Goal: Task Accomplishment & Management: Use online tool/utility

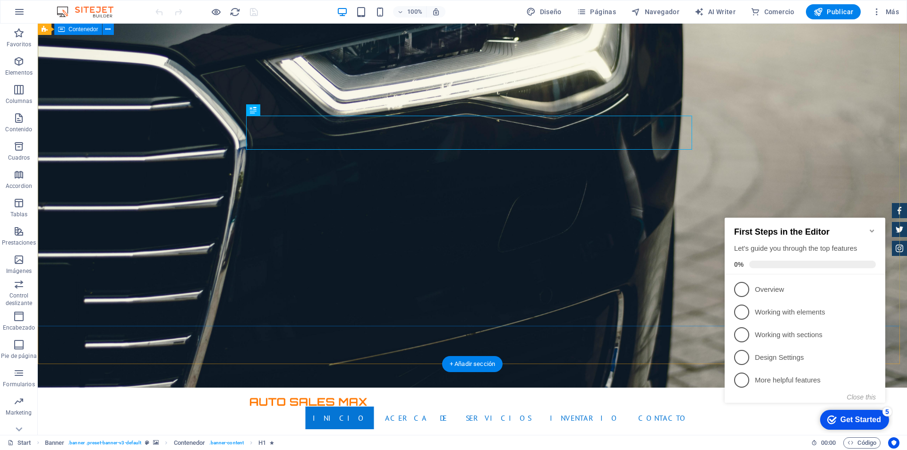
scroll to position [94, 0]
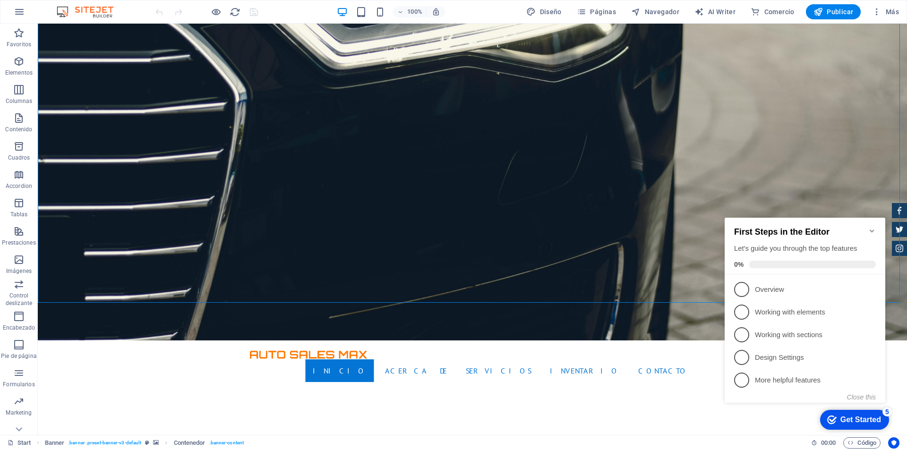
click at [870, 227] on icon "Minimize checklist" at bounding box center [872, 231] width 8 height 8
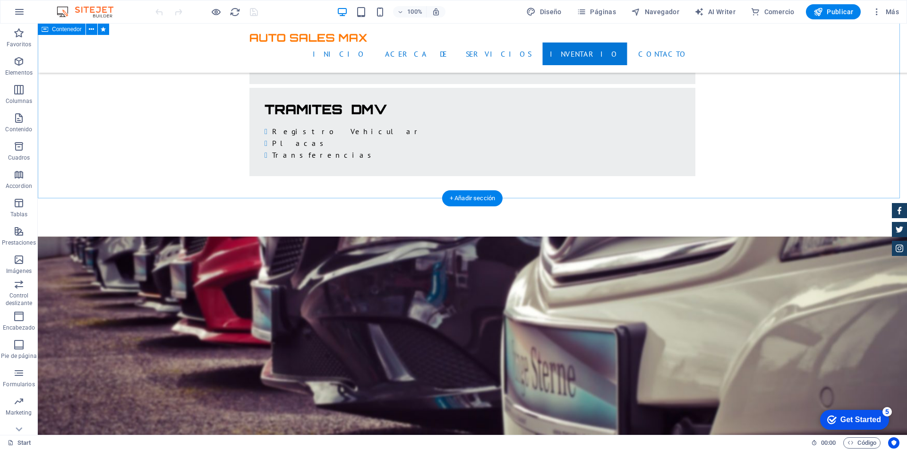
scroll to position [1794, 0]
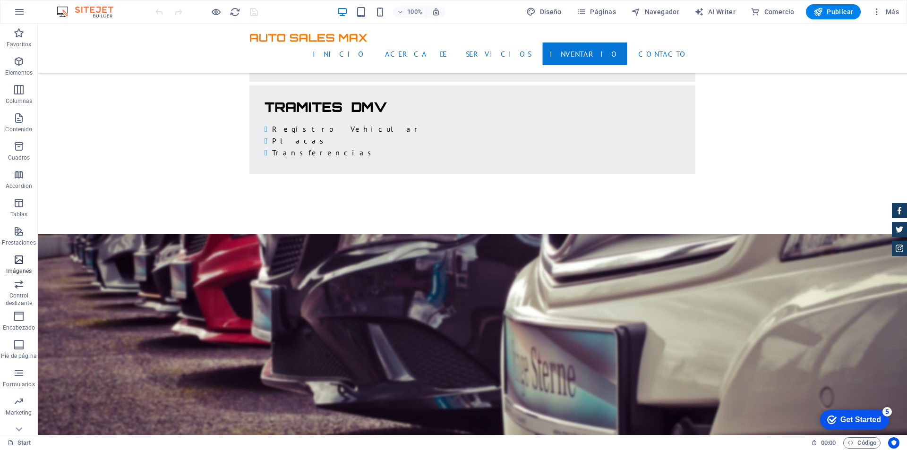
click at [17, 255] on icon "button" at bounding box center [18, 259] width 11 height 11
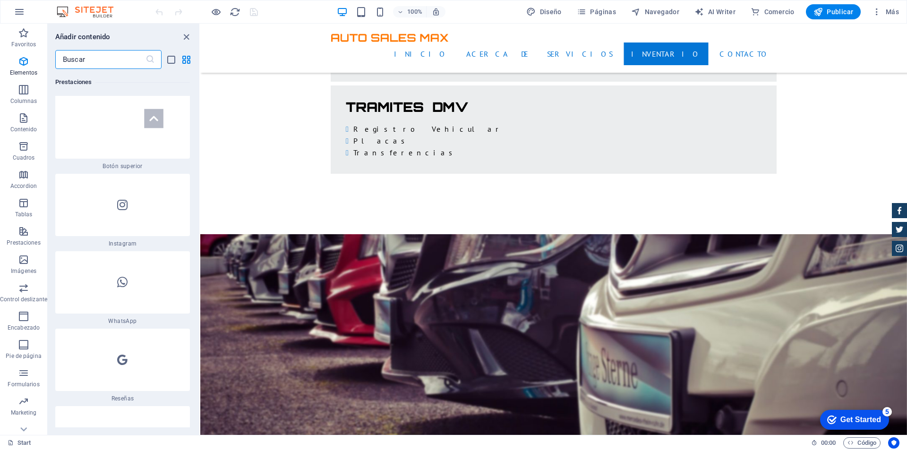
scroll to position [9111, 0]
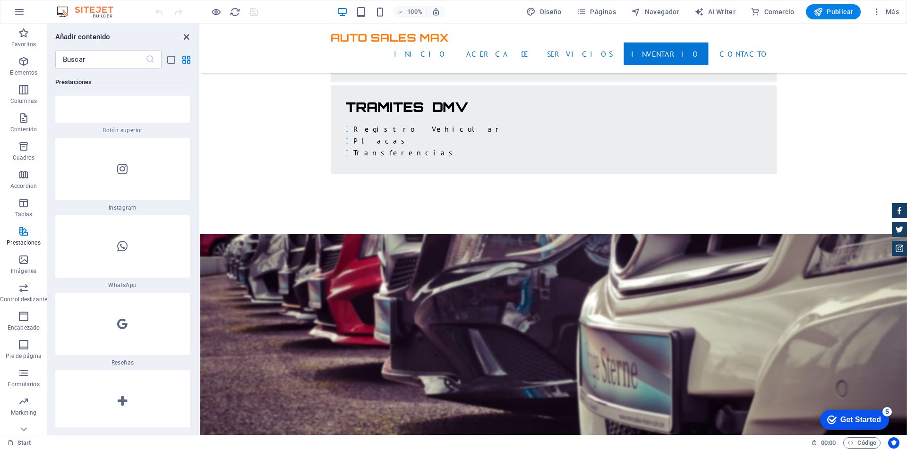
drag, startPoint x: 187, startPoint y: 37, endPoint x: 150, endPoint y: 13, distance: 44.4
click at [187, 37] on icon "close panel" at bounding box center [186, 37] width 11 height 11
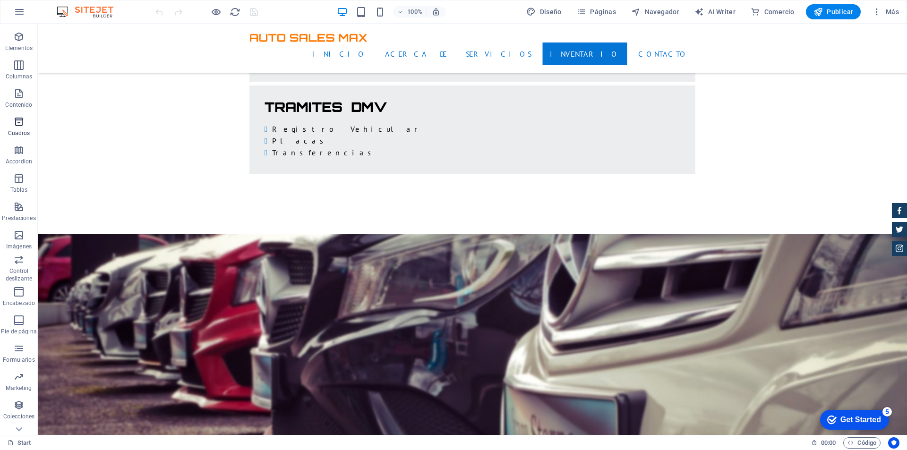
scroll to position [42, 0]
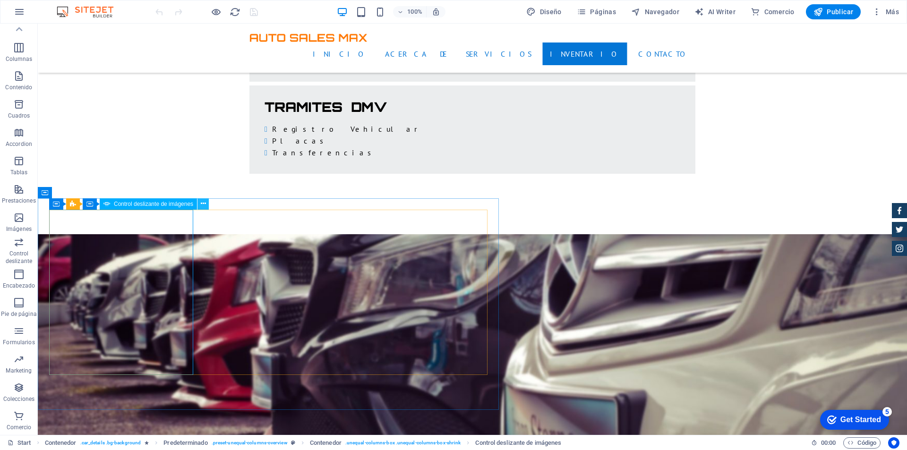
click at [203, 204] on icon at bounding box center [203, 204] width 5 height 10
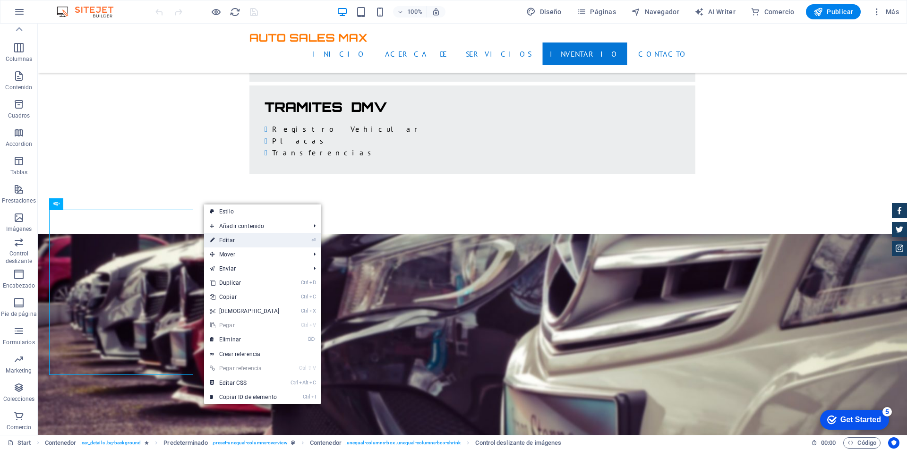
click at [238, 235] on link "⏎ Editar" at bounding box center [244, 240] width 81 height 14
select select "px"
select select "ms"
select select "progressive"
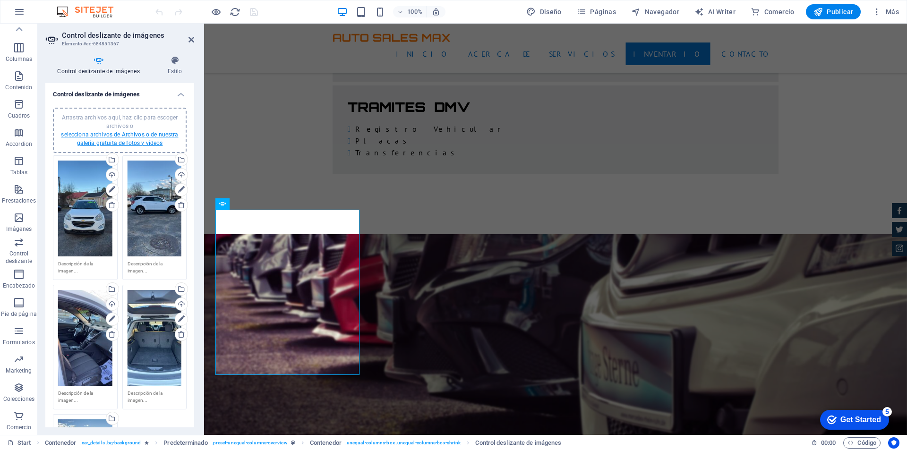
click at [133, 139] on link "selecciona archivos de Archivos o de nuestra galería gratuita de fotos y vídeos" at bounding box center [119, 138] width 117 height 15
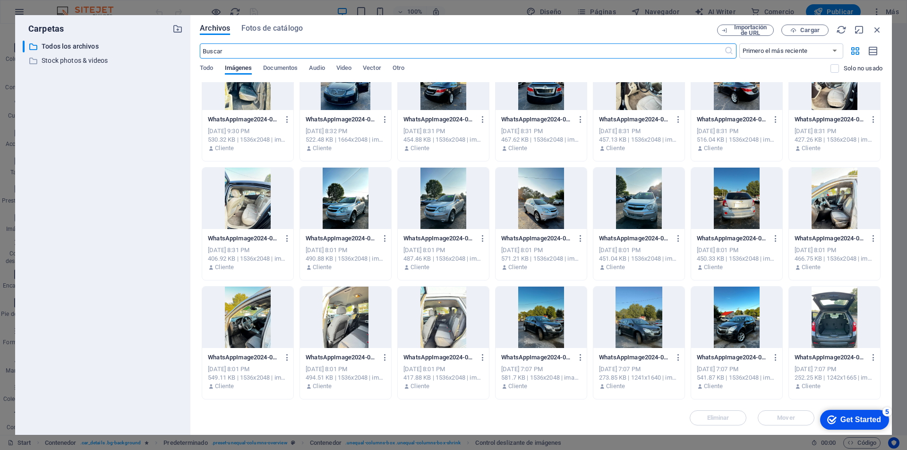
scroll to position [3249, 0]
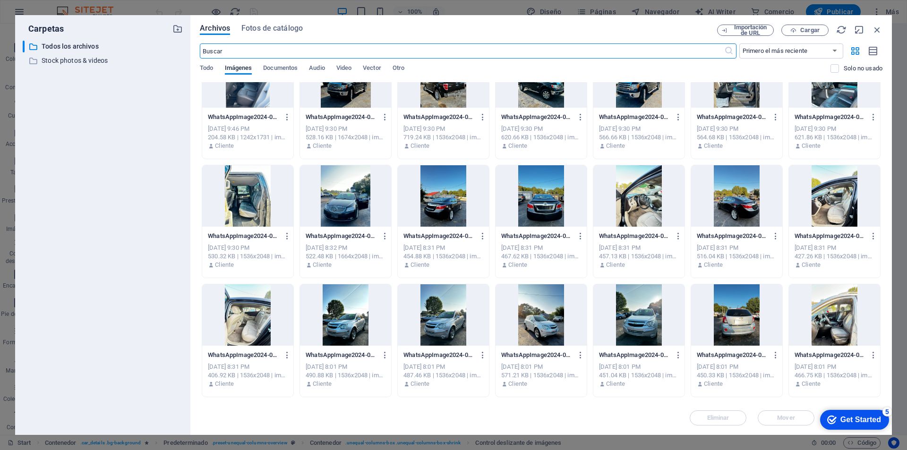
click at [679, 7] on div "Carpetas ​ Todos los archivos Todos los archivos ​ Stock photos & videos Stock …" at bounding box center [453, 225] width 907 height 450
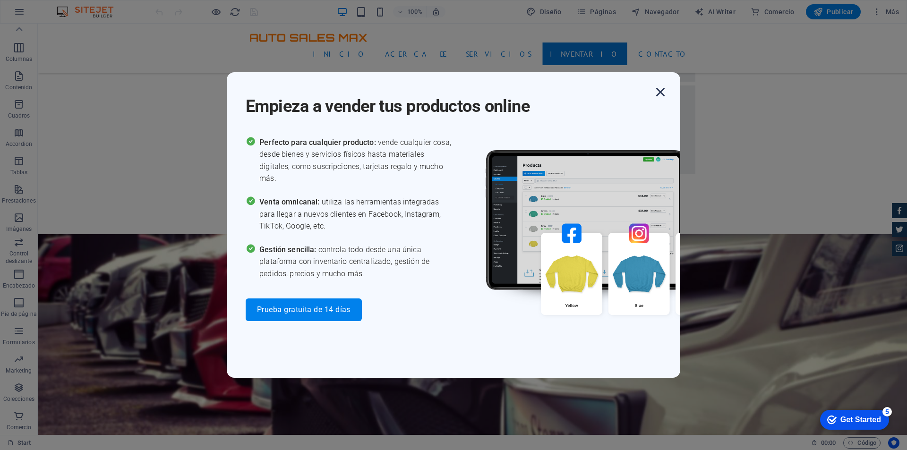
click at [663, 90] on icon "button" at bounding box center [660, 92] width 17 height 17
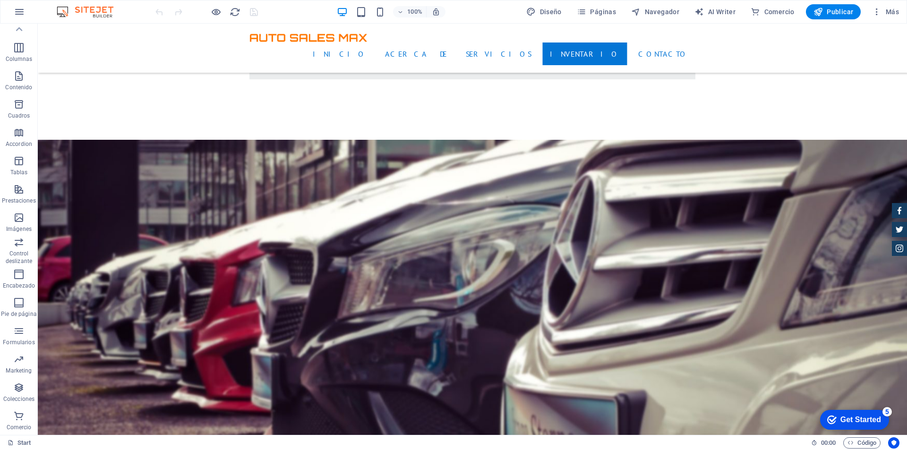
scroll to position [1842, 0]
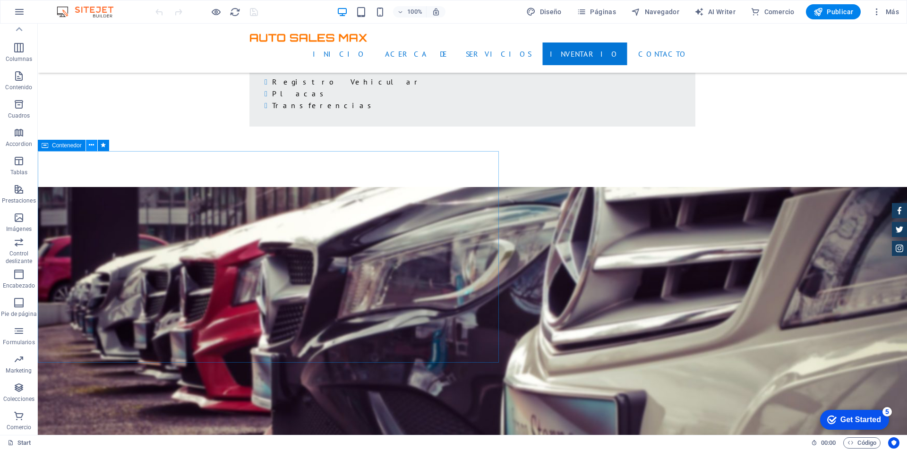
click at [93, 145] on icon at bounding box center [91, 145] width 5 height 10
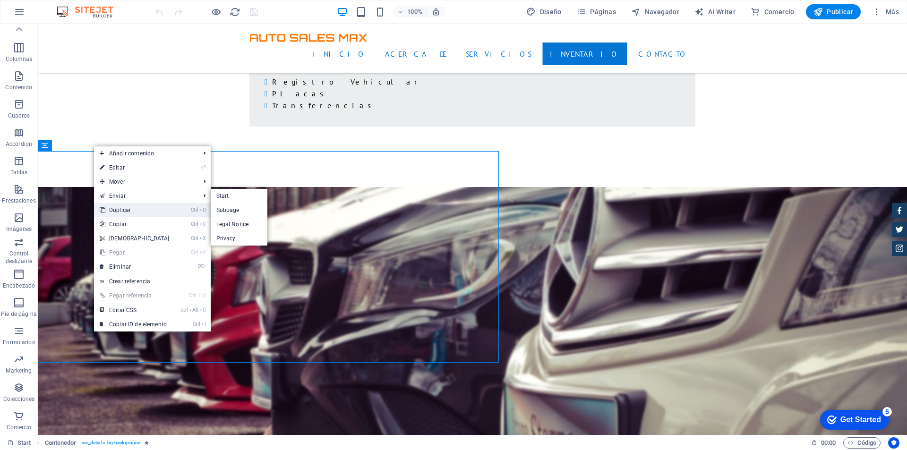
click at [138, 206] on link "Ctrl D Duplicar" at bounding box center [134, 210] width 81 height 14
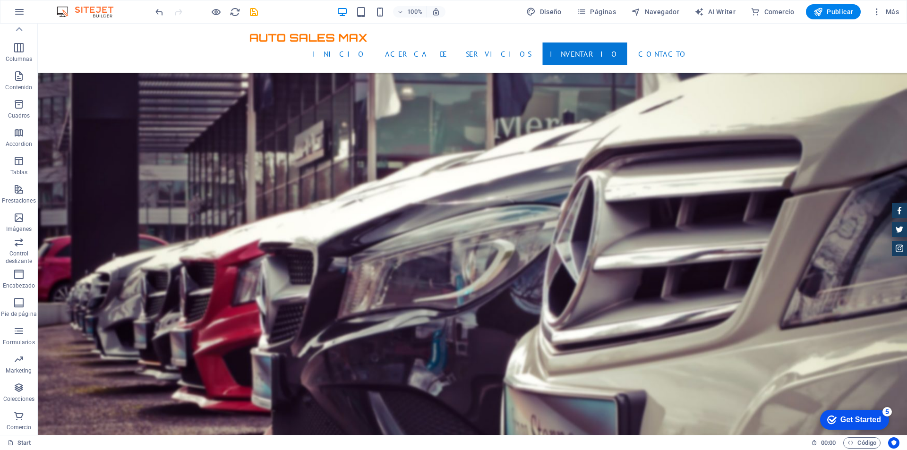
scroll to position [1983, 0]
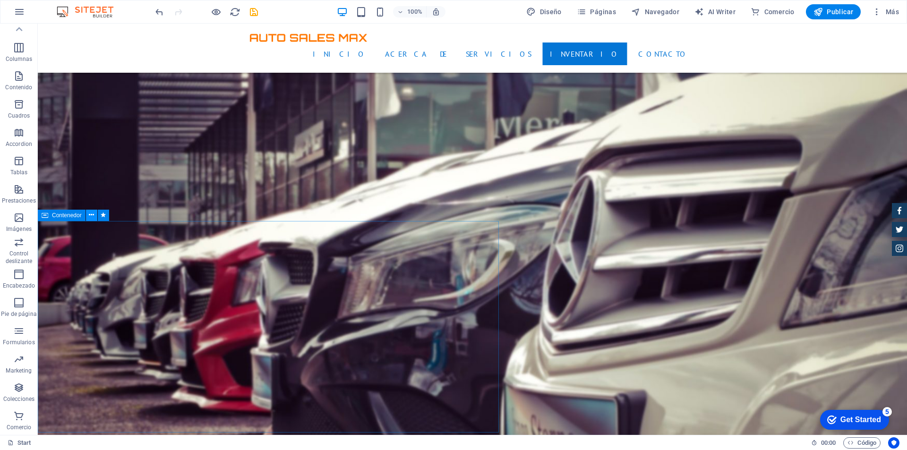
click at [92, 217] on icon at bounding box center [91, 215] width 5 height 10
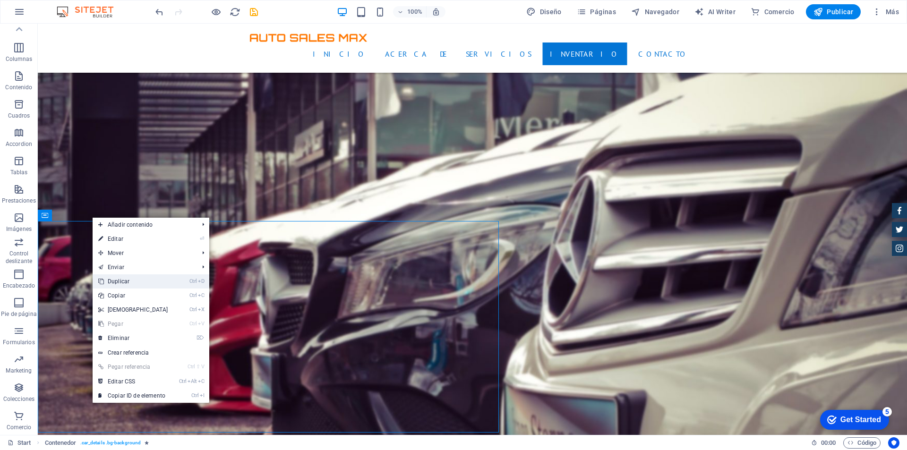
click at [137, 278] on link "Ctrl D Duplicar" at bounding box center [133, 281] width 81 height 14
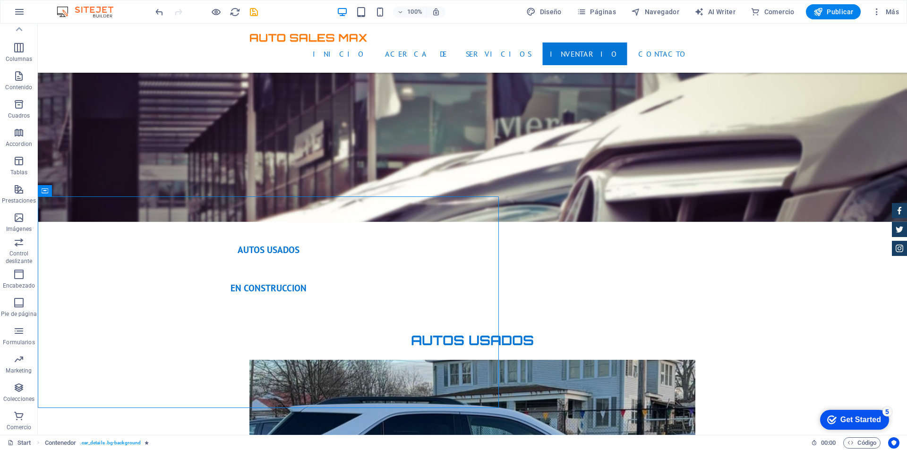
scroll to position [2219, 0]
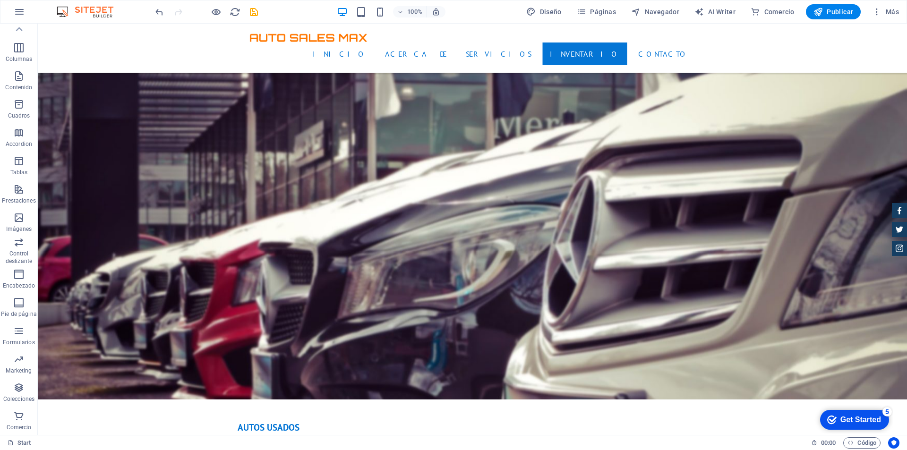
scroll to position [2030, 0]
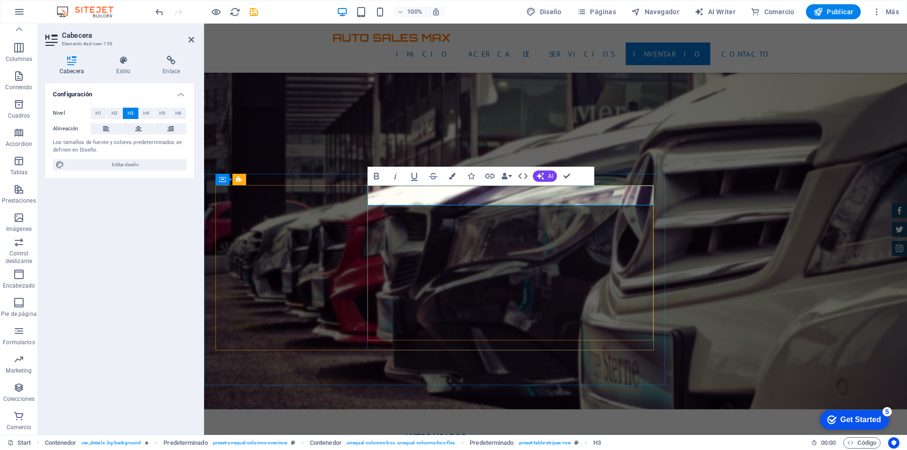
drag, startPoint x: 569, startPoint y: 173, endPoint x: 555, endPoint y: 149, distance: 28.1
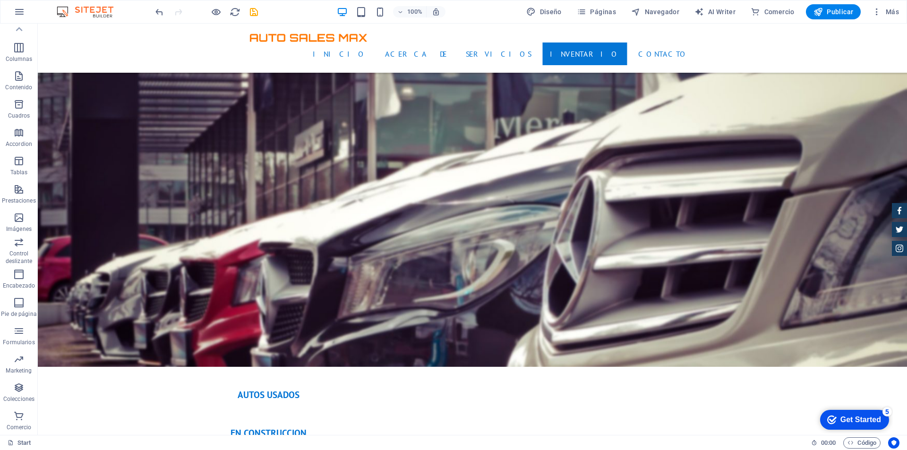
scroll to position [2125, 0]
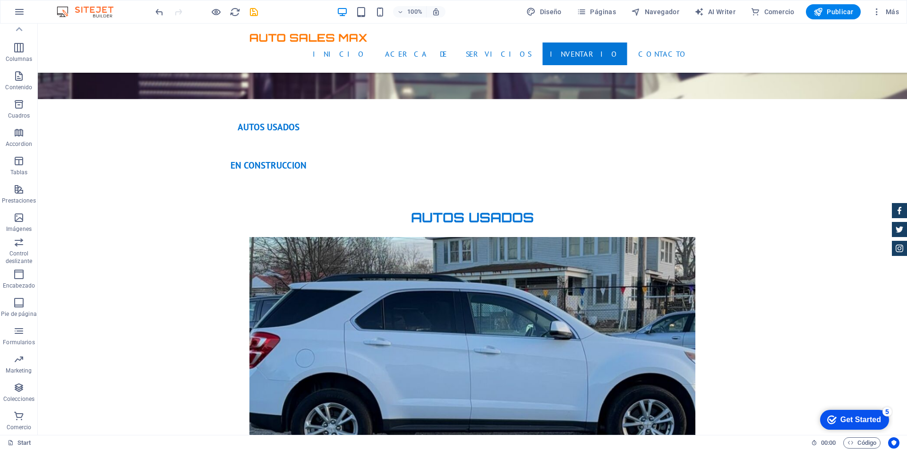
scroll to position [2408, 0]
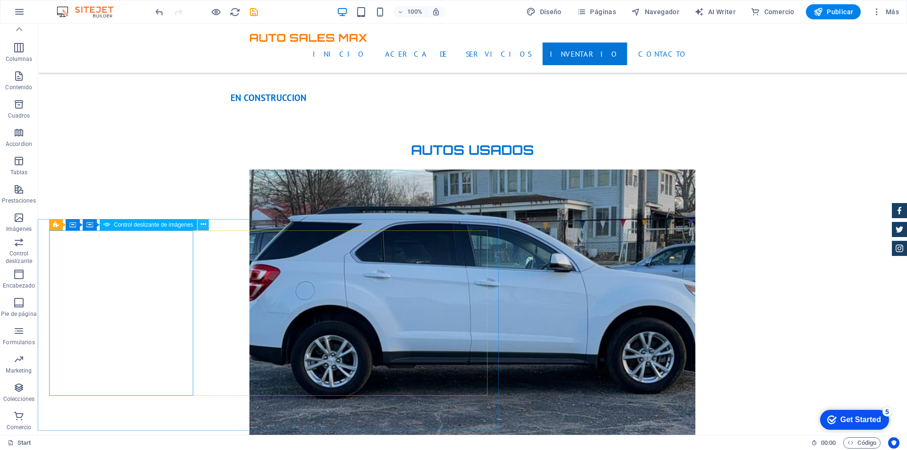
click at [202, 225] on icon at bounding box center [203, 225] width 5 height 10
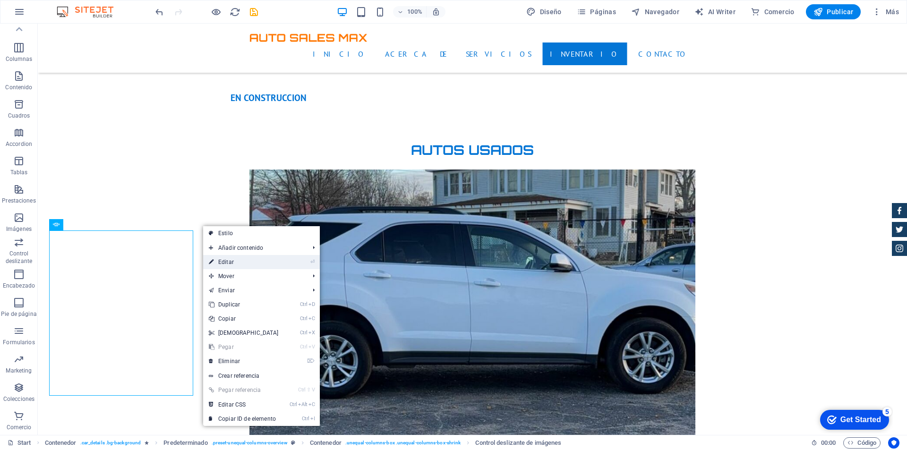
click at [221, 260] on link "⏎ Editar" at bounding box center [243, 262] width 81 height 14
select select "px"
select select "ms"
select select "progressive"
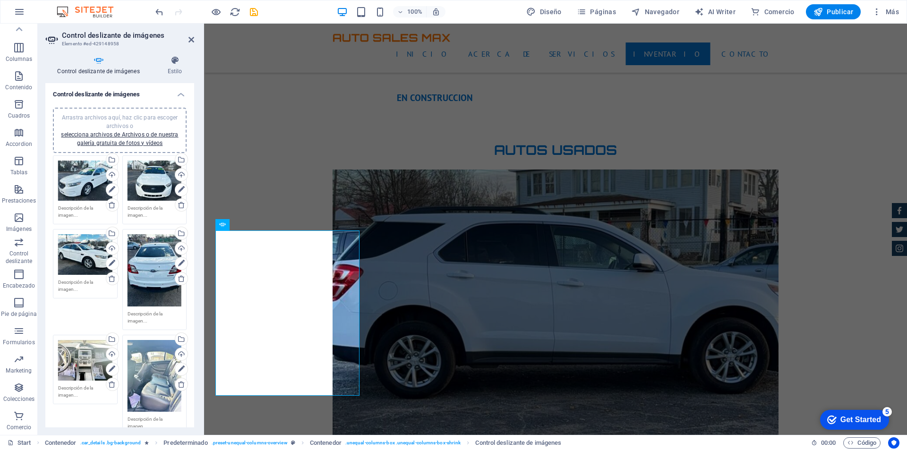
click at [141, 263] on div "Arrastra archivos aquí, haz clic para escoger archivos o selecciona archivos de…" at bounding box center [154, 270] width 54 height 72
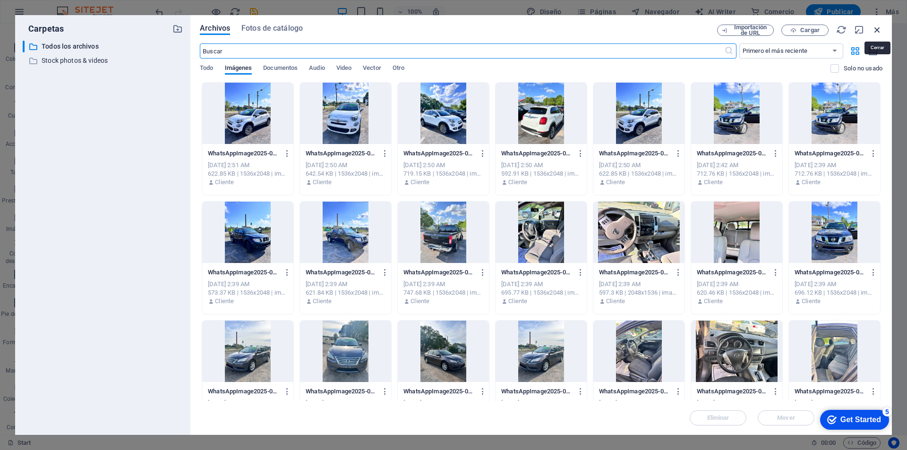
click at [880, 26] on icon "button" at bounding box center [877, 30] width 10 height 10
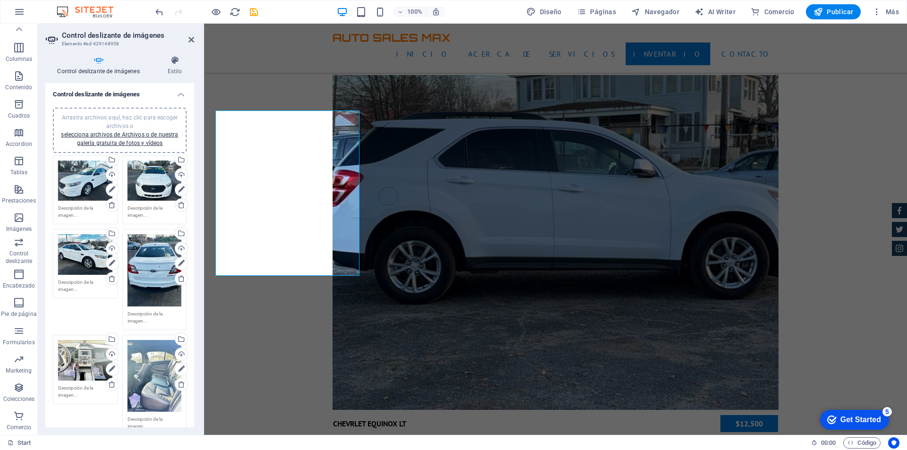
scroll to position [2550, 0]
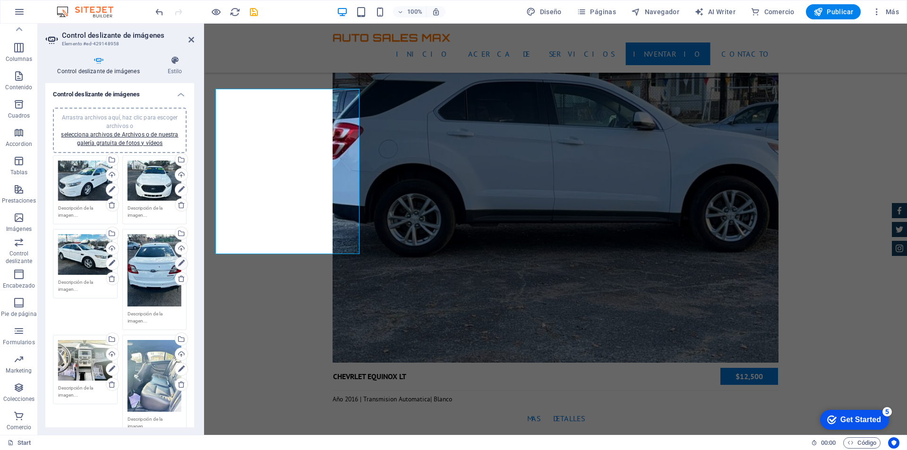
click at [178, 261] on icon at bounding box center [181, 263] width 7 height 11
click at [113, 258] on icon at bounding box center [112, 263] width 7 height 11
click at [111, 189] on icon at bounding box center [112, 189] width 7 height 11
click at [173, 59] on icon at bounding box center [174, 60] width 39 height 9
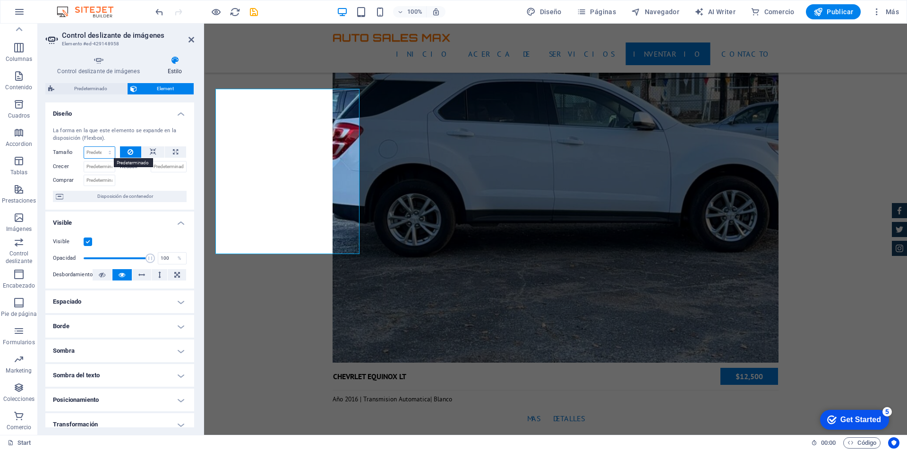
click at [97, 153] on select "Predeterminado automático px % 1/1 1/2 1/3 1/4 1/5 1/6 1/7 1/8 1/9 1/10" at bounding box center [99, 152] width 31 height 11
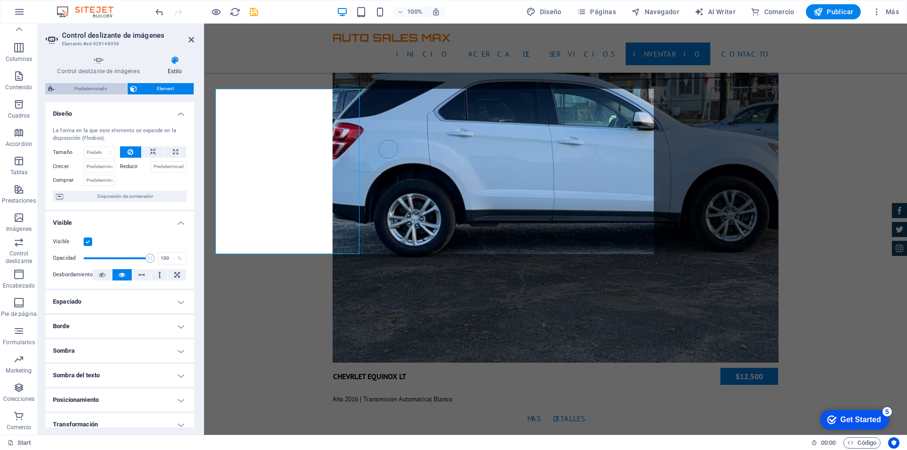
click at [93, 91] on span "Predeterminado" at bounding box center [90, 88] width 67 height 11
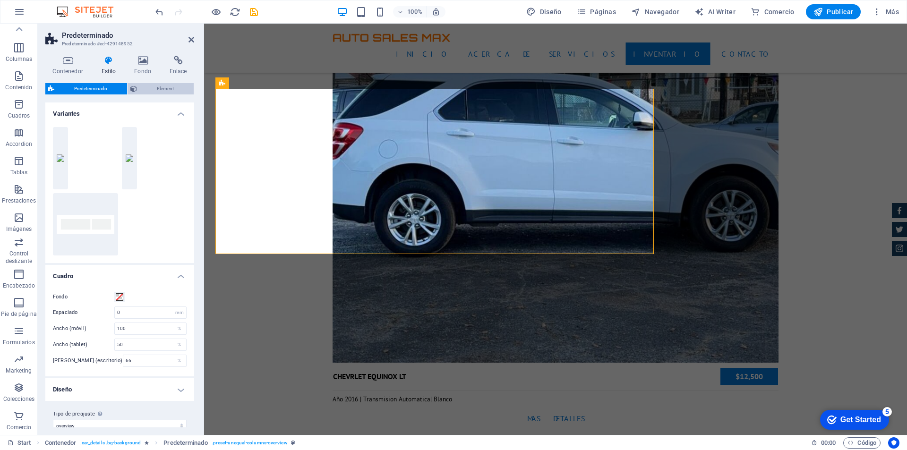
click at [161, 91] on span "Element" at bounding box center [165, 88] width 51 height 11
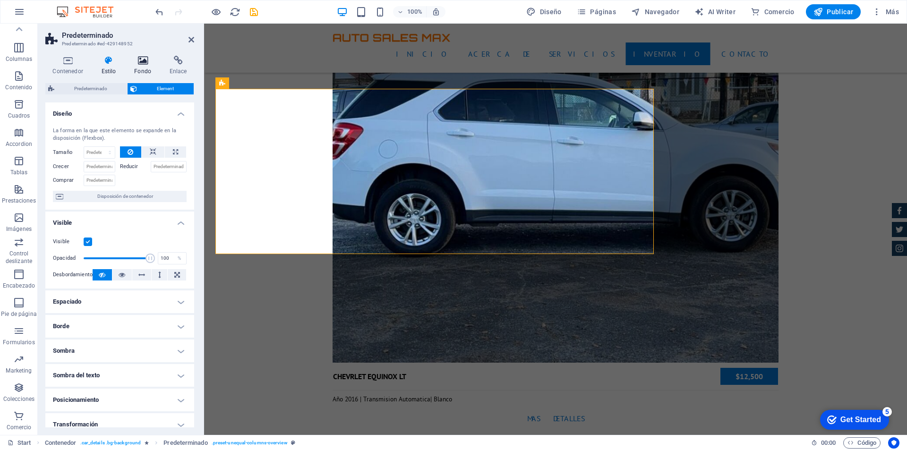
click at [146, 65] on h4 "Fondo" at bounding box center [144, 66] width 35 height 20
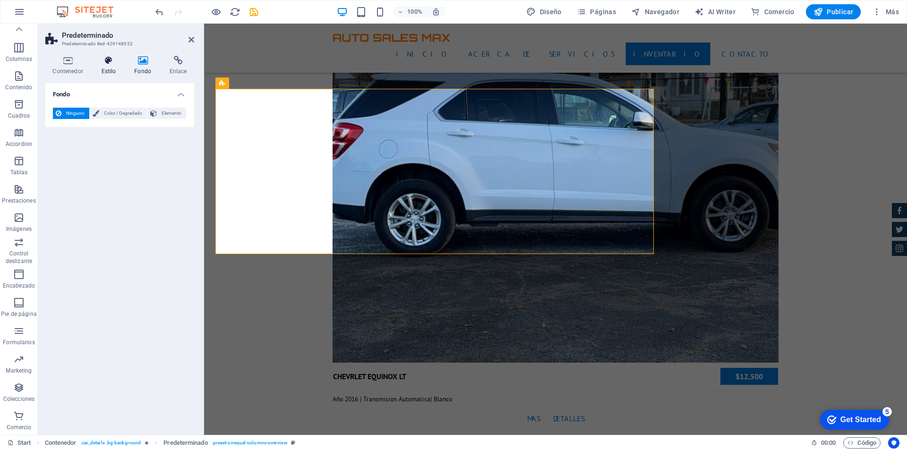
click at [108, 64] on icon at bounding box center [108, 60] width 29 height 9
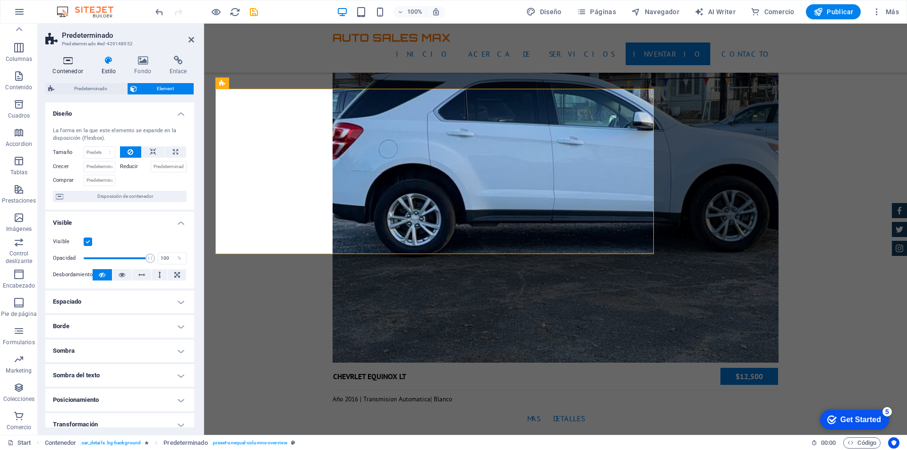
click at [68, 62] on icon at bounding box center [67, 60] width 45 height 9
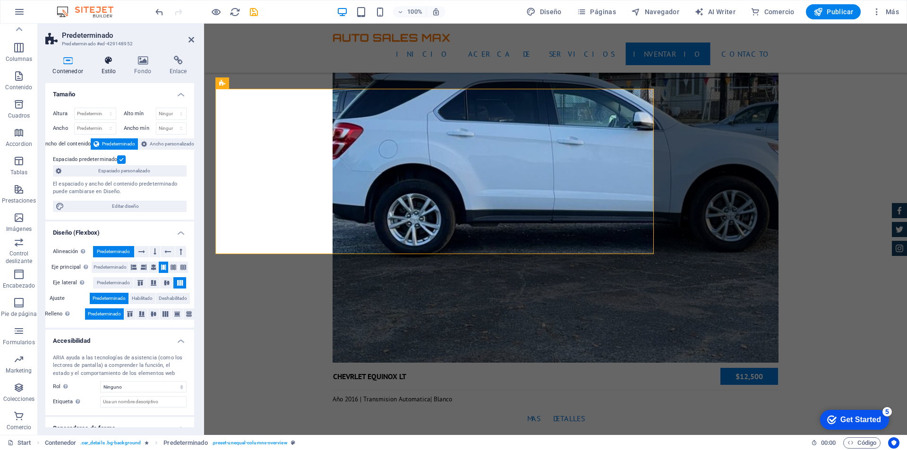
click at [107, 66] on h4 "Estilo" at bounding box center [110, 66] width 33 height 20
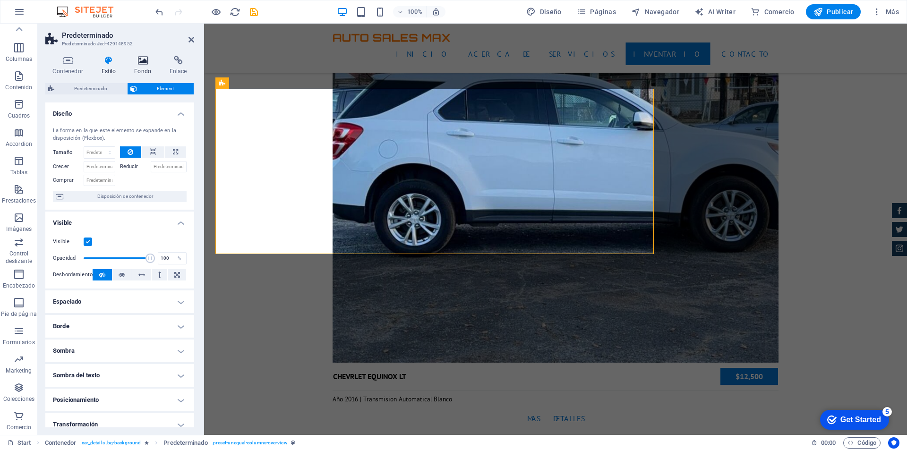
click at [141, 64] on icon at bounding box center [143, 60] width 32 height 9
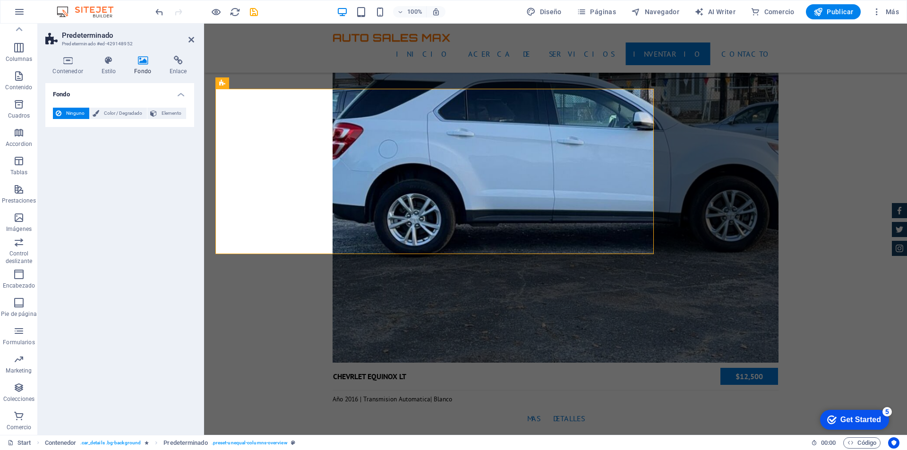
click at [182, 55] on div "Contenedor Estilo Fondo Enlace Tamaño Altura Predeterminado px rem % vh vw Alto…" at bounding box center [120, 241] width 164 height 387
click at [180, 57] on icon at bounding box center [178, 60] width 32 height 9
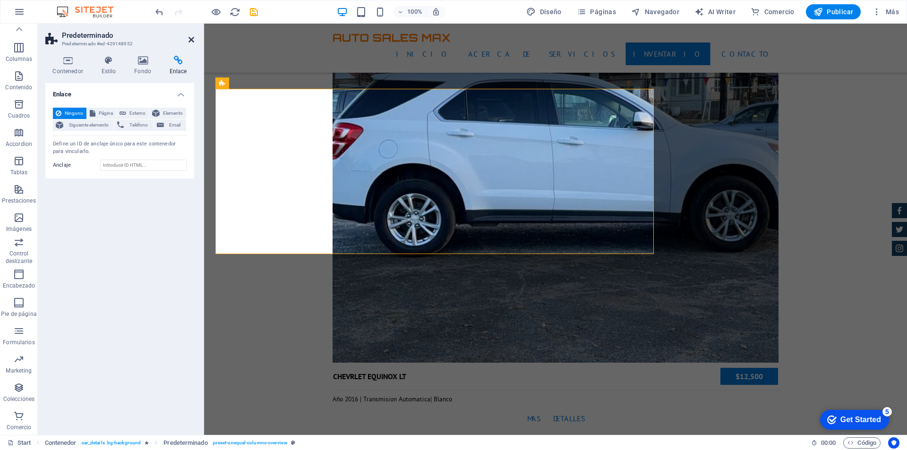
click at [189, 41] on icon at bounding box center [191, 40] width 6 height 8
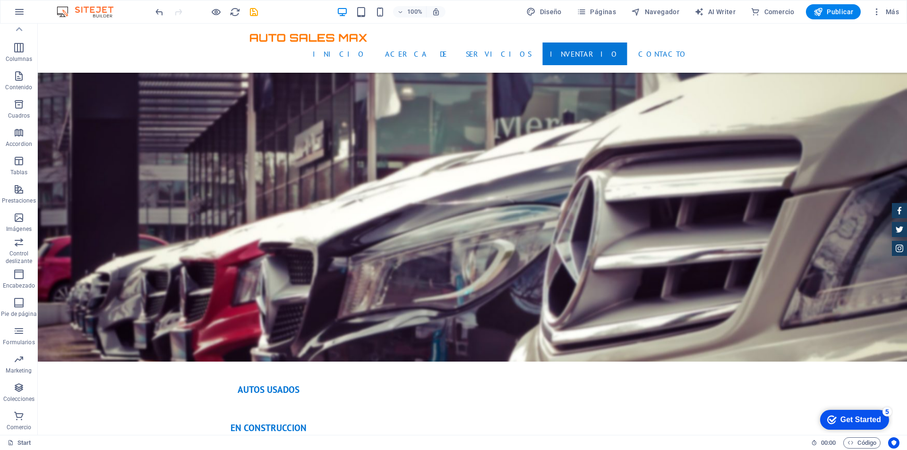
scroll to position [2078, 0]
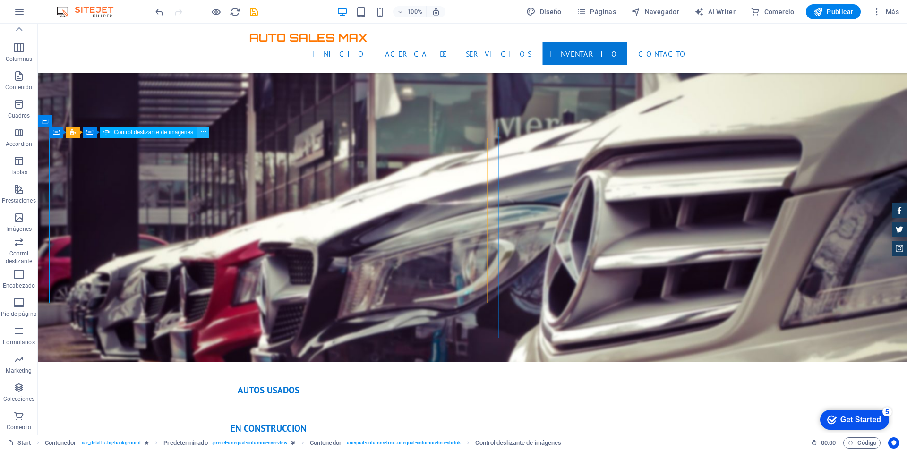
click at [201, 134] on icon at bounding box center [203, 132] width 5 height 10
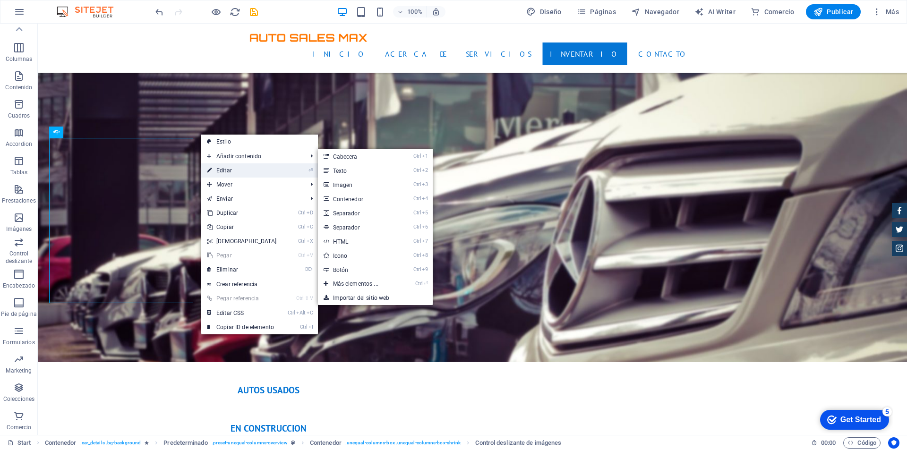
click at [215, 166] on link "⏎ Editar" at bounding box center [241, 170] width 81 height 14
select select "px"
select select "ms"
select select "progressive"
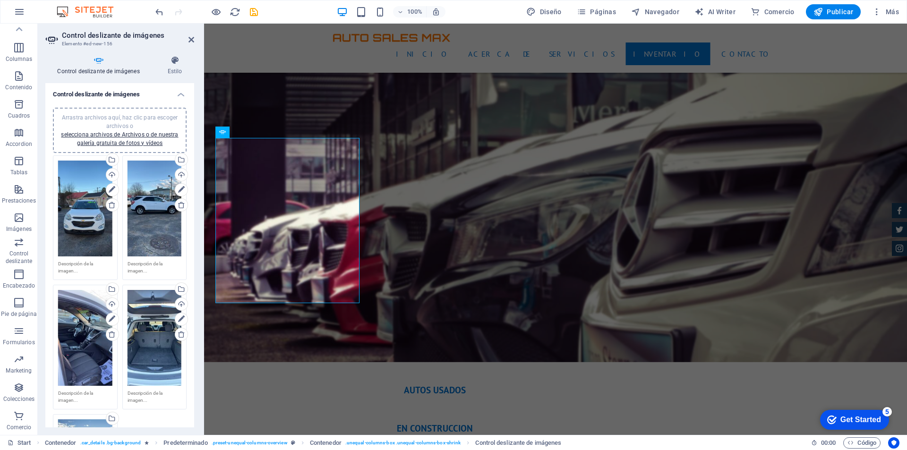
click at [191, 40] on icon at bounding box center [191, 40] width 6 height 8
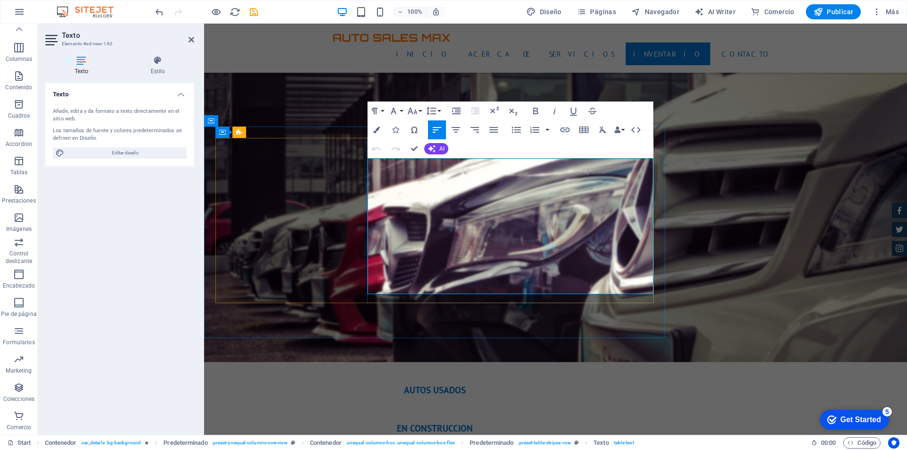
drag, startPoint x: 635, startPoint y: 264, endPoint x: 654, endPoint y: 267, distance: 18.6
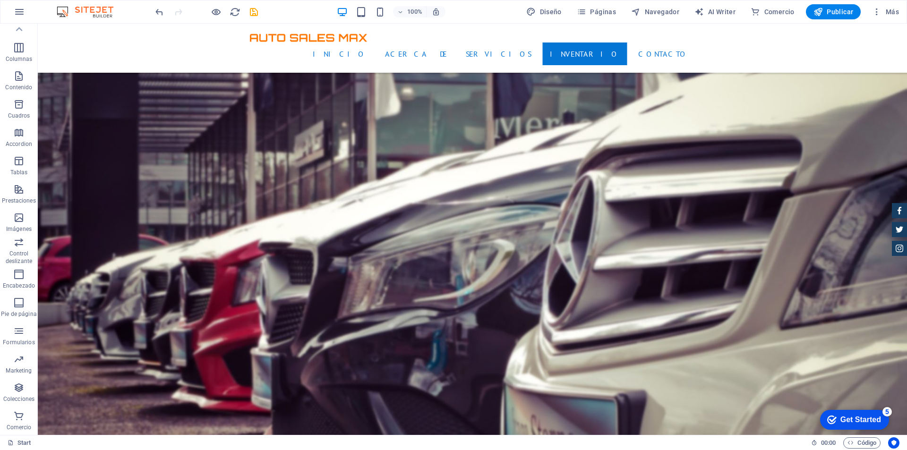
scroll to position [1936, 0]
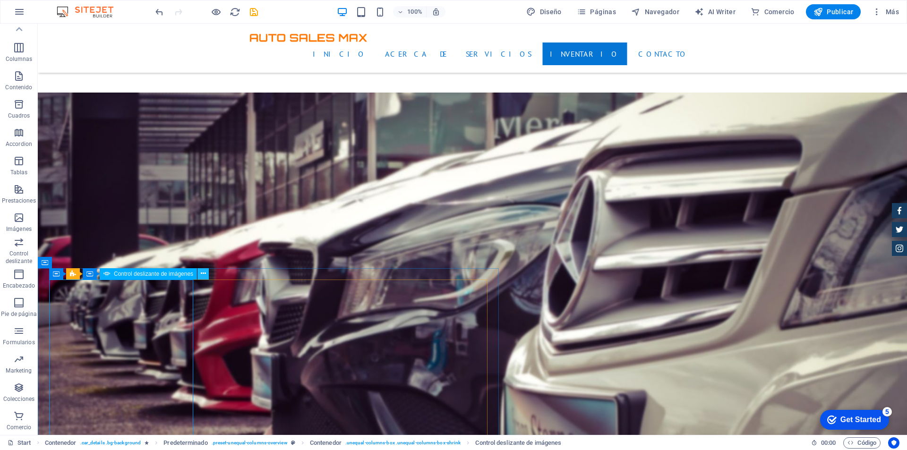
click at [201, 274] on icon at bounding box center [203, 274] width 5 height 10
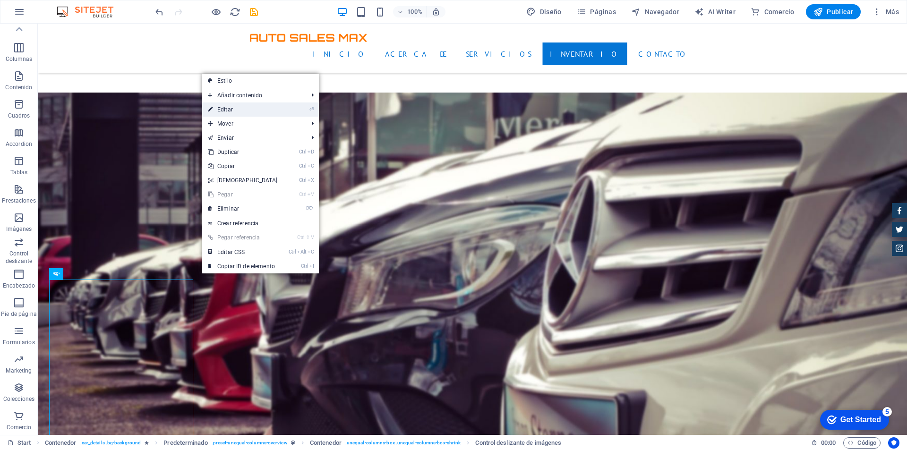
click at [242, 108] on link "⏎ Editar" at bounding box center [242, 109] width 81 height 14
select select "px"
select select "ms"
select select "progressive"
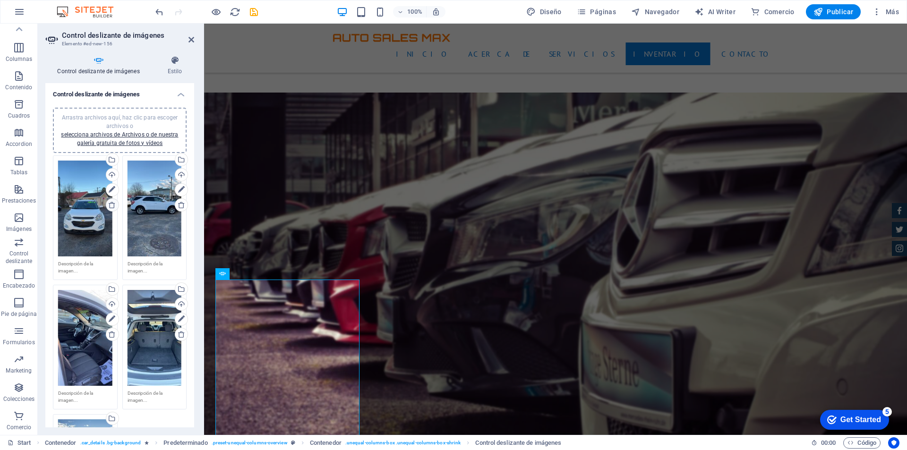
click at [112, 204] on icon at bounding box center [112, 205] width 8 height 8
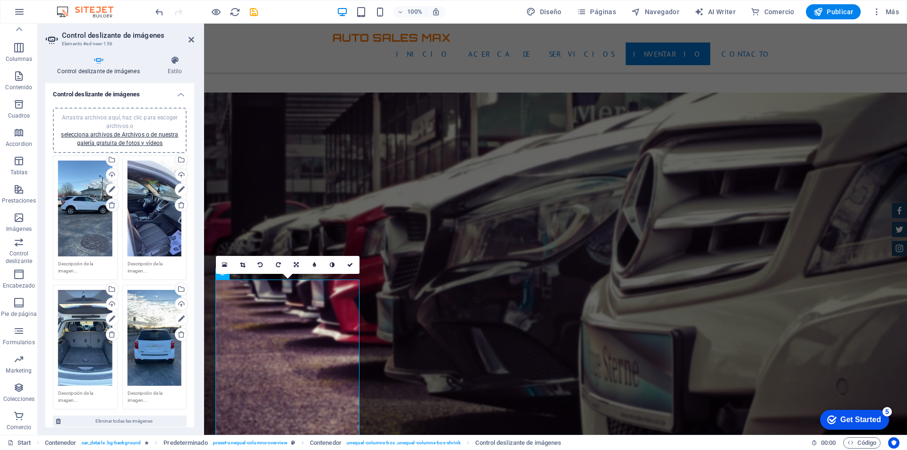
click at [112, 204] on icon at bounding box center [112, 205] width 8 height 8
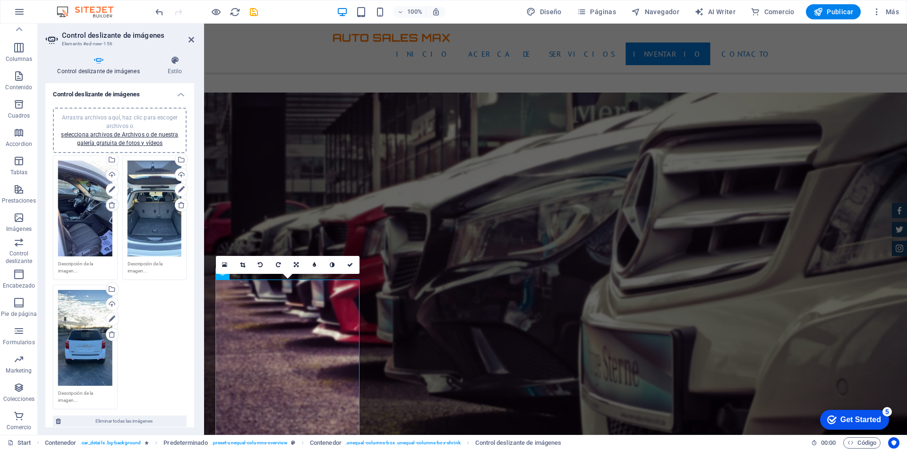
click at [112, 204] on icon at bounding box center [112, 205] width 8 height 8
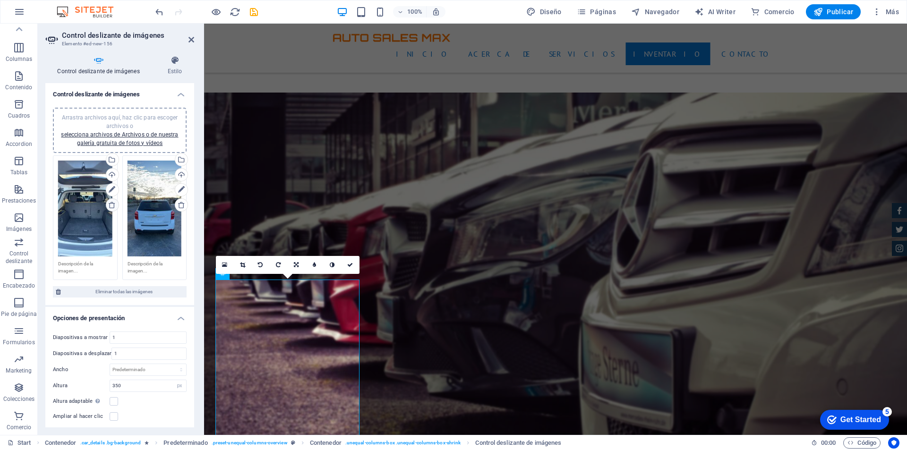
click at [112, 204] on icon at bounding box center [112, 205] width 8 height 8
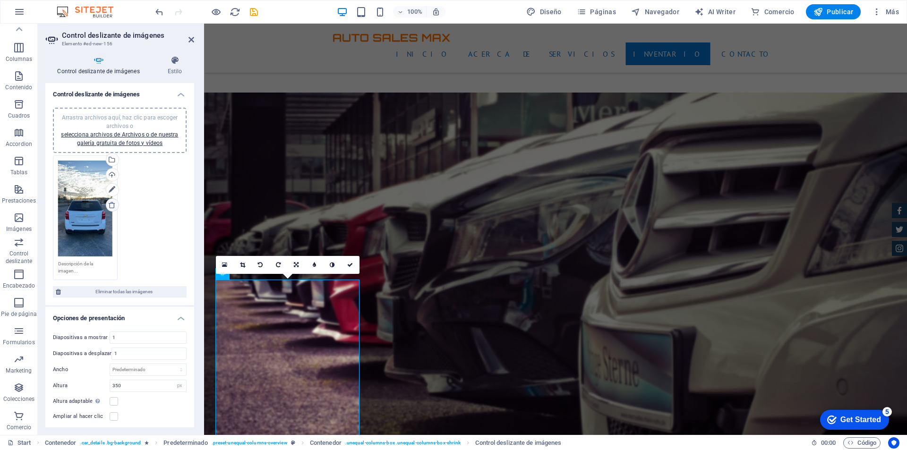
click at [112, 204] on icon at bounding box center [112, 205] width 8 height 8
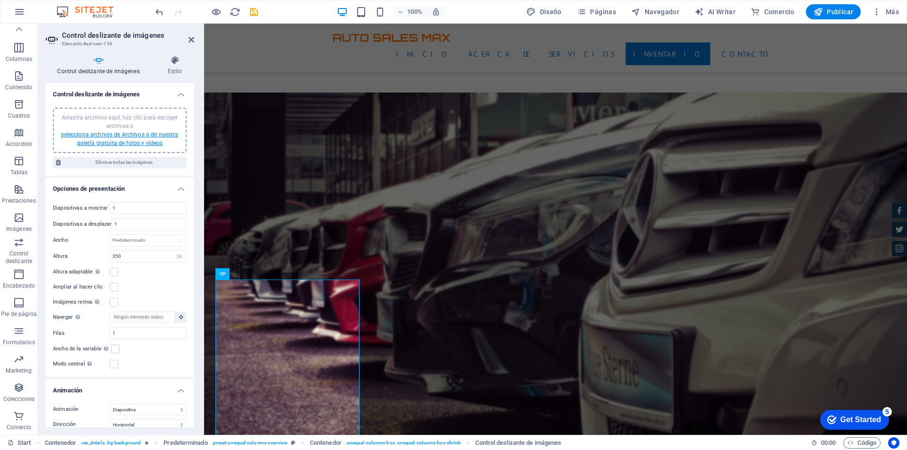
click at [119, 141] on link "selecciona archivos de Archivos o de nuestra galería gratuita de fotos y vídeos" at bounding box center [119, 138] width 117 height 15
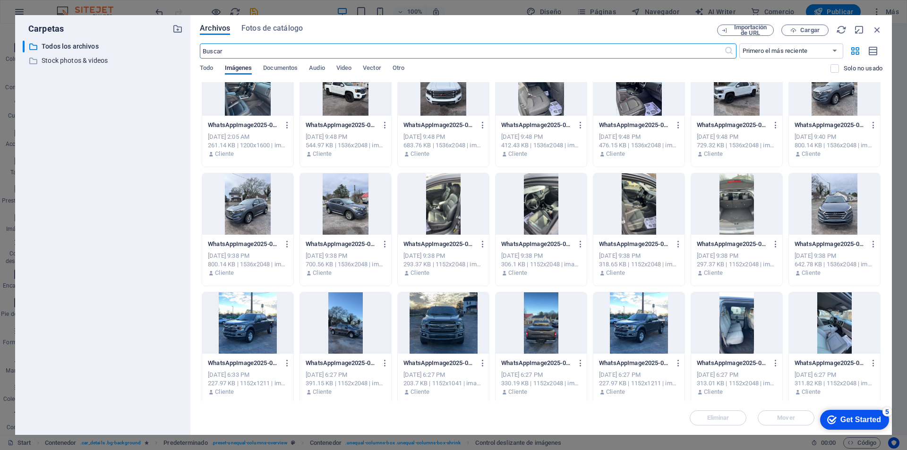
scroll to position [331, 0]
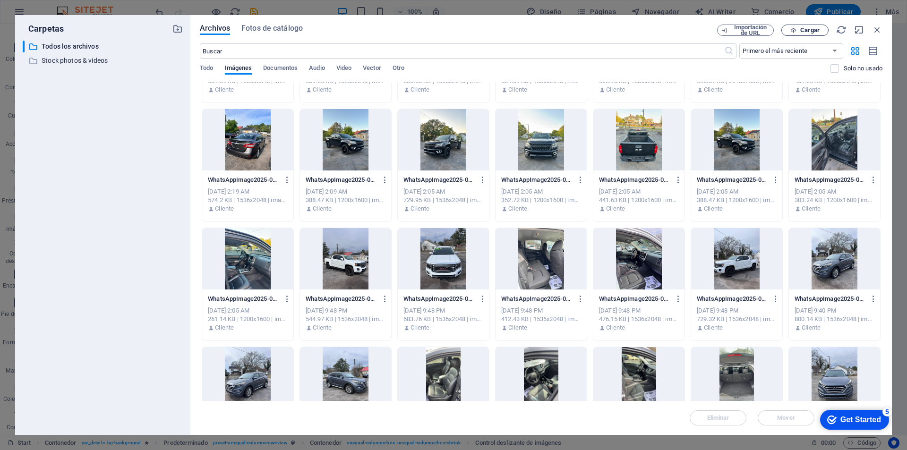
click at [805, 29] on span "Cargar" at bounding box center [809, 30] width 19 height 6
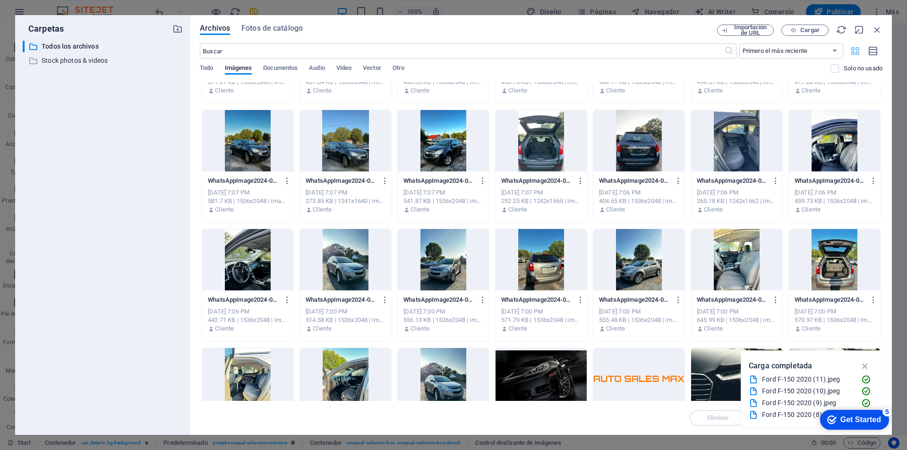
scroll to position [3651, 0]
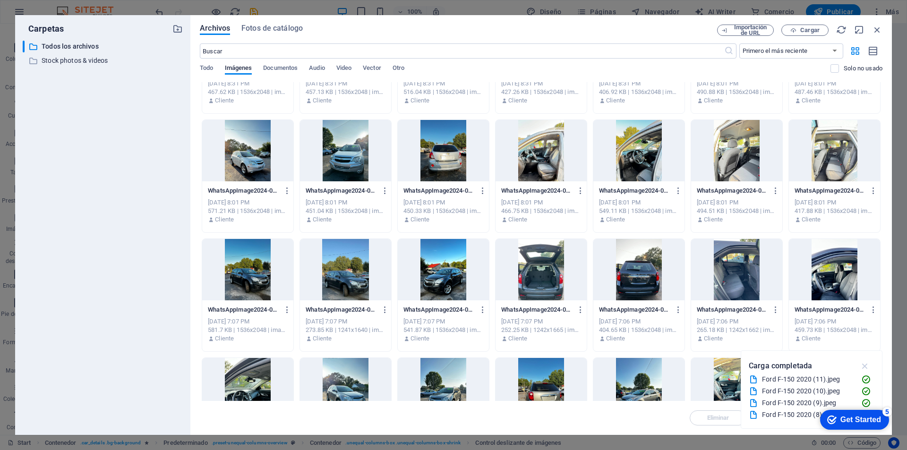
click at [866, 364] on icon "button" at bounding box center [864, 366] width 11 height 10
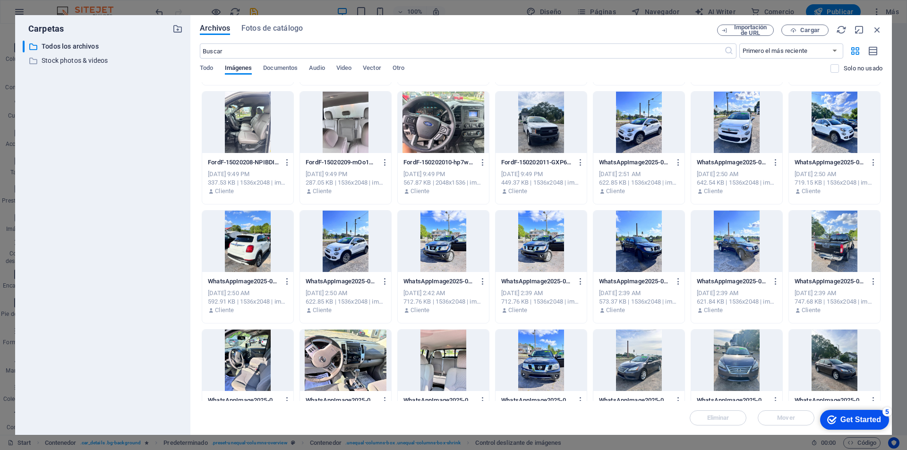
scroll to position [0, 0]
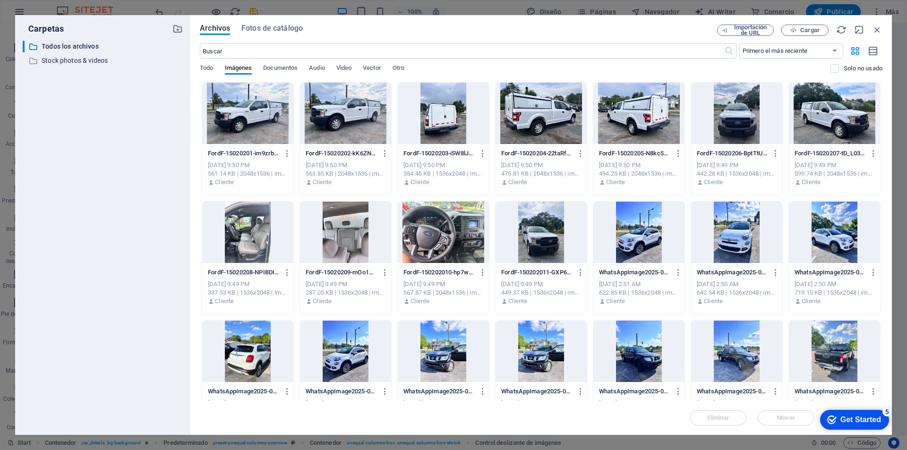
click at [271, 119] on div at bounding box center [247, 113] width 91 height 61
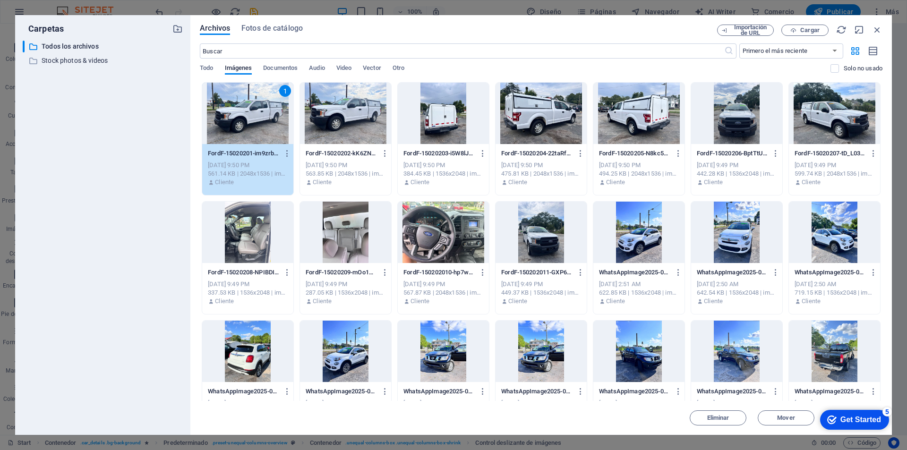
click at [250, 114] on div "1" at bounding box center [247, 113] width 91 height 61
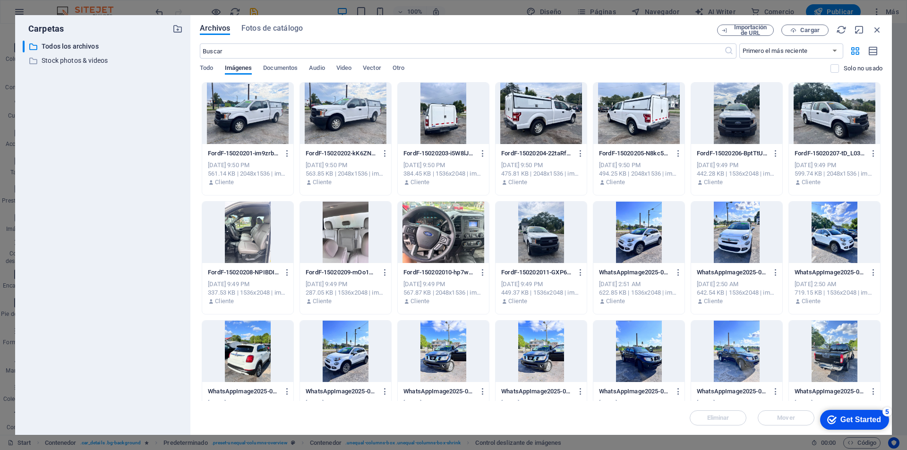
click at [260, 116] on div at bounding box center [247, 113] width 91 height 61
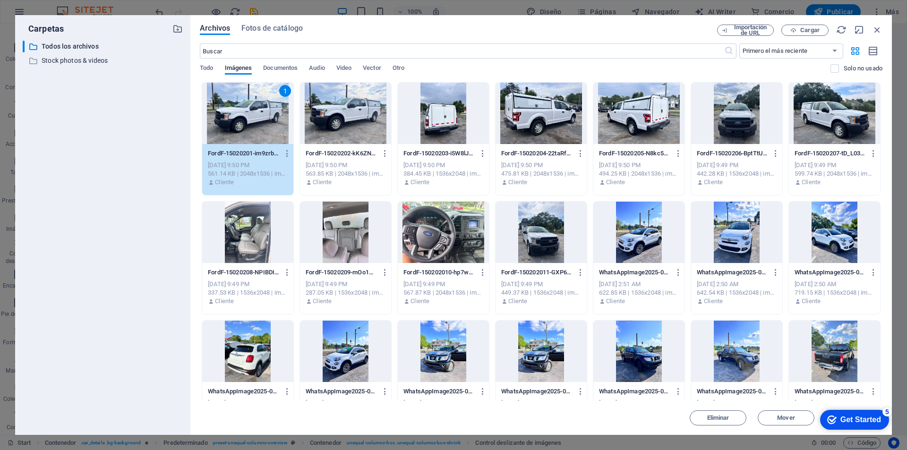
click at [633, 117] on div at bounding box center [638, 113] width 91 height 61
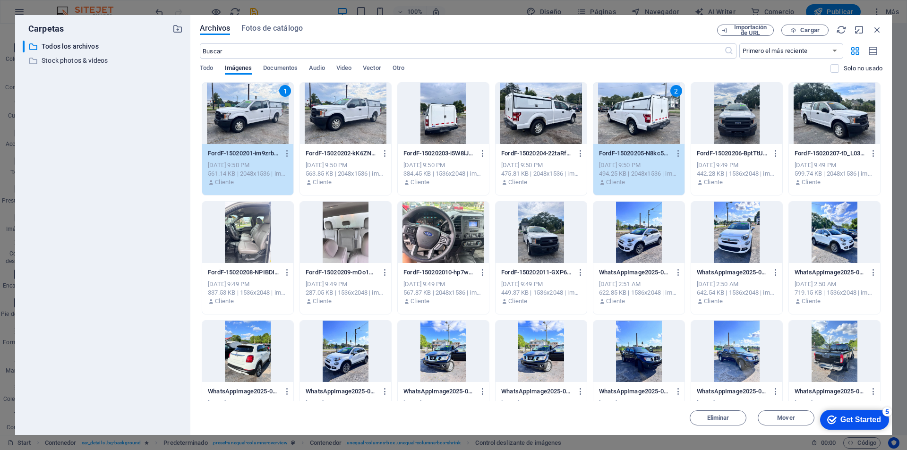
click at [428, 228] on div at bounding box center [443, 232] width 91 height 61
click at [250, 229] on div at bounding box center [247, 232] width 91 height 61
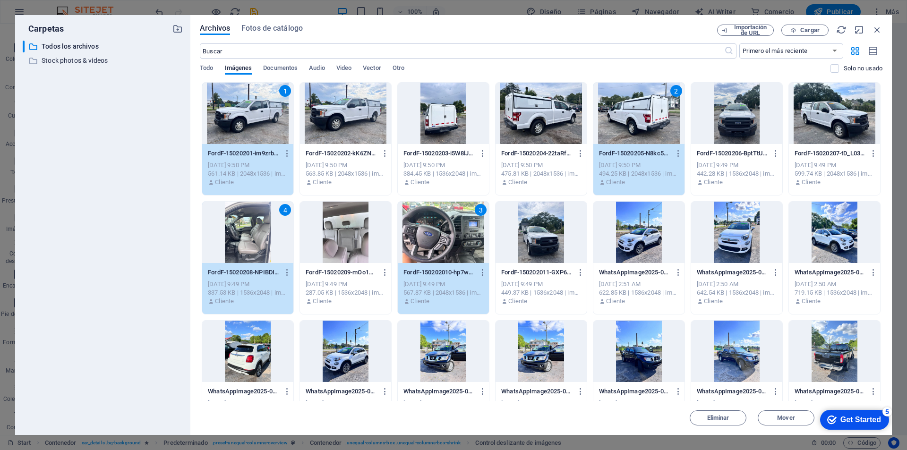
click at [344, 230] on div at bounding box center [345, 232] width 91 height 61
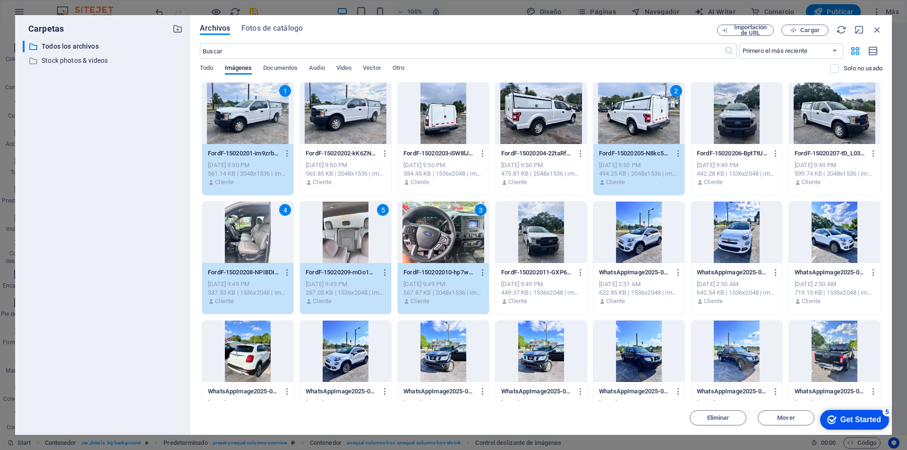
click at [429, 127] on div at bounding box center [443, 113] width 91 height 61
drag, startPoint x: 610, startPoint y: 19, endPoint x: 576, endPoint y: 13, distance: 34.5
click at [576, 13] on div "Carpetas ​ Todos los archivos Todos los archivos ​ Stock photos & videos Stock …" at bounding box center [453, 225] width 907 height 450
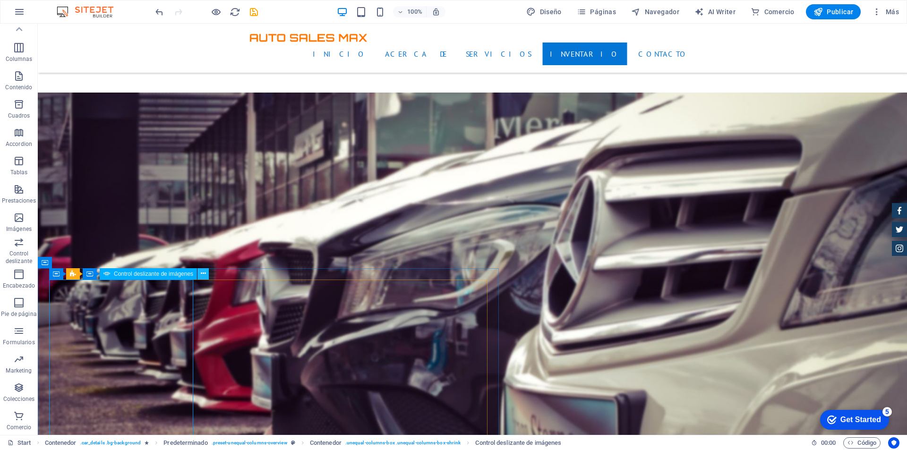
click at [203, 276] on icon at bounding box center [203, 274] width 5 height 10
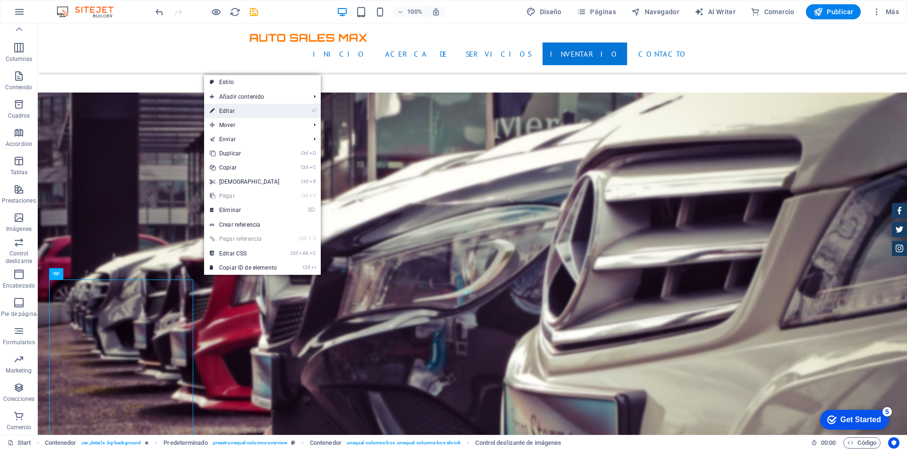
click at [231, 111] on link "⏎ Editar" at bounding box center [244, 111] width 81 height 14
select select "px"
select select "ms"
select select "progressive"
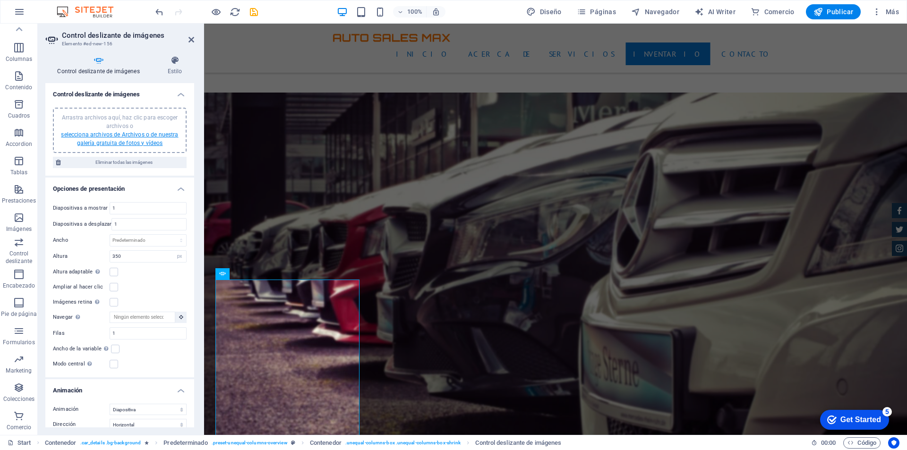
click at [145, 131] on link "selecciona archivos de Archivos o de nuestra galería gratuita de fotos y vídeos" at bounding box center [119, 138] width 117 height 15
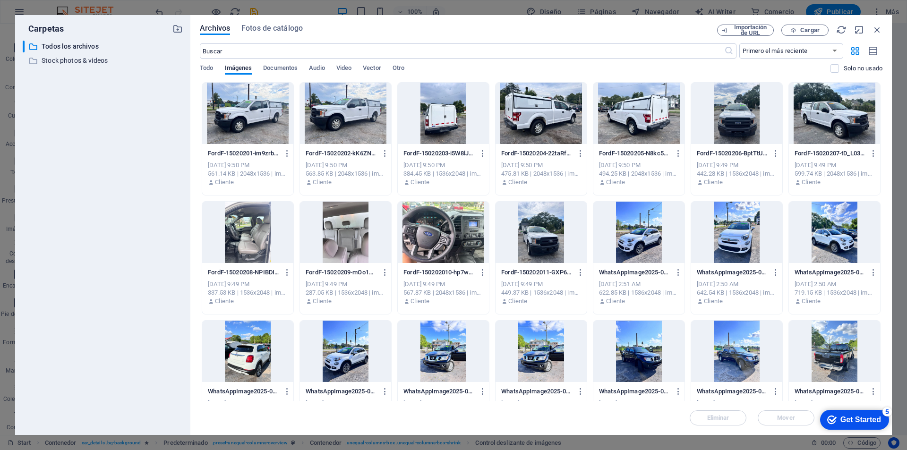
click at [272, 114] on div at bounding box center [247, 113] width 91 height 61
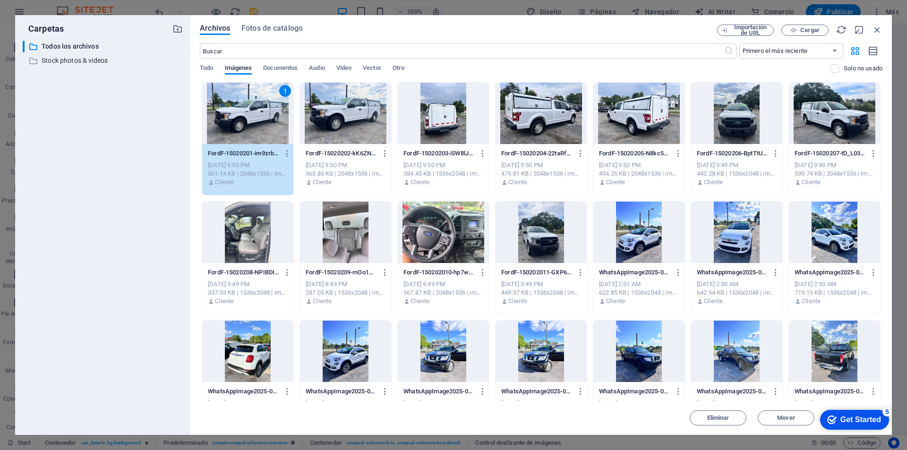
click at [263, 115] on div "1" at bounding box center [247, 113] width 91 height 61
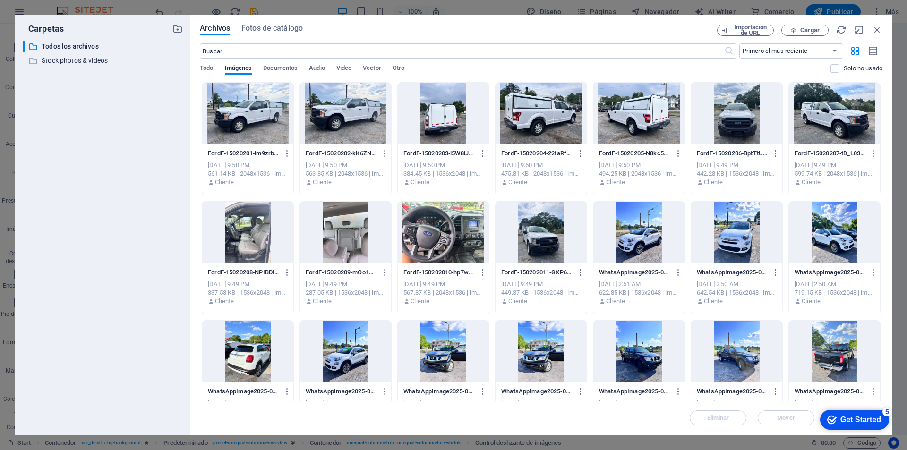
click at [336, 117] on div at bounding box center [345, 113] width 91 height 61
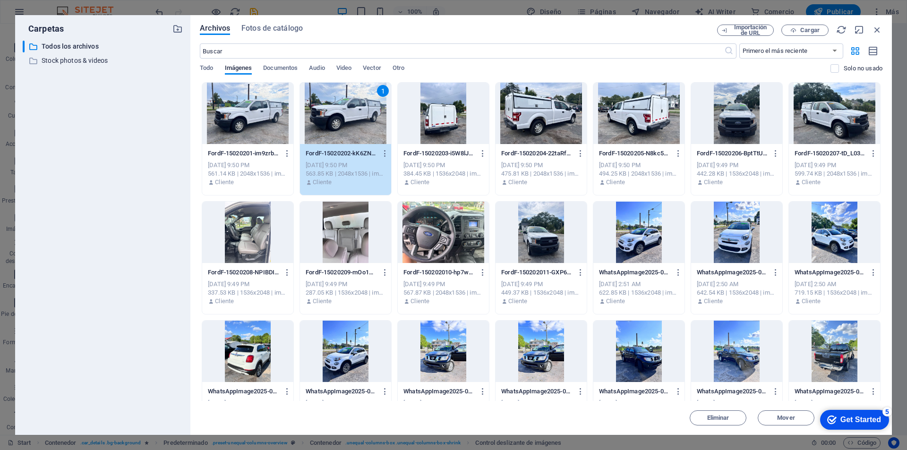
click at [817, 119] on div at bounding box center [834, 113] width 91 height 61
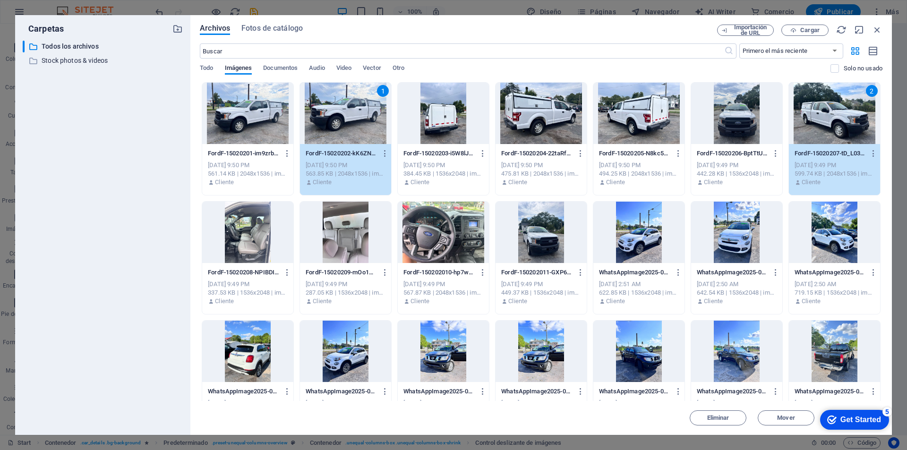
click at [562, 114] on div at bounding box center [540, 113] width 91 height 61
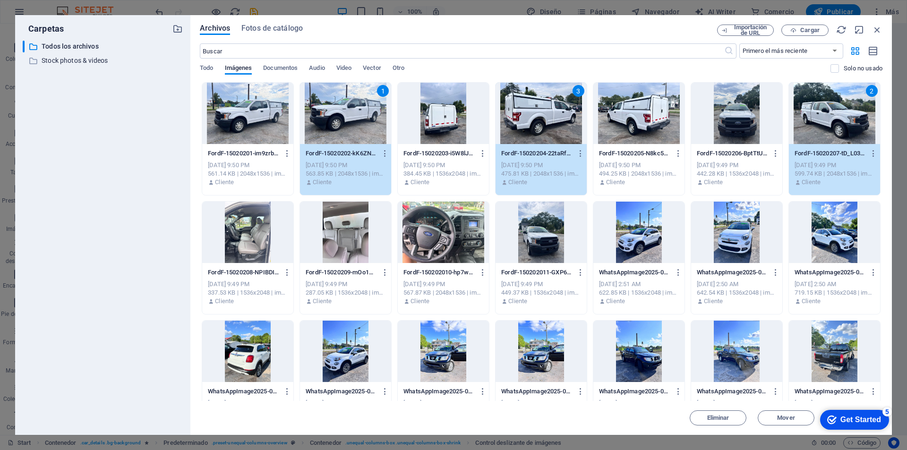
click at [437, 225] on div at bounding box center [443, 232] width 91 height 61
click at [259, 230] on div at bounding box center [247, 232] width 91 height 61
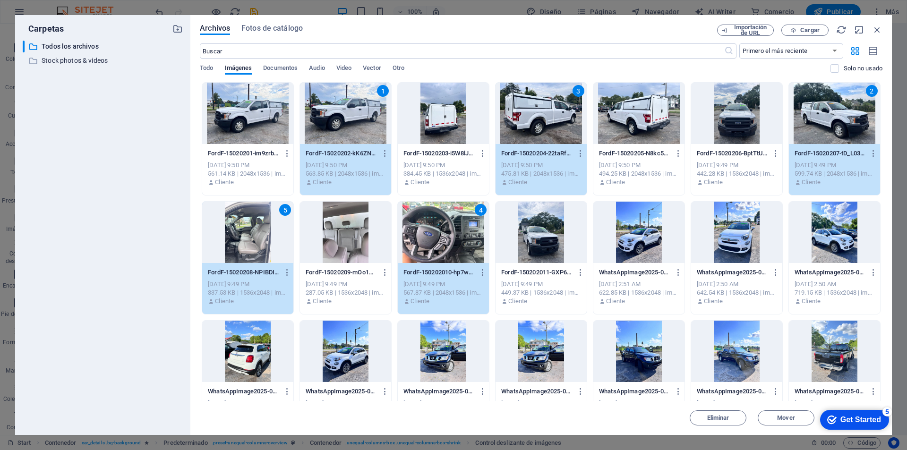
click at [365, 227] on div at bounding box center [345, 232] width 91 height 61
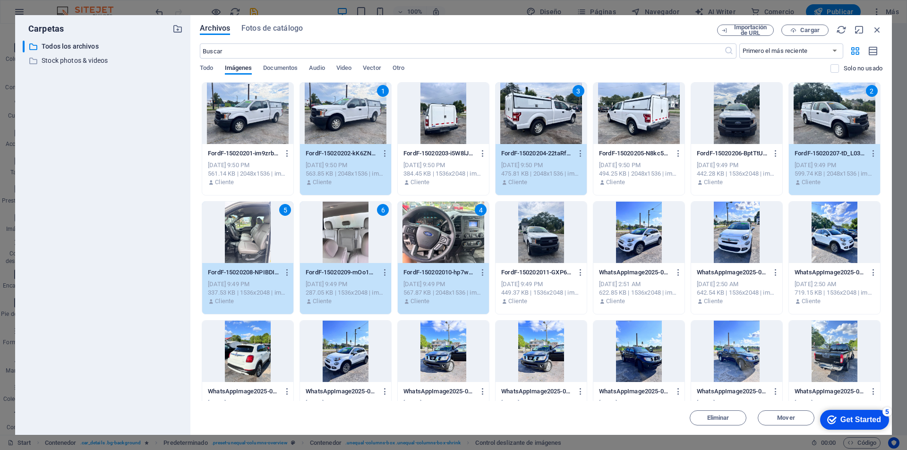
click at [437, 127] on div at bounding box center [443, 113] width 91 height 61
click at [875, 416] on div "Get Started" at bounding box center [860, 420] width 41 height 8
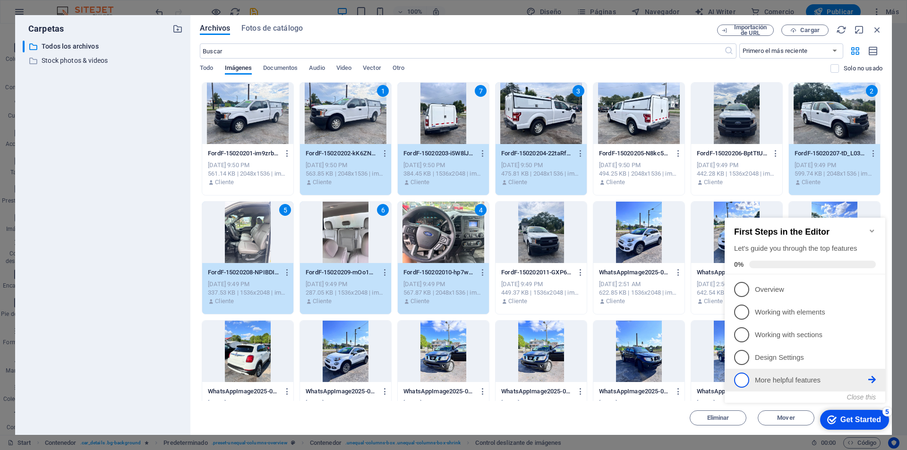
click at [815, 375] on p "More helpful features - incomplete" at bounding box center [811, 380] width 113 height 10
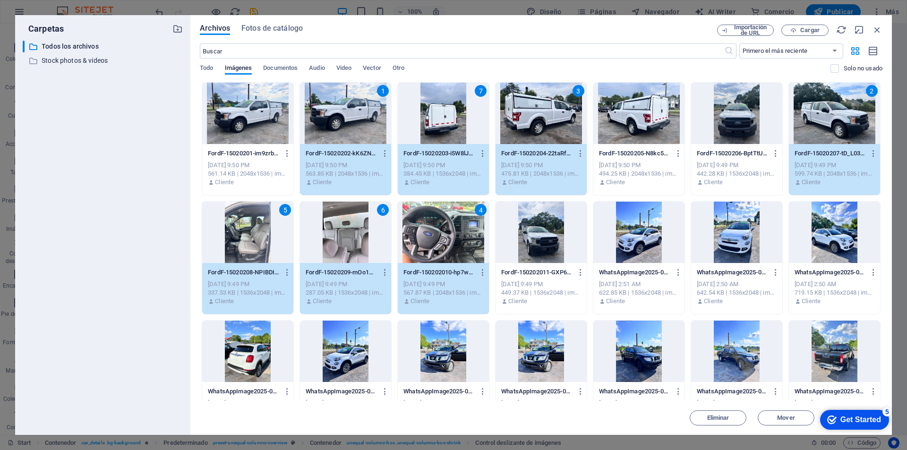
drag, startPoint x: 832, startPoint y: 414, endPoint x: 1666, endPoint y: 799, distance: 919.0
click html "checkmark Get Started 5 First Steps in the Editor Let's guide you through the t…"
drag, startPoint x: 661, startPoint y: 29, endPoint x: 679, endPoint y: 24, distance: 18.8
click at [679, 24] on div "Archivos Fotos de catálogo Importación de URL Cargar ​ Primero el más reciente …" at bounding box center [540, 225] width 701 height 420
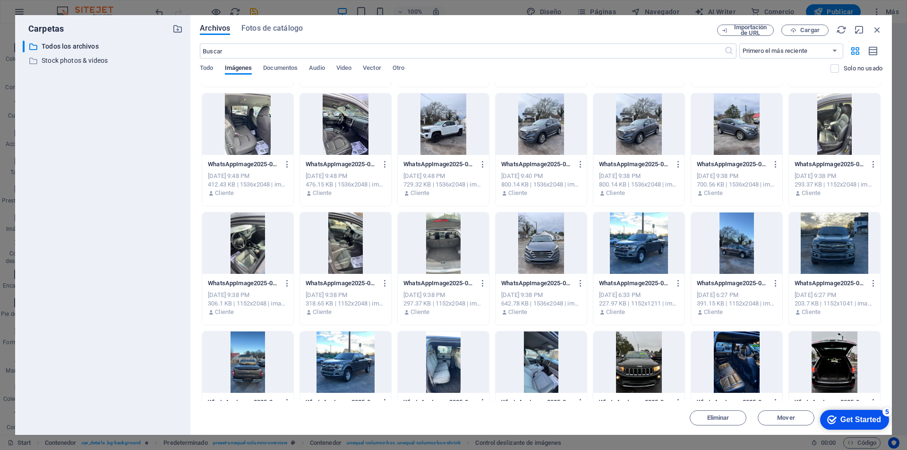
scroll to position [756, 0]
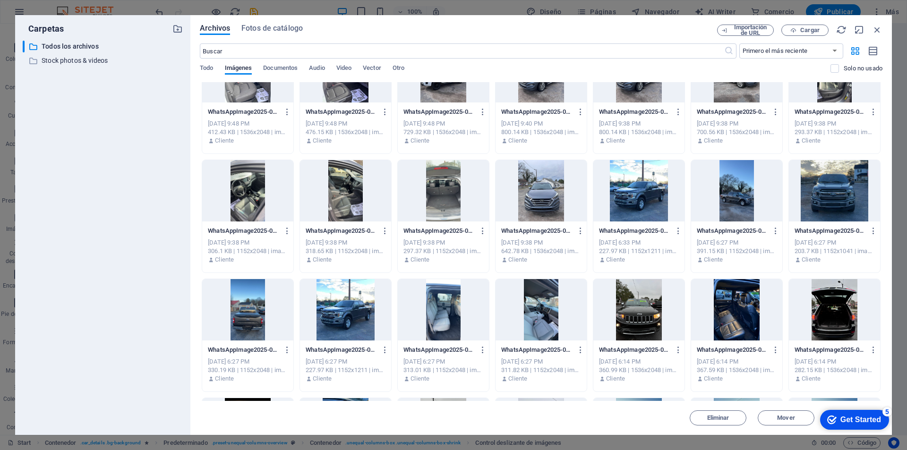
click at [828, 414] on div "checkmark Get Started 5" at bounding box center [854, 420] width 69 height 20
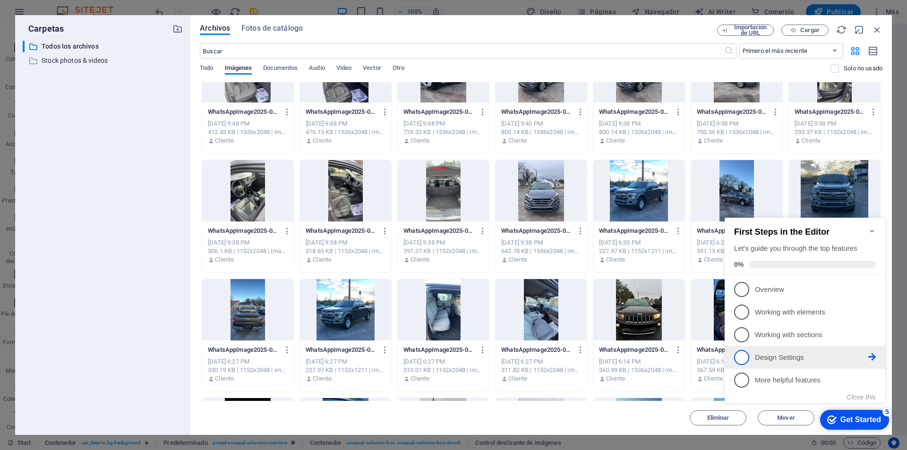
click at [788, 360] on p "Design Settings - incomplete" at bounding box center [811, 358] width 113 height 10
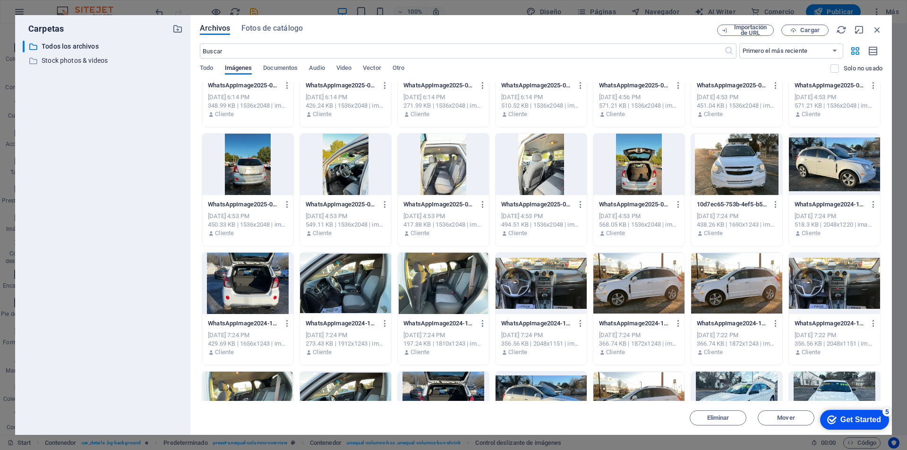
scroll to position [1039, 0]
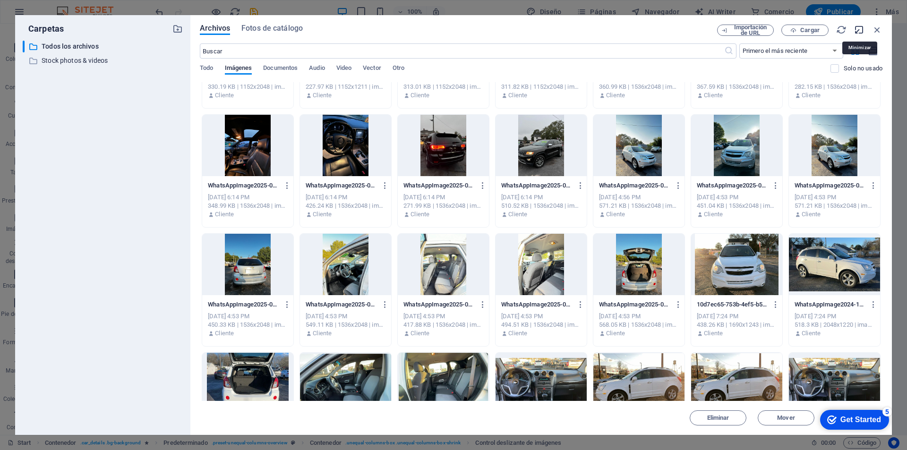
click at [856, 30] on icon "button" at bounding box center [859, 30] width 10 height 10
select select "image"
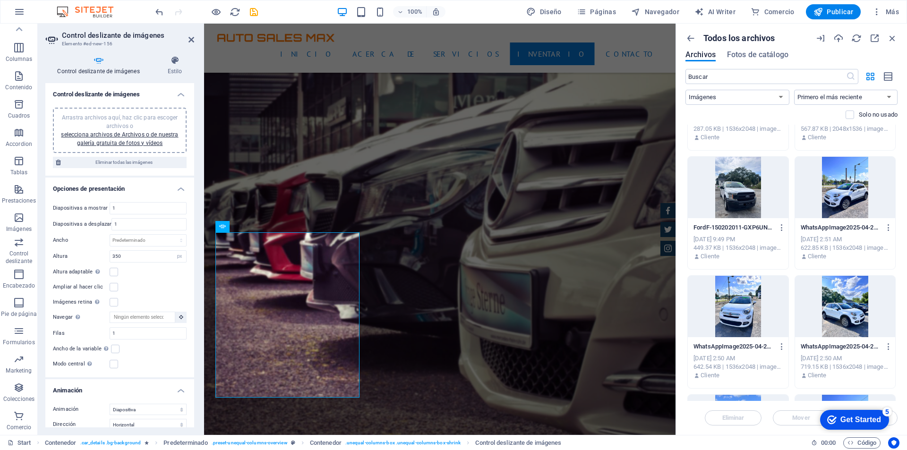
scroll to position [417, 0]
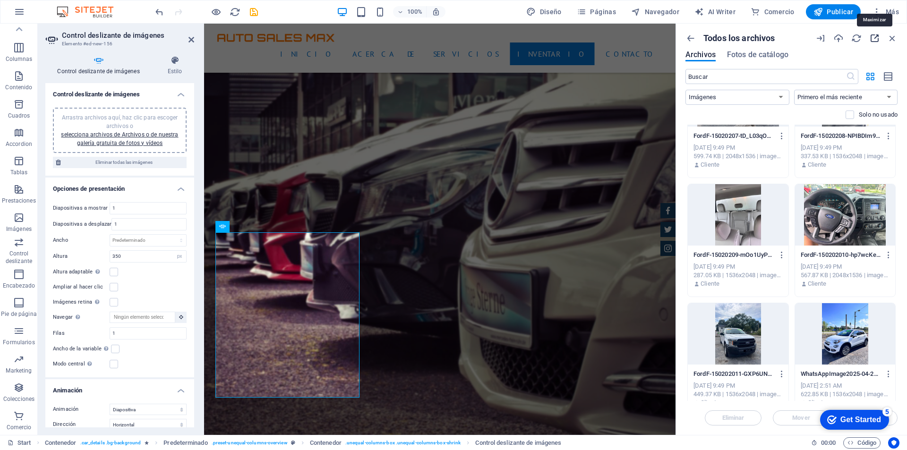
click at [876, 34] on icon "button" at bounding box center [874, 38] width 10 height 10
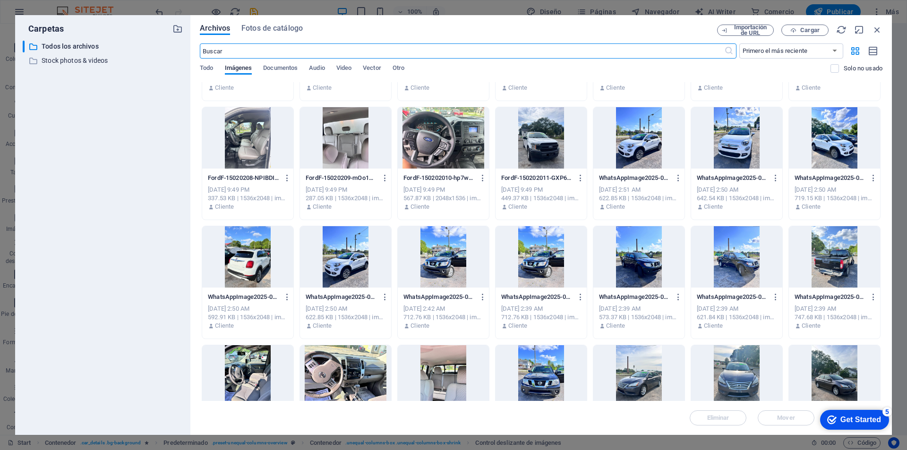
scroll to position [142, 0]
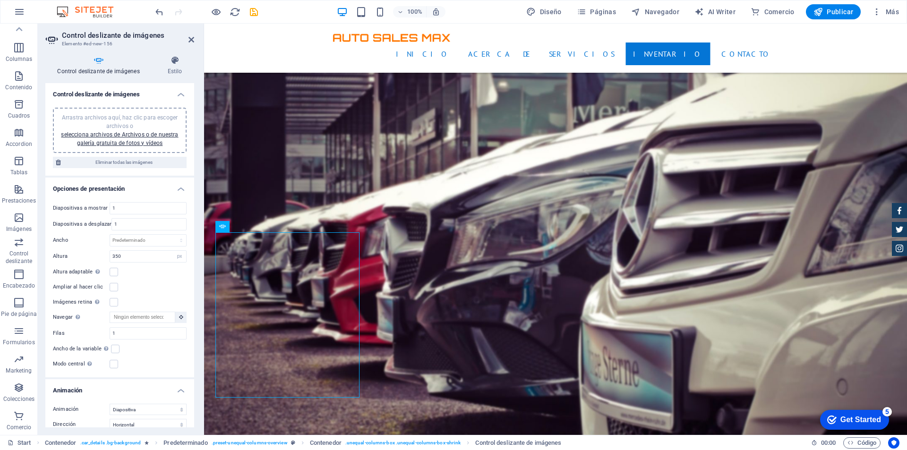
drag, startPoint x: 865, startPoint y: 412, endPoint x: 957, endPoint y: 554, distance: 168.7
click at [865, 413] on div "checkmark Get Started 5" at bounding box center [854, 420] width 69 height 20
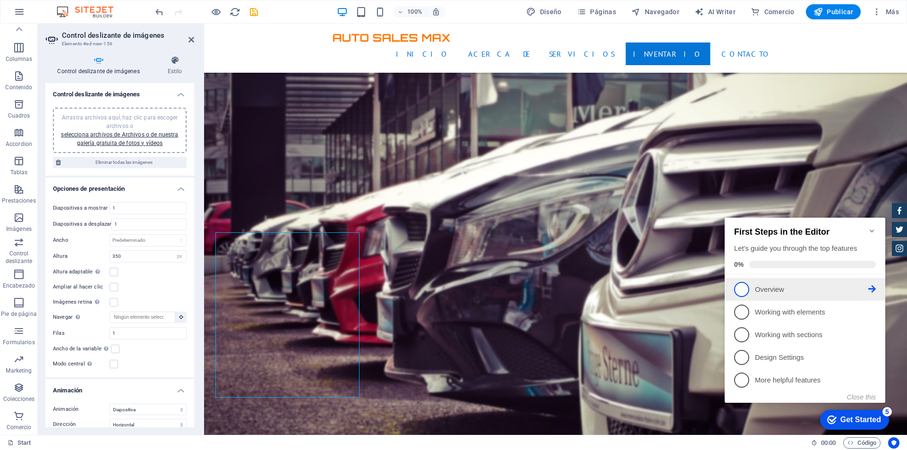
click at [799, 282] on link "1 Overview - incomplete" at bounding box center [805, 289] width 142 height 15
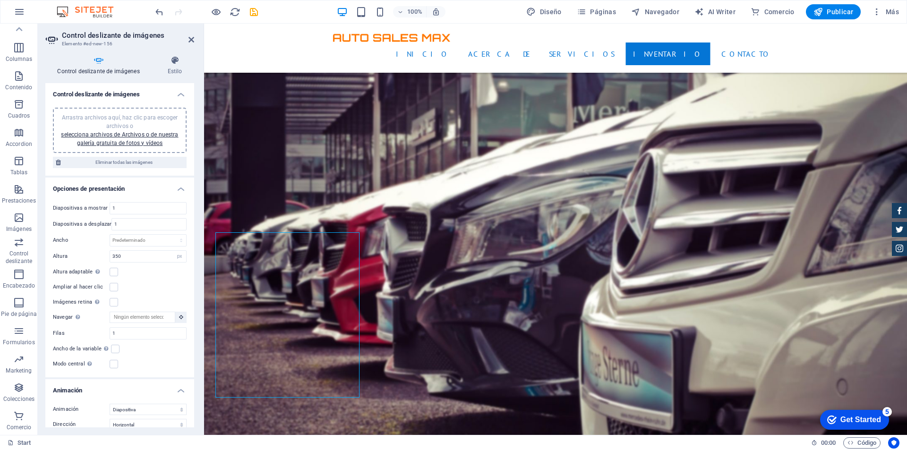
scroll to position [0, 0]
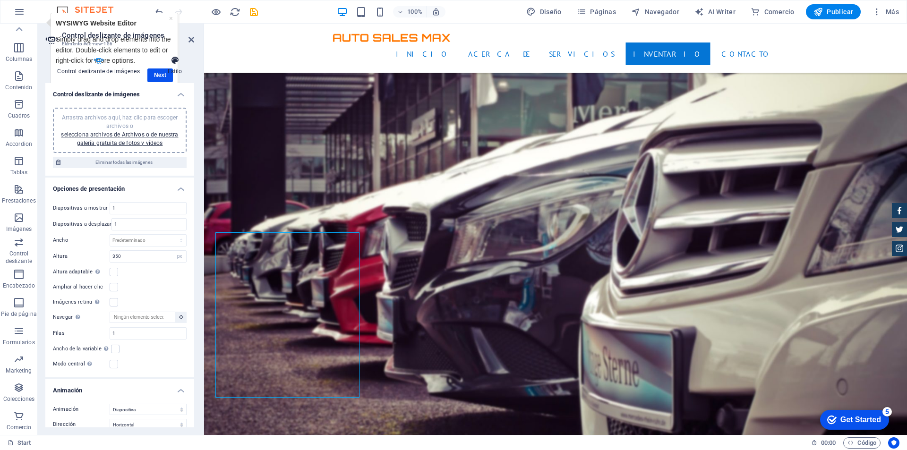
click at [167, 72] on h4 "Estilo" at bounding box center [174, 66] width 39 height 20
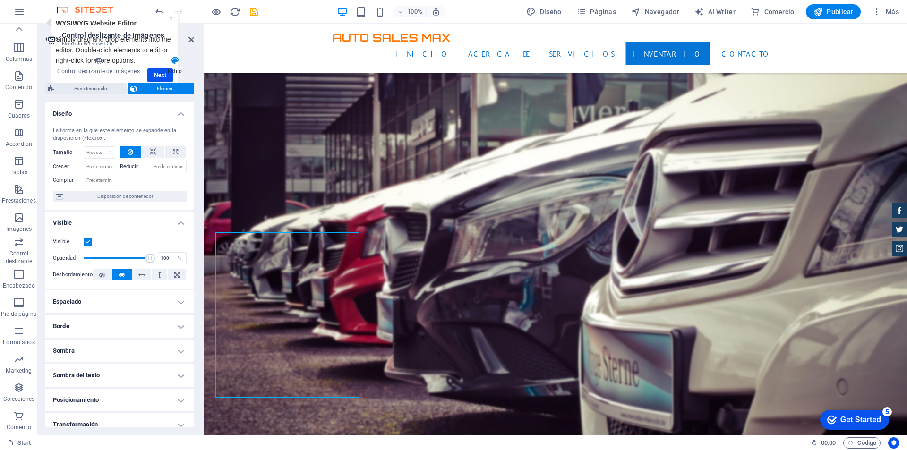
click at [167, 72] on h4 "Estilo" at bounding box center [174, 66] width 39 height 20
click at [164, 72] on h4 "Estilo" at bounding box center [174, 66] width 39 height 20
click at [162, 70] on h4 "Estilo" at bounding box center [174, 66] width 39 height 20
click at [161, 72] on h4 "Estilo" at bounding box center [174, 66] width 39 height 20
click at [172, 18] on link "×" at bounding box center [171, 19] width 4 height 8
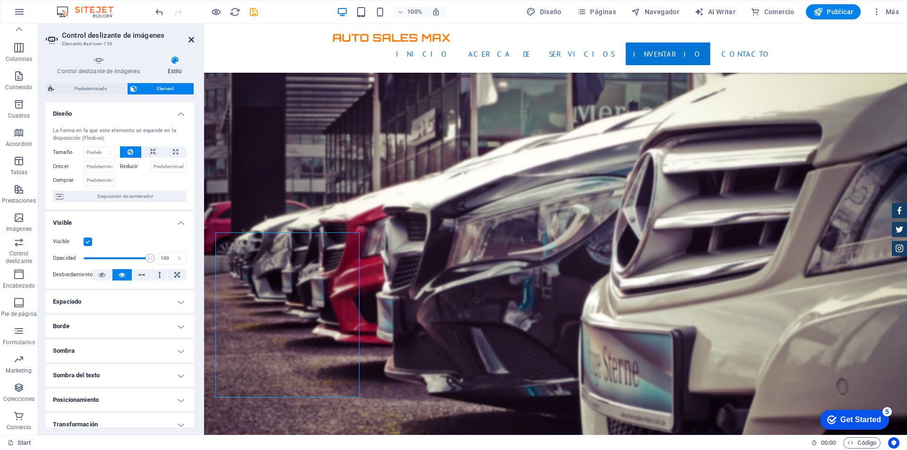
click at [191, 39] on icon at bounding box center [191, 40] width 6 height 8
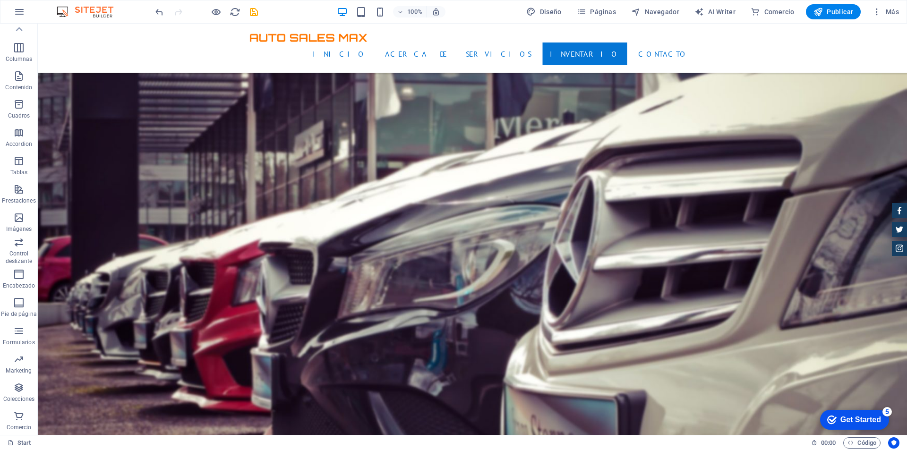
click at [872, 416] on div "Get Started" at bounding box center [860, 420] width 41 height 8
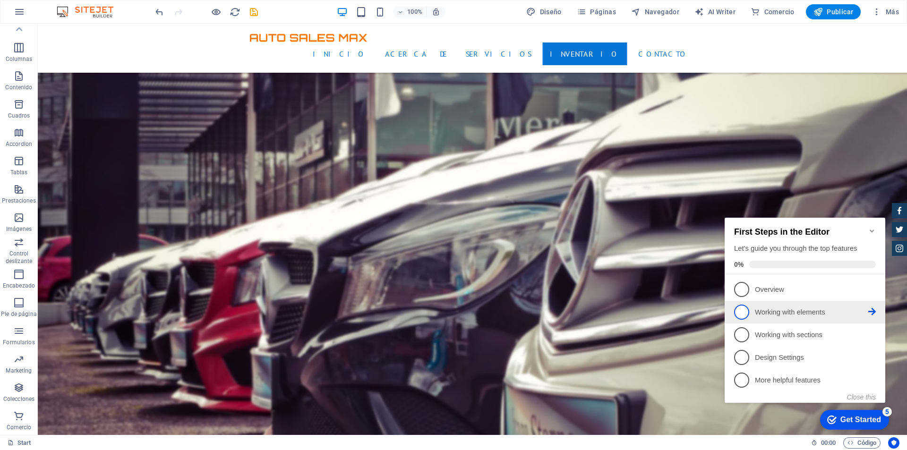
click at [801, 305] on link "2 Working with elements - incomplete" at bounding box center [805, 312] width 142 height 15
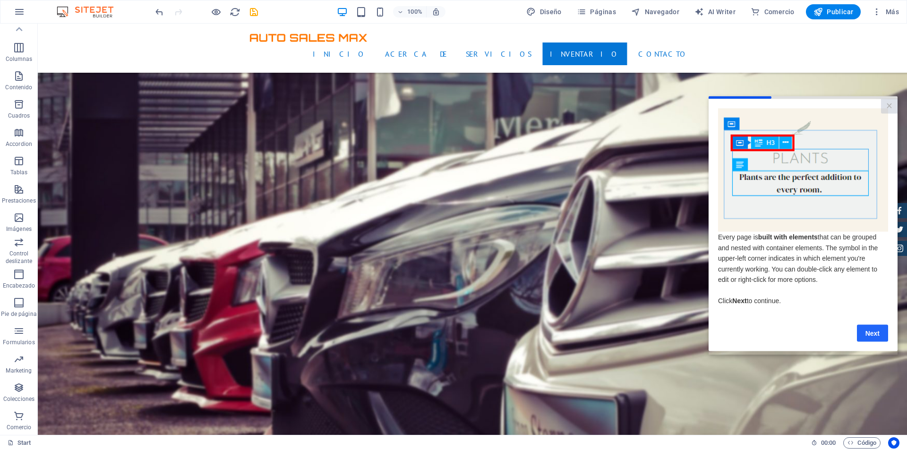
click at [872, 338] on link "Next" at bounding box center [872, 332] width 31 height 17
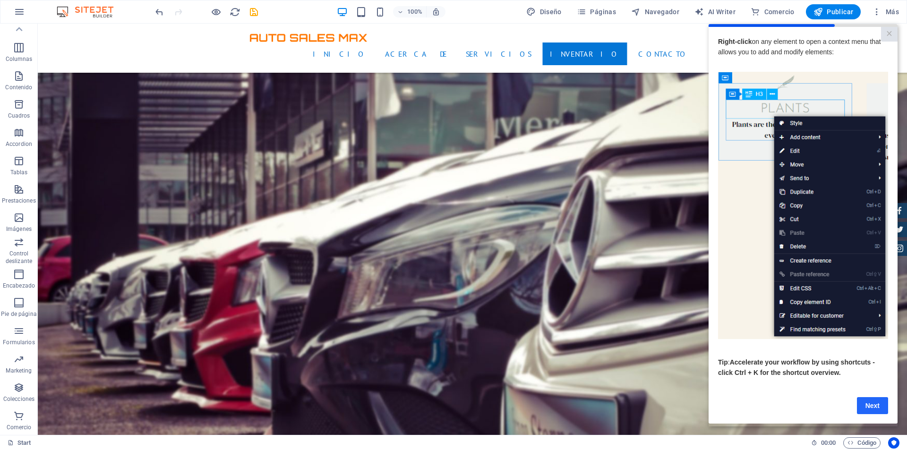
click at [877, 407] on link "Next" at bounding box center [872, 405] width 31 height 17
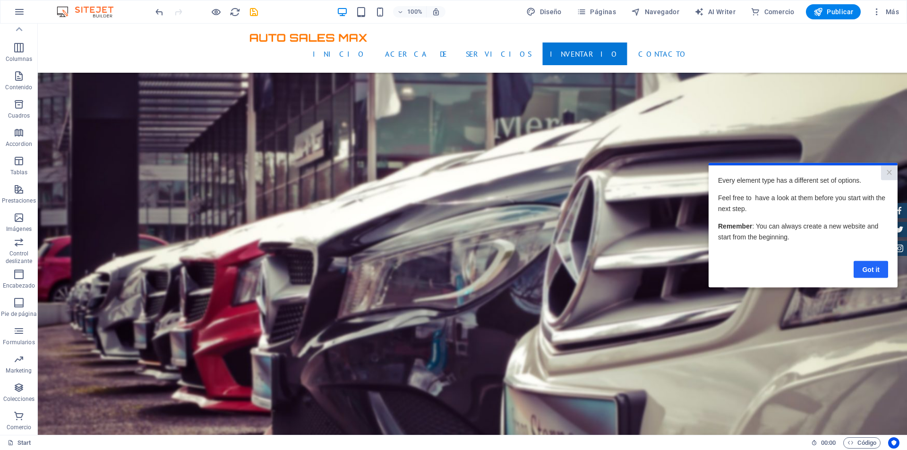
click at [860, 272] on link "Got it" at bounding box center [870, 269] width 34 height 17
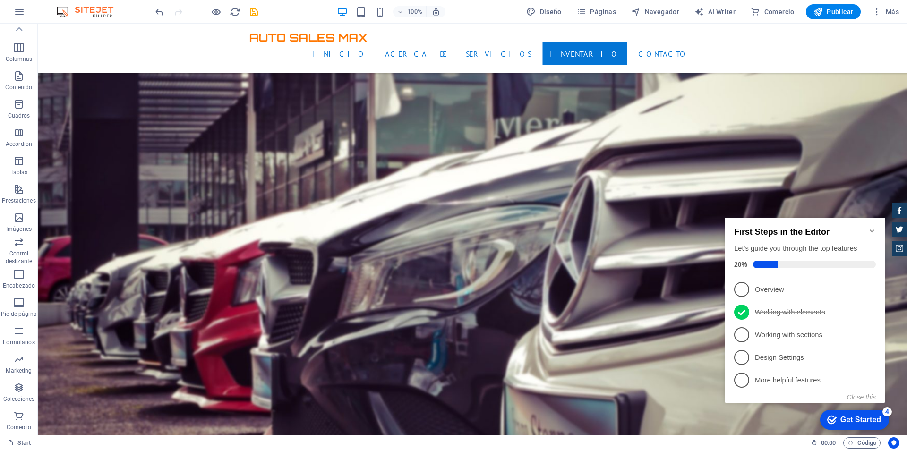
click at [873, 420] on div "Get Started" at bounding box center [860, 420] width 41 height 8
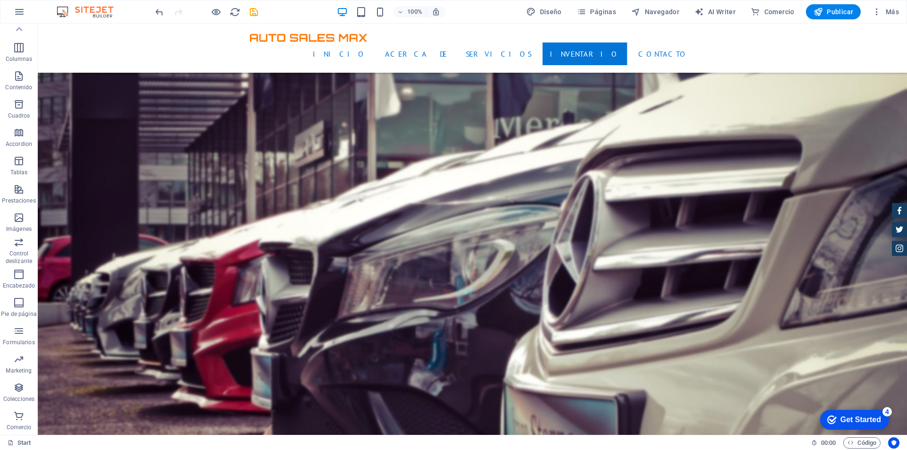
click at [868, 416] on div "Get Started" at bounding box center [860, 420] width 41 height 8
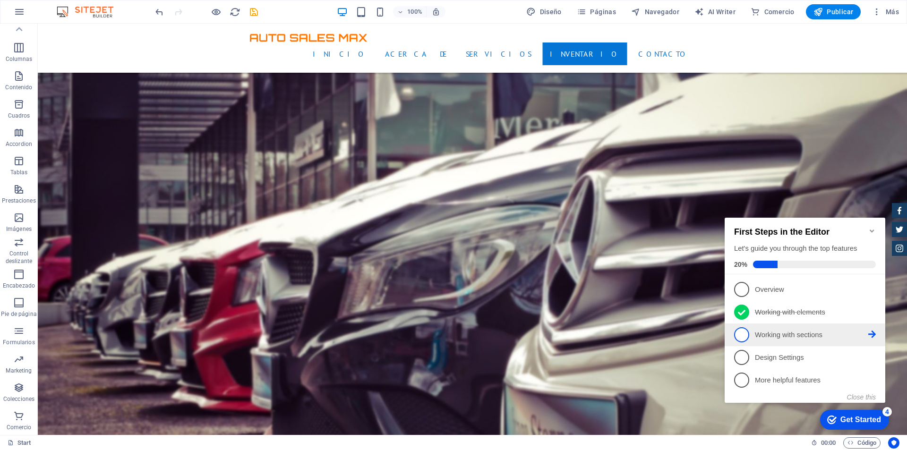
click at [818, 338] on p "Working with sections - incomplete" at bounding box center [811, 335] width 113 height 10
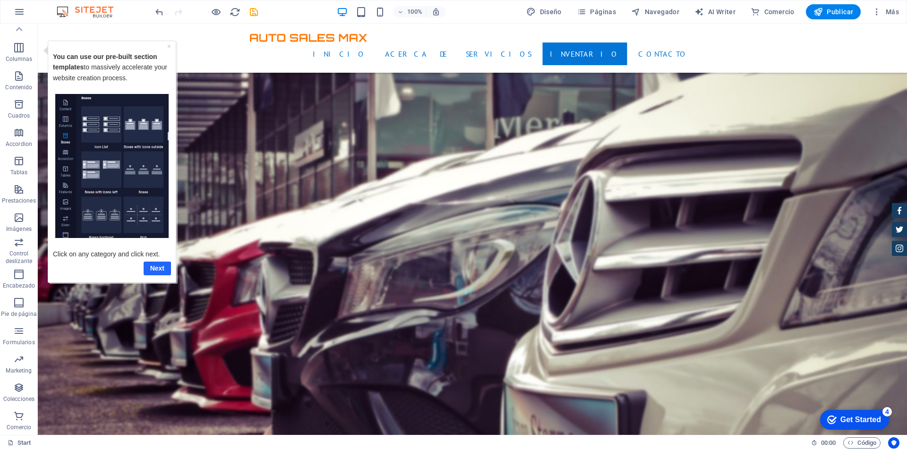
click at [151, 263] on link "Next" at bounding box center [157, 268] width 27 height 14
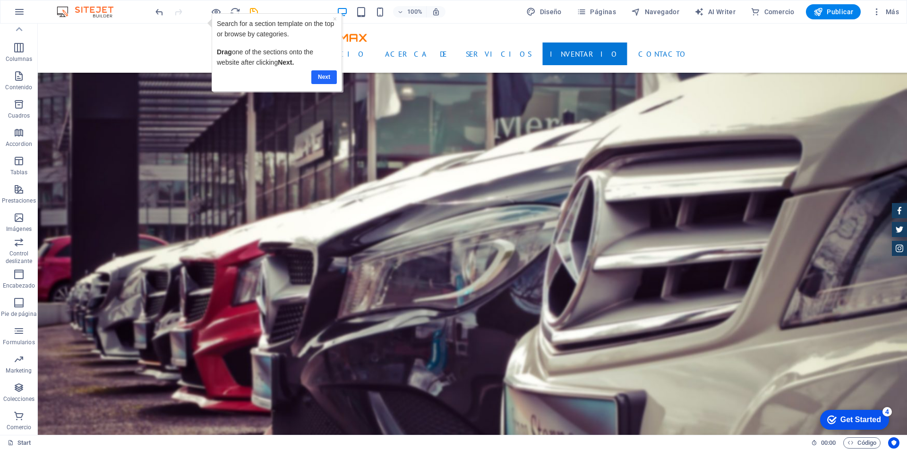
click at [324, 76] on link "Next" at bounding box center [323, 77] width 25 height 14
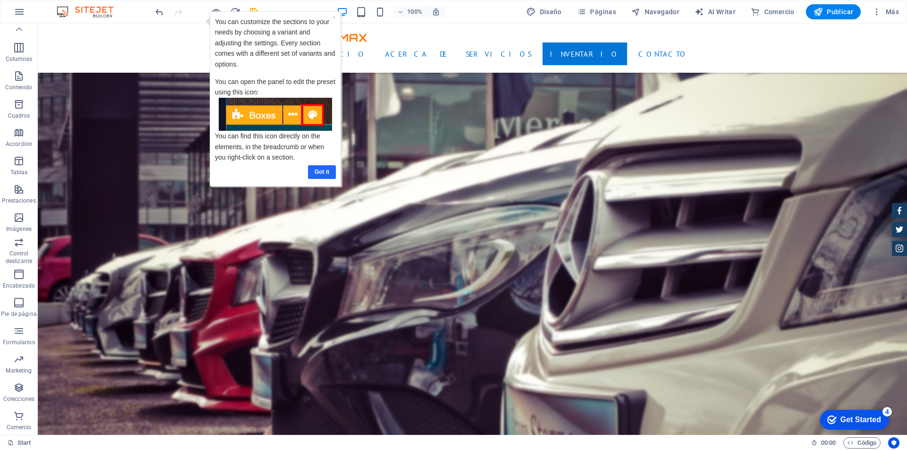
click at [320, 170] on link "Got it" at bounding box center [322, 172] width 28 height 14
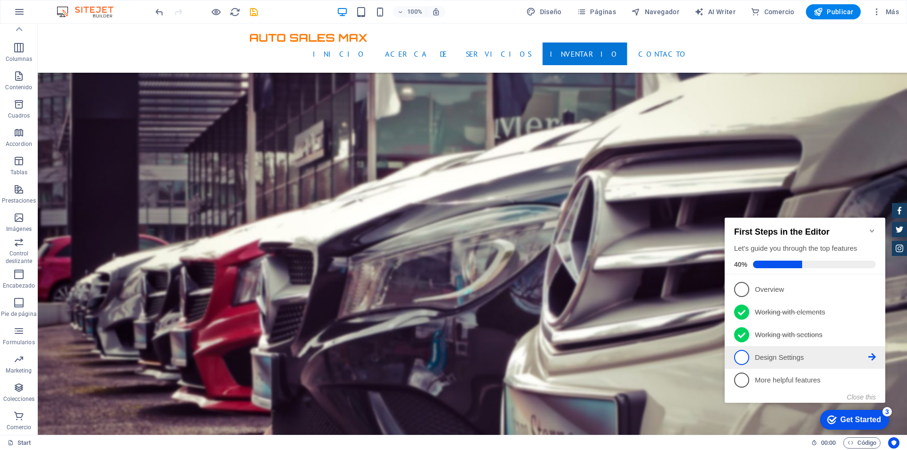
click at [783, 356] on p "Design Settings - incomplete" at bounding box center [811, 358] width 113 height 10
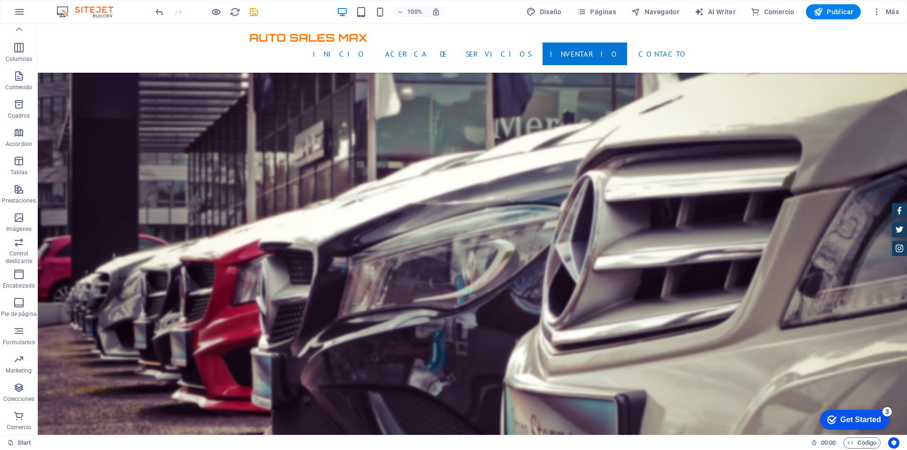
drag, startPoint x: 849, startPoint y: 415, endPoint x: 941, endPoint y: 607, distance: 213.5
click at [849, 416] on div "Get Started" at bounding box center [860, 420] width 41 height 8
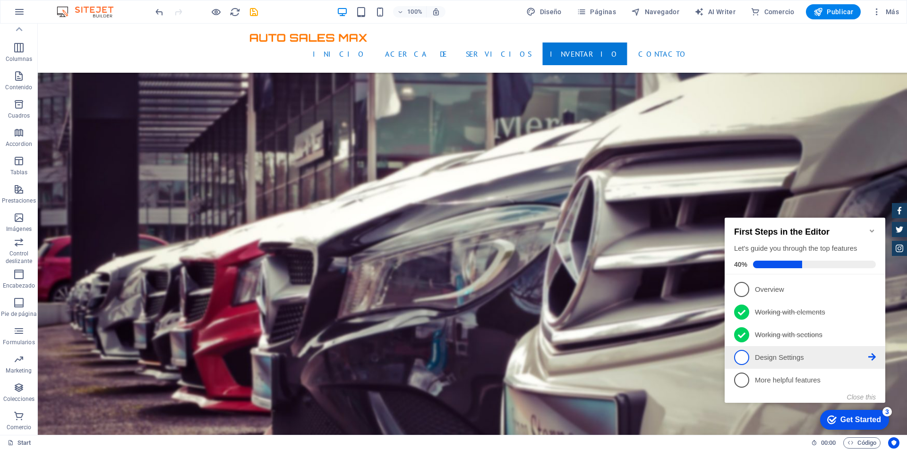
click at [804, 360] on p "Design Settings - incomplete" at bounding box center [811, 358] width 113 height 10
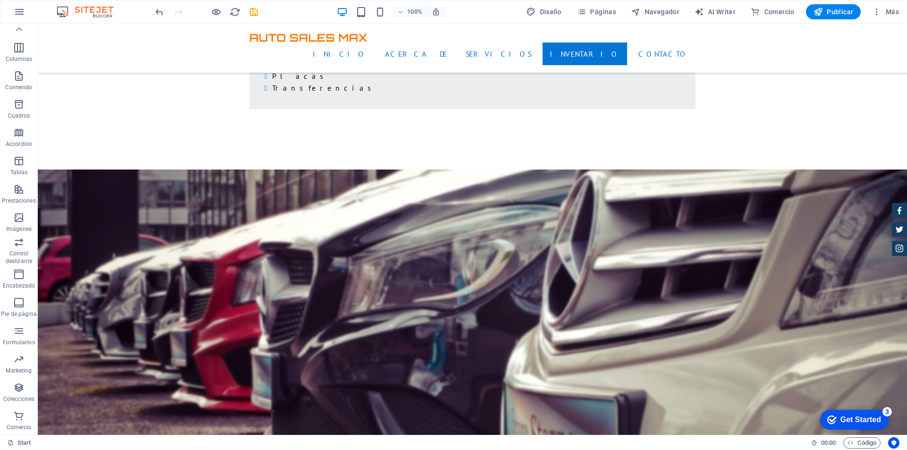
scroll to position [1842, 0]
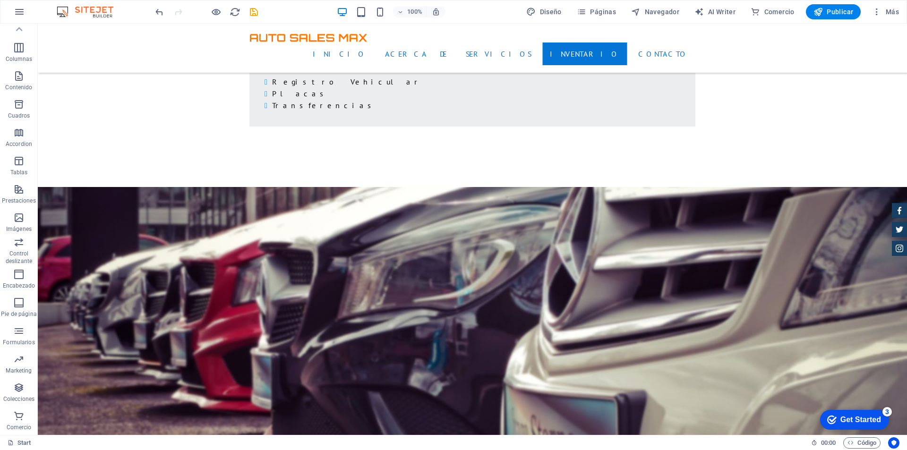
click at [877, 413] on div "checkmark Get Started 3" at bounding box center [854, 420] width 69 height 20
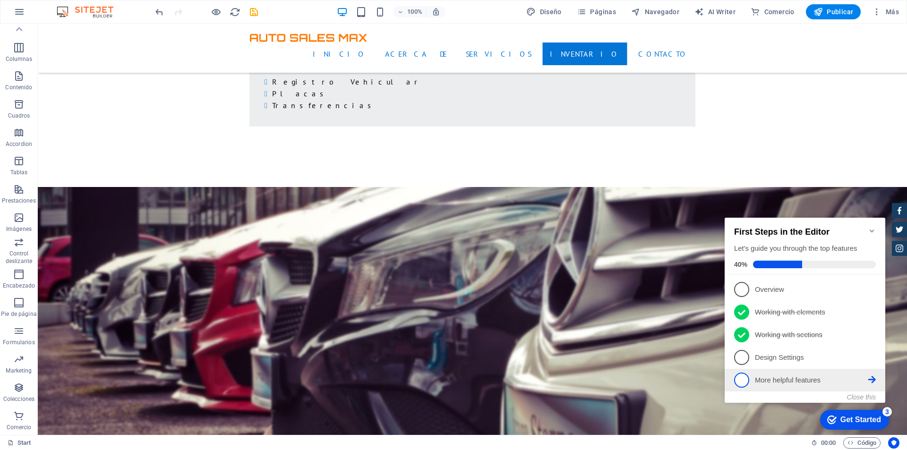
click at [811, 373] on link "5 More helpful features - incomplete" at bounding box center [805, 380] width 142 height 15
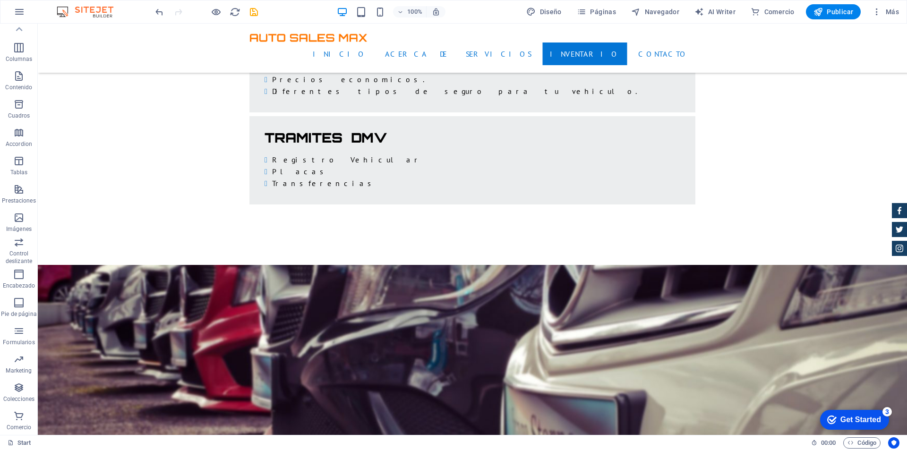
scroll to position [1700, 0]
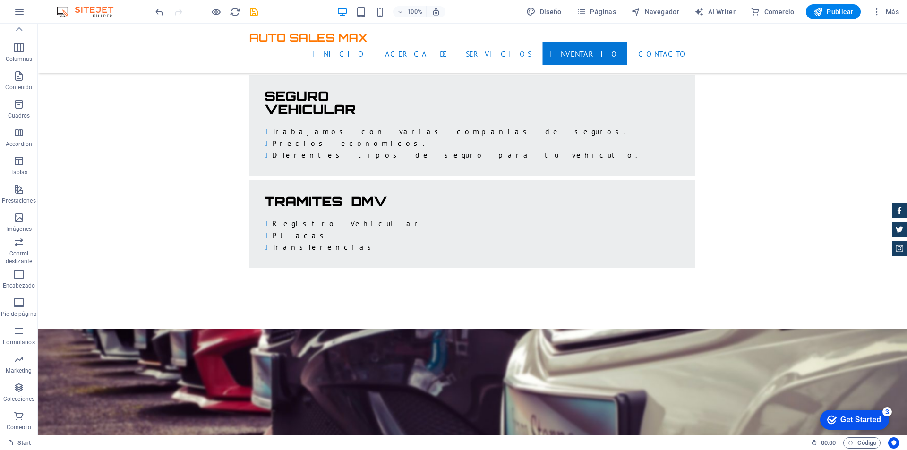
click at [871, 416] on div "Get Started" at bounding box center [860, 420] width 41 height 8
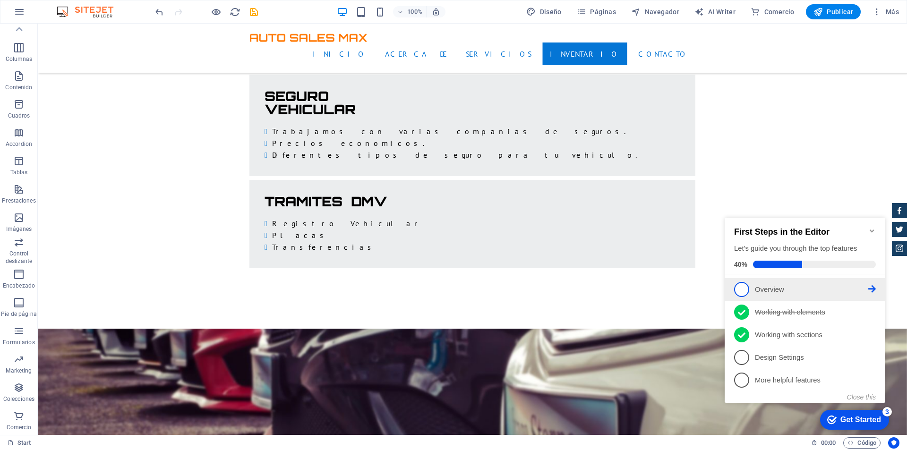
click at [794, 287] on p "Overview - incomplete" at bounding box center [811, 290] width 113 height 10
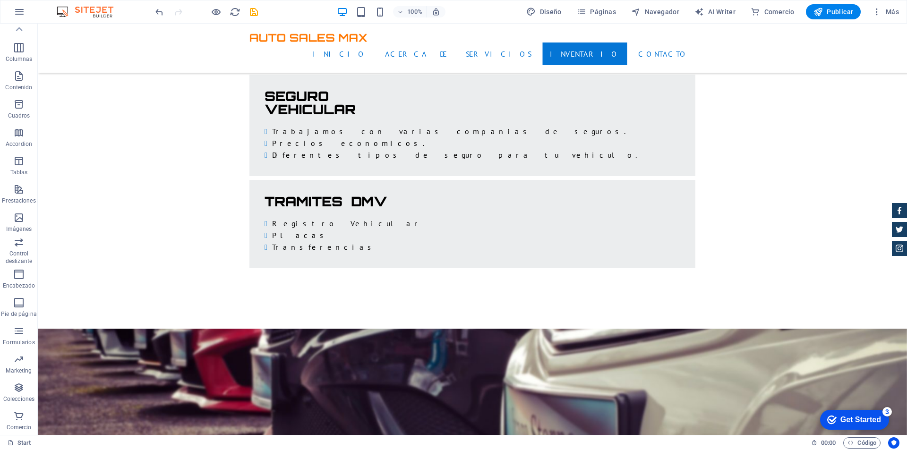
scroll to position [0, 0]
click at [167, 76] on link "Next" at bounding box center [159, 75] width 25 height 14
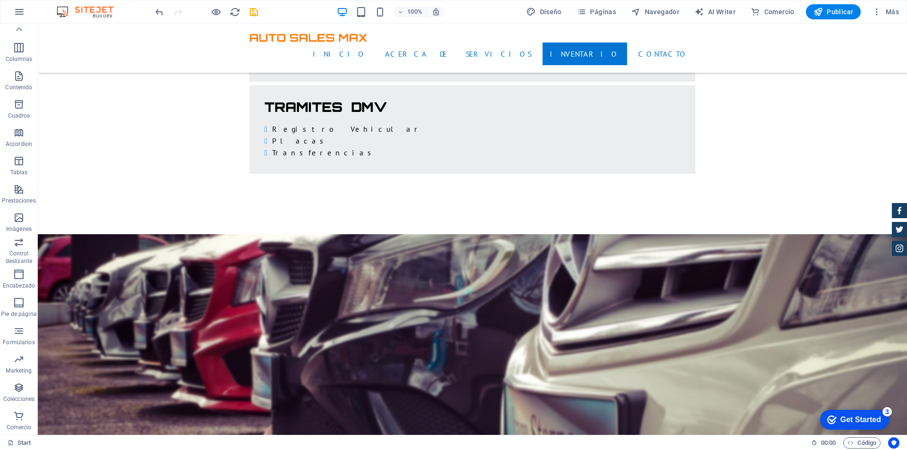
scroll to position [1842, 0]
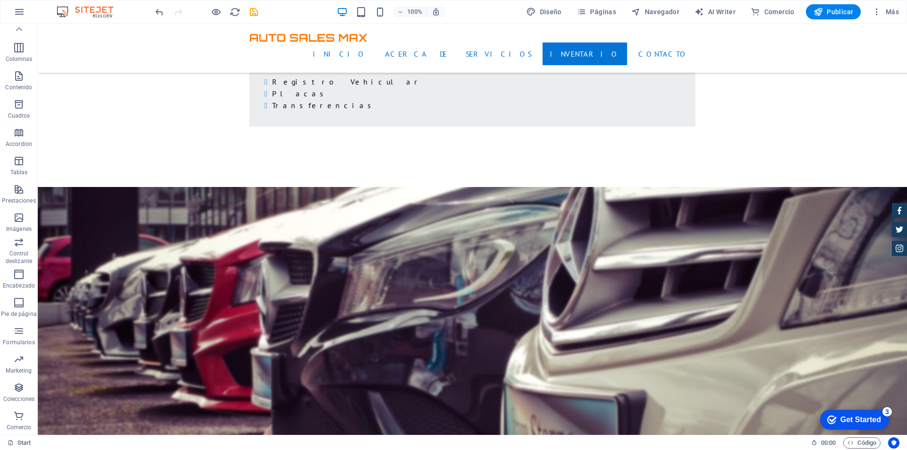
click at [840, 416] on div "Get Started" at bounding box center [860, 420] width 41 height 8
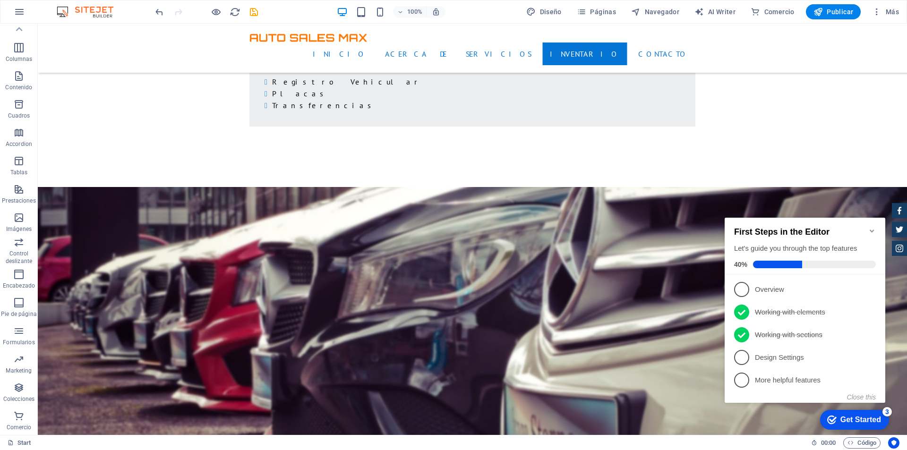
click at [767, 291] on p "Overview - incomplete" at bounding box center [811, 290] width 113 height 10
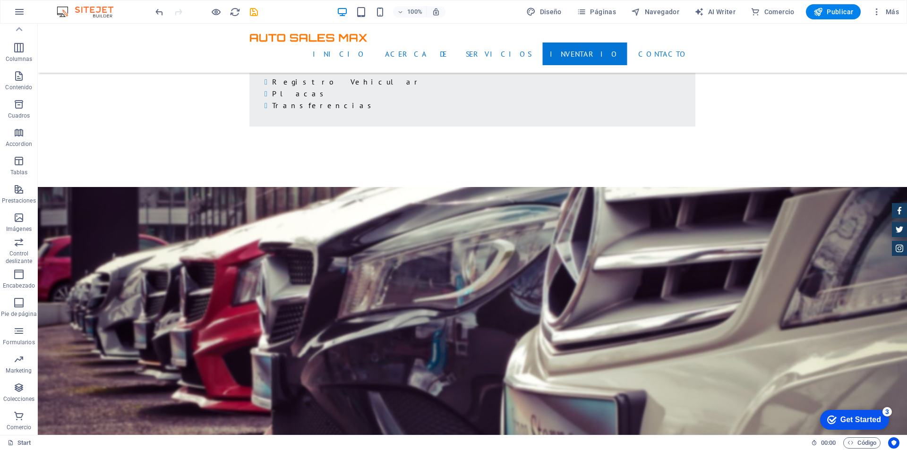
click at [864, 414] on div "checkmark Get Started 3" at bounding box center [854, 420] width 69 height 20
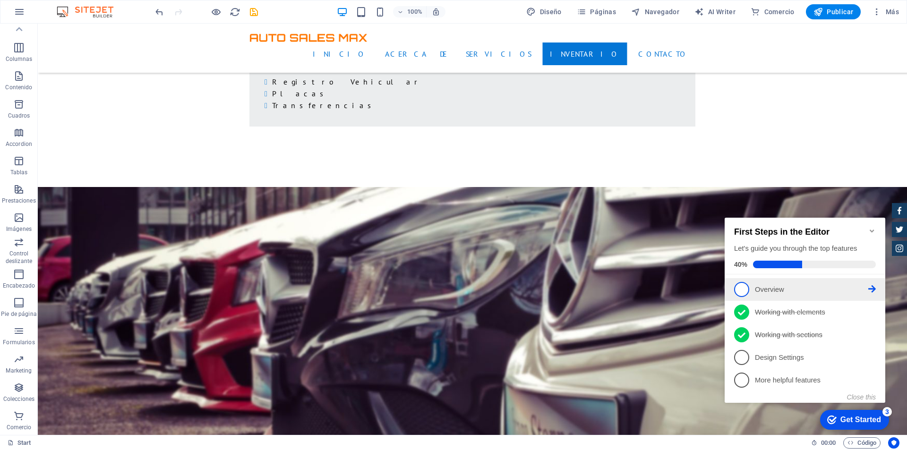
click at [872, 289] on icon at bounding box center [872, 289] width 8 height 8
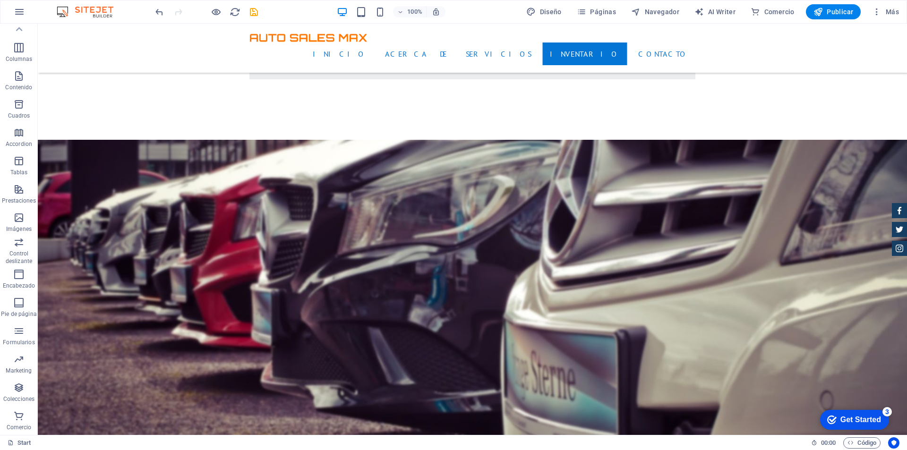
scroll to position [1936, 0]
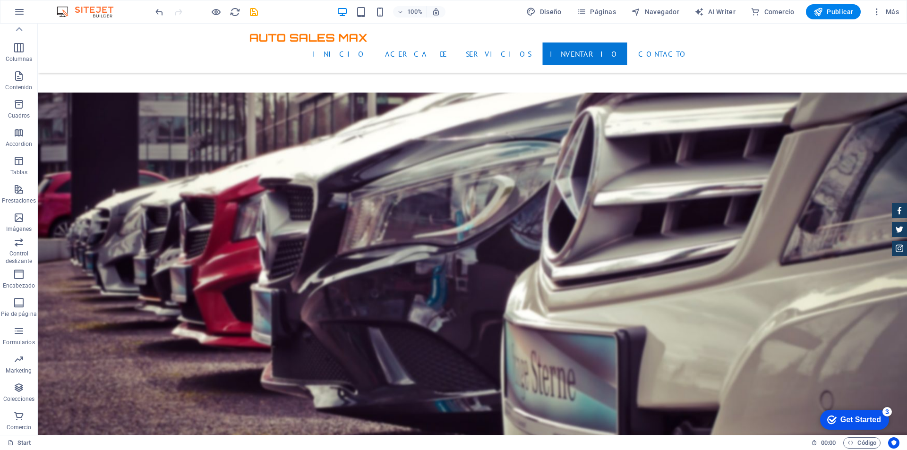
click at [875, 421] on div "Get Started" at bounding box center [860, 420] width 41 height 8
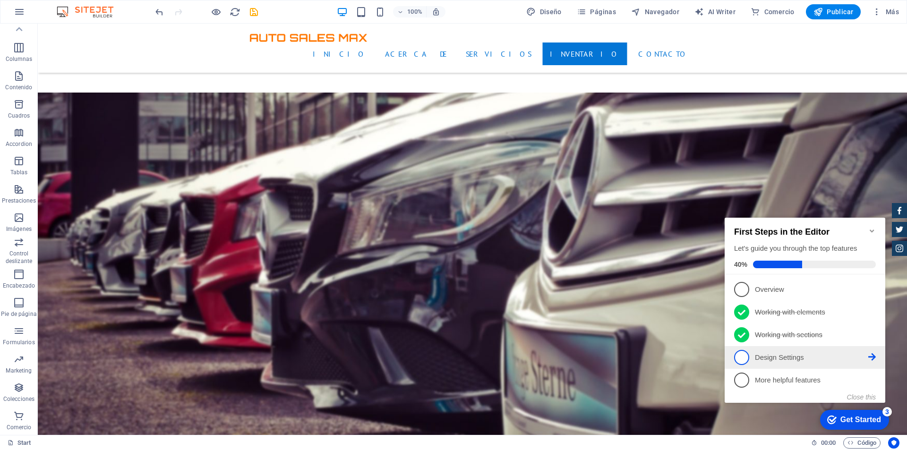
click at [821, 359] on p "Design Settings - incomplete" at bounding box center [811, 358] width 113 height 10
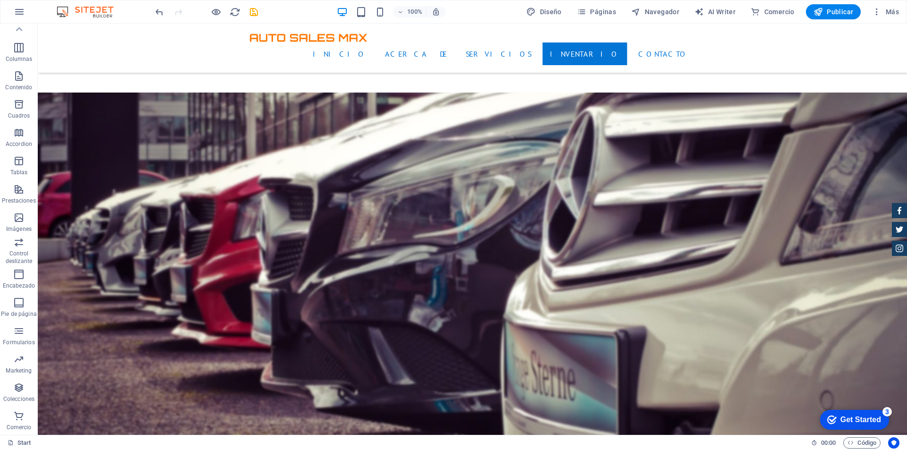
click at [247, 9] on div at bounding box center [206, 11] width 106 height 15
click at [253, 11] on icon "save" at bounding box center [253, 12] width 11 height 11
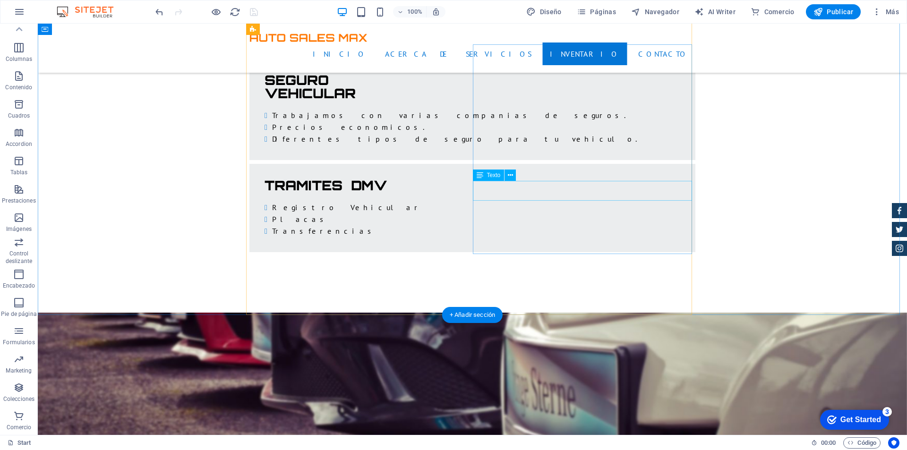
scroll to position [1794, 0]
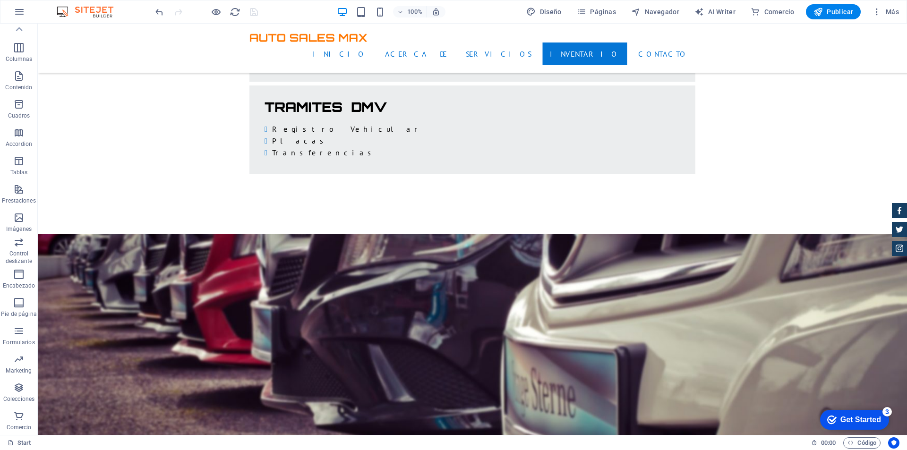
click at [85, 9] on img at bounding box center [89, 11] width 71 height 11
drag, startPoint x: 861, startPoint y: 419, endPoint x: 952, endPoint y: 620, distance: 220.6
click at [861, 419] on div "Get Started" at bounding box center [860, 420] width 41 height 8
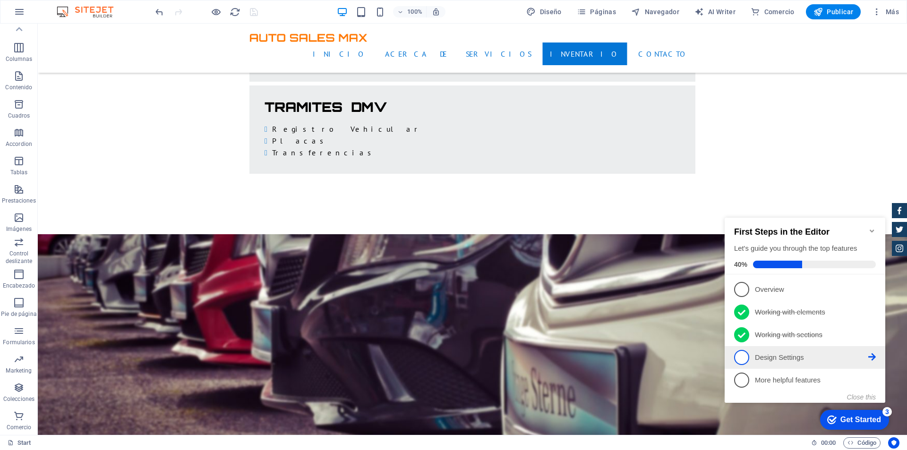
click at [808, 361] on link "4 Design Settings - incomplete" at bounding box center [805, 357] width 142 height 15
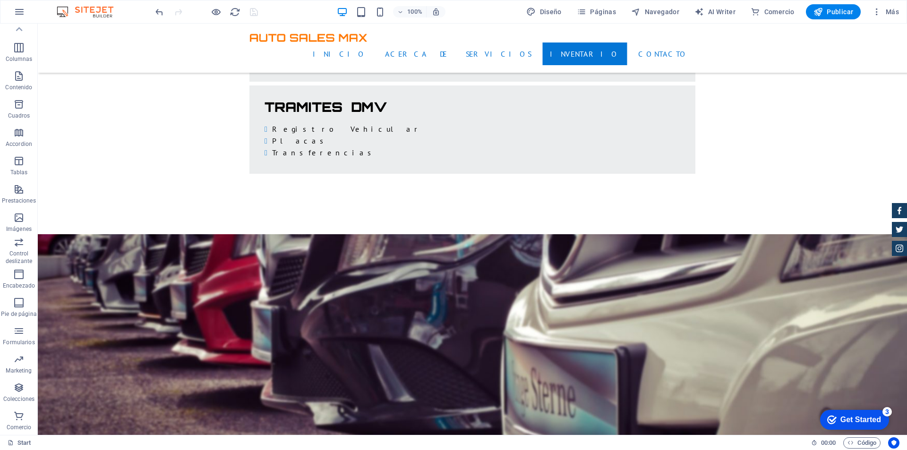
click at [864, 414] on div "checkmark Get Started 3" at bounding box center [854, 420] width 69 height 20
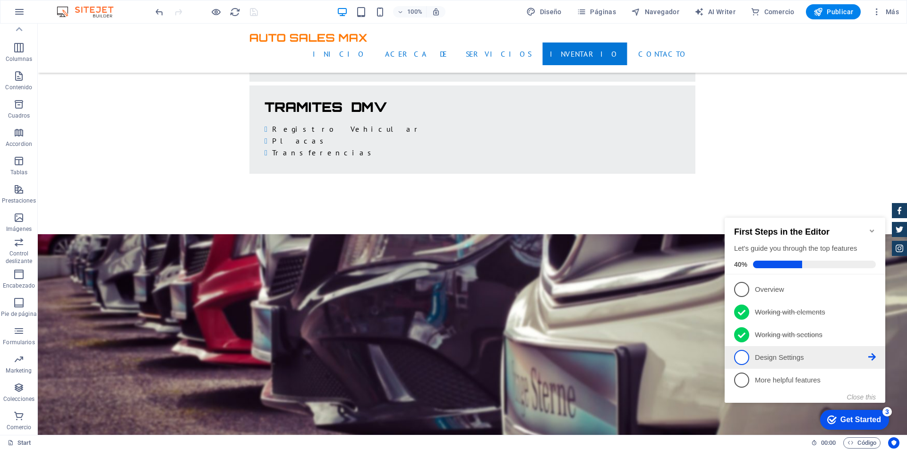
click at [868, 367] on li "4 Design Settings - incomplete" at bounding box center [804, 357] width 161 height 23
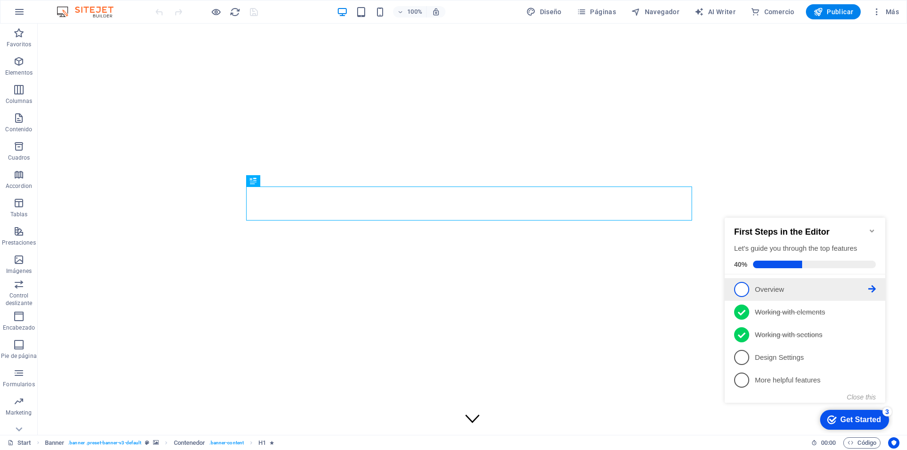
click at [778, 285] on p "Overview - incomplete" at bounding box center [811, 290] width 113 height 10
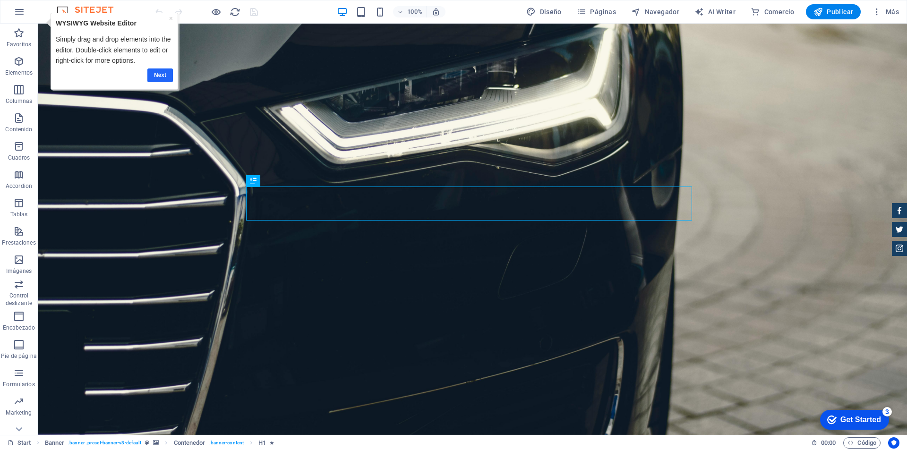
click at [163, 72] on link "Next" at bounding box center [159, 75] width 25 height 14
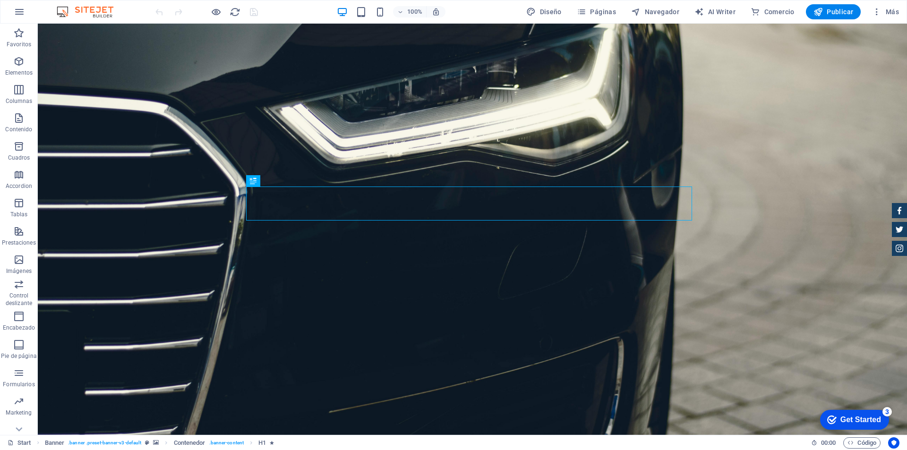
click at [859, 417] on div "Get Started" at bounding box center [860, 420] width 41 height 8
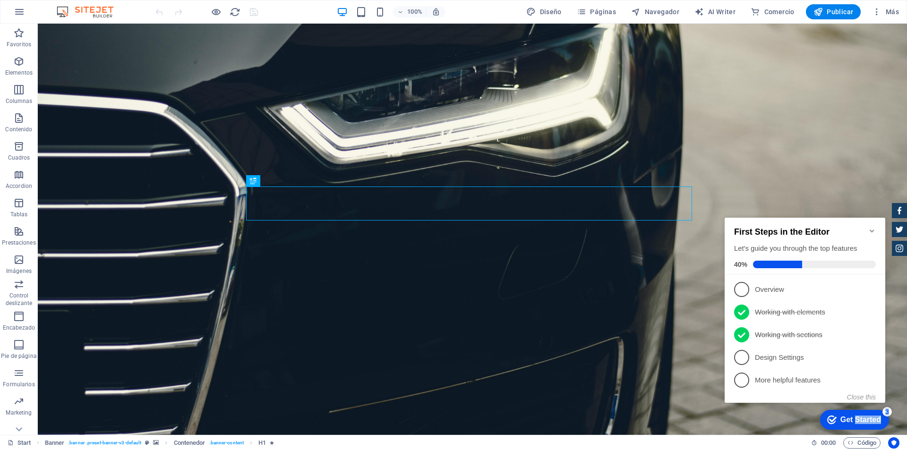
click at [861, 417] on div "Get Started" at bounding box center [860, 420] width 41 height 8
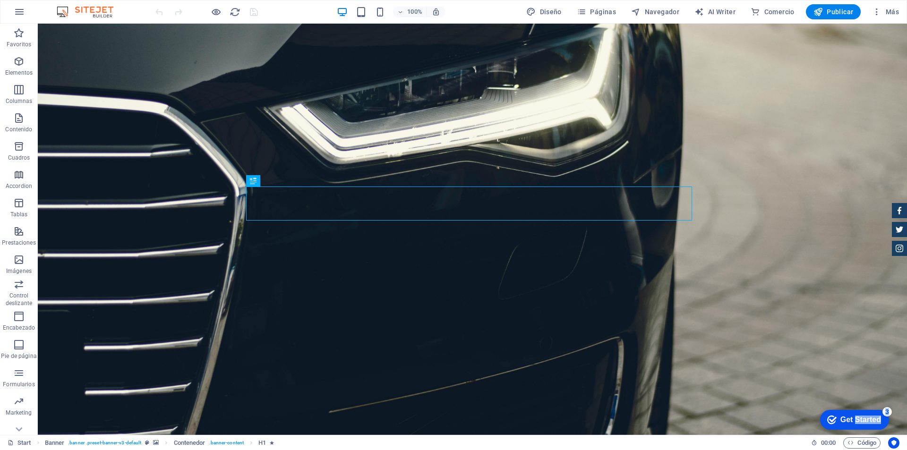
click at [881, 424] on div "Get Started" at bounding box center [860, 420] width 41 height 8
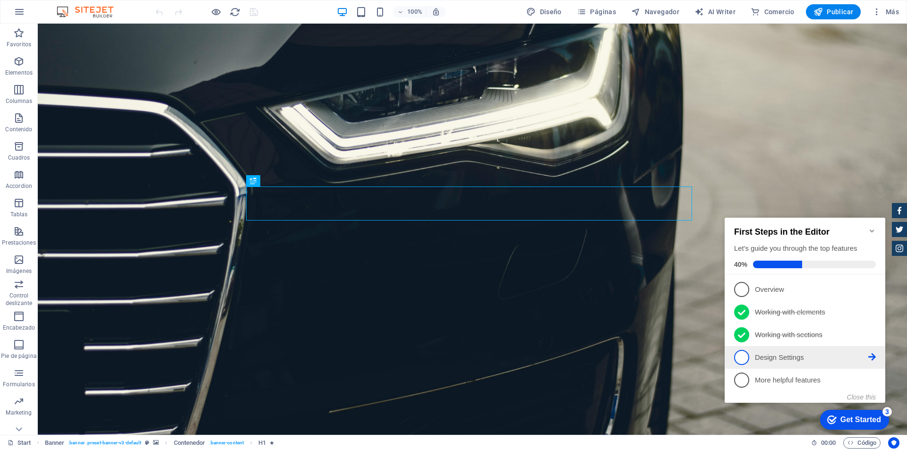
click at [810, 346] on li "4 Design Settings - incomplete" at bounding box center [804, 357] width 161 height 23
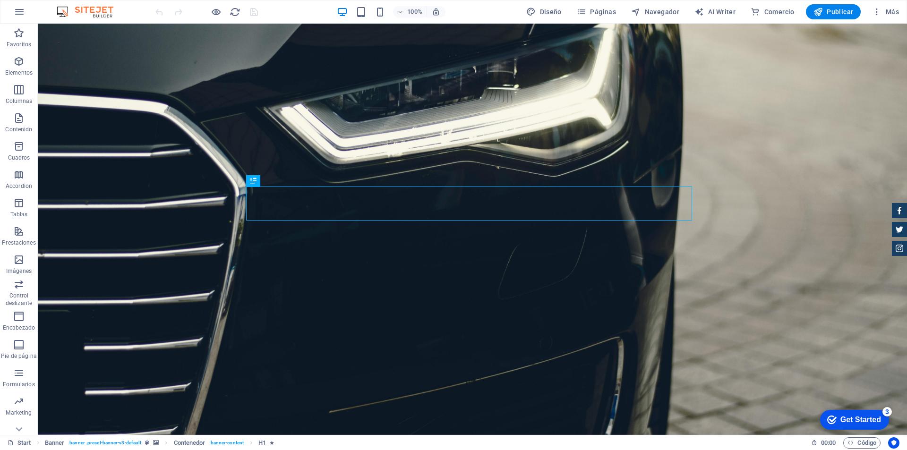
click at [868, 419] on div "Get Started" at bounding box center [860, 420] width 41 height 8
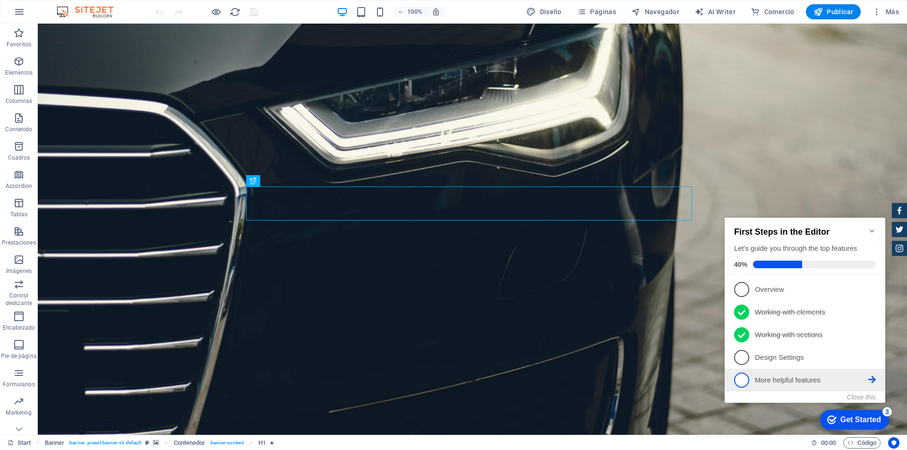
click at [823, 382] on p "More helpful features - incomplete" at bounding box center [811, 380] width 113 height 10
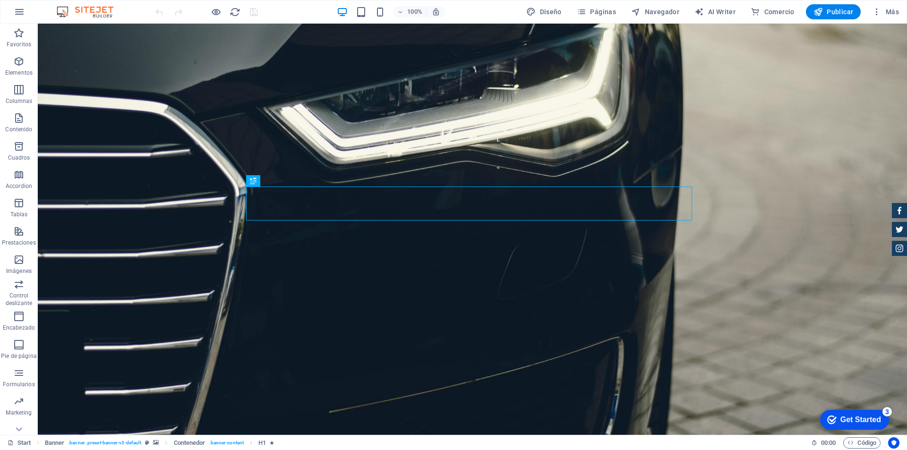
click at [874, 416] on div "Get Started" at bounding box center [860, 420] width 41 height 8
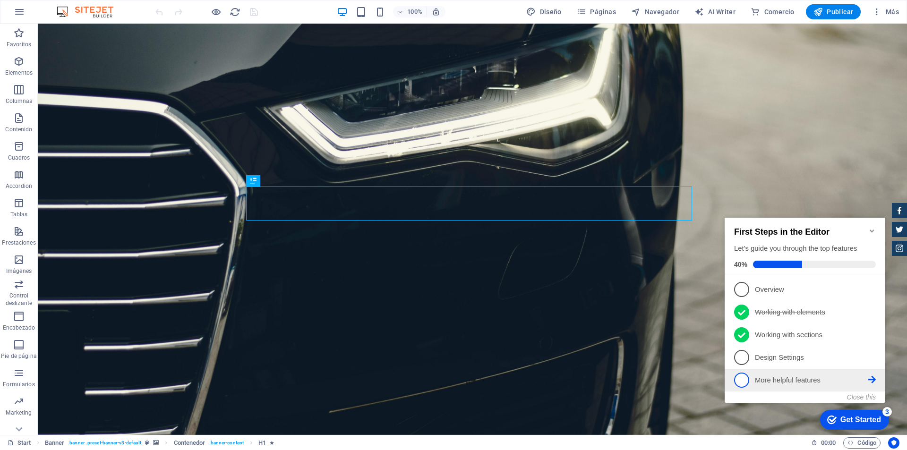
click at [874, 293] on icon at bounding box center [872, 289] width 8 height 8
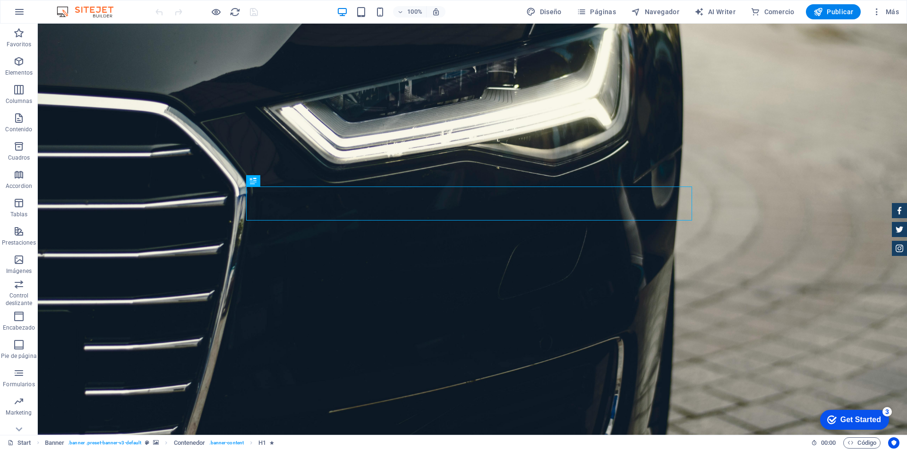
click at [877, 416] on div "Get Started" at bounding box center [860, 420] width 41 height 8
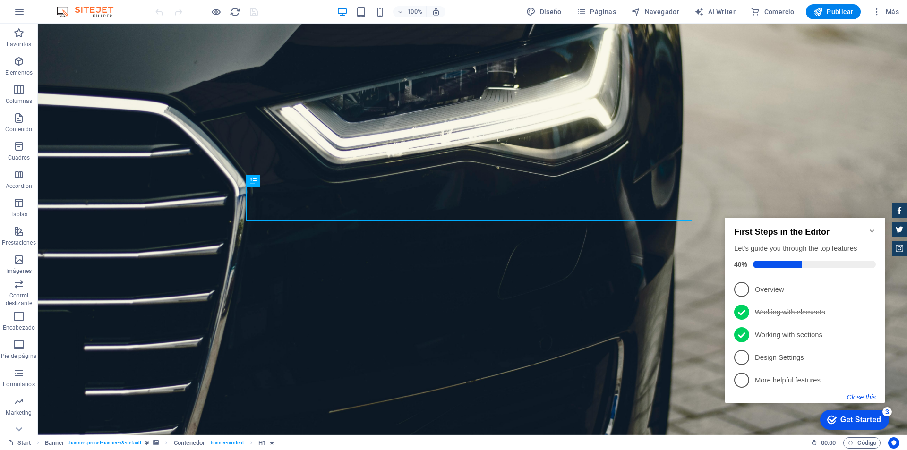
click at [869, 398] on button "Close this" at bounding box center [861, 397] width 29 height 8
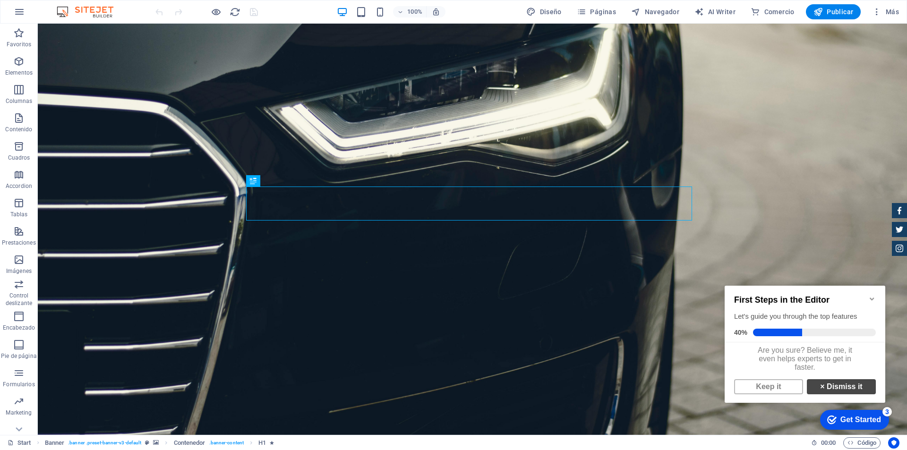
click at [851, 389] on link "× Dismiss it" at bounding box center [840, 386] width 69 height 15
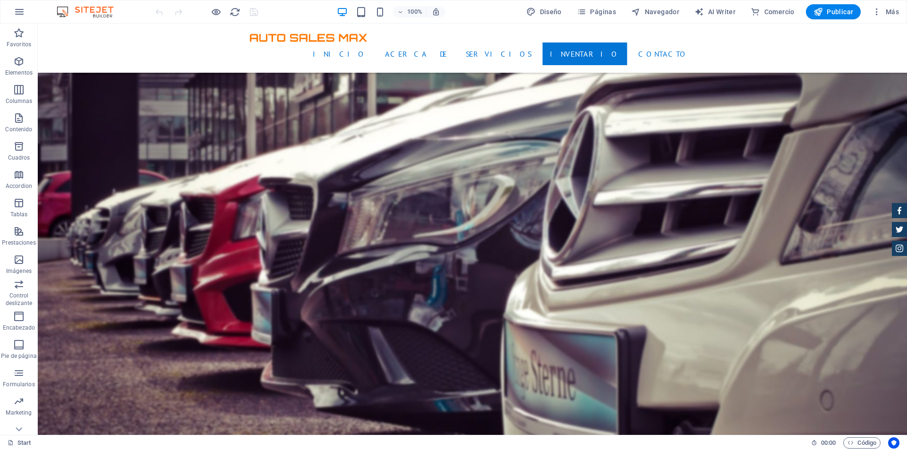
scroll to position [1983, 0]
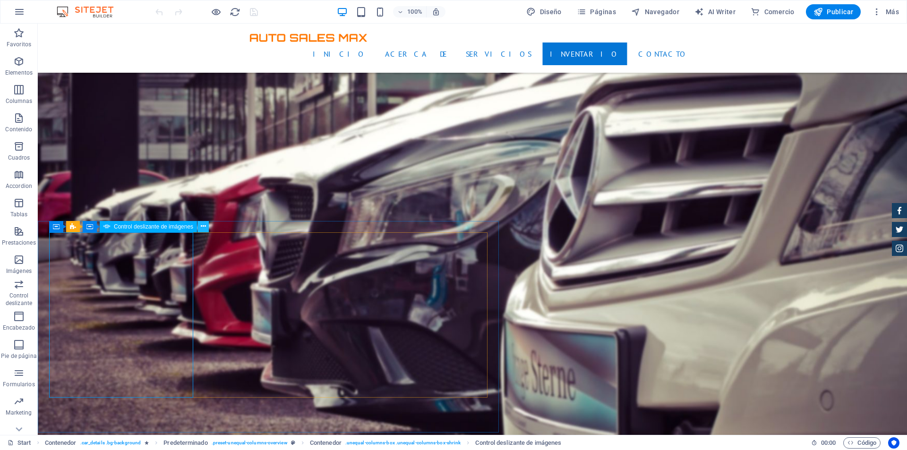
click at [202, 227] on icon at bounding box center [203, 226] width 5 height 10
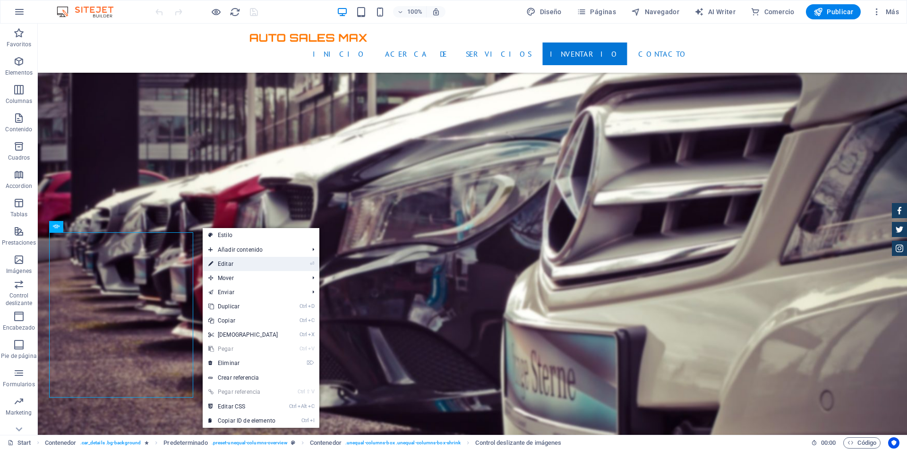
click at [225, 260] on link "⏎ Editar" at bounding box center [243, 264] width 81 height 14
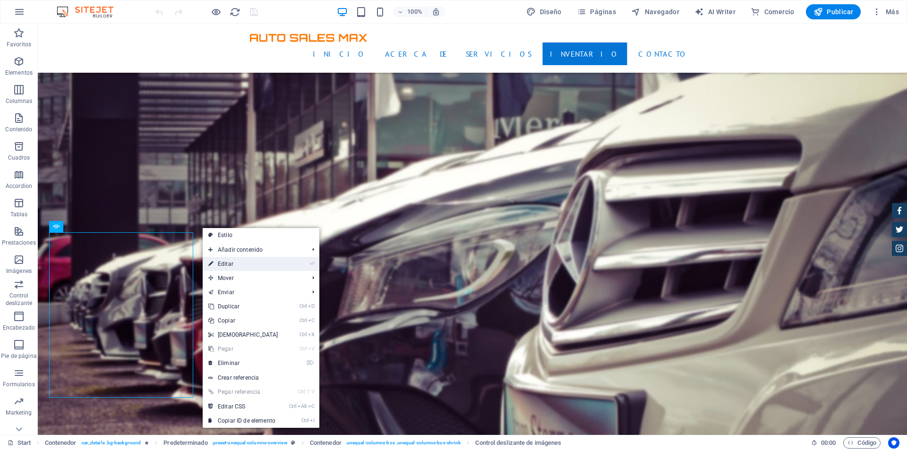
select select "px"
select select "ms"
select select "progressive"
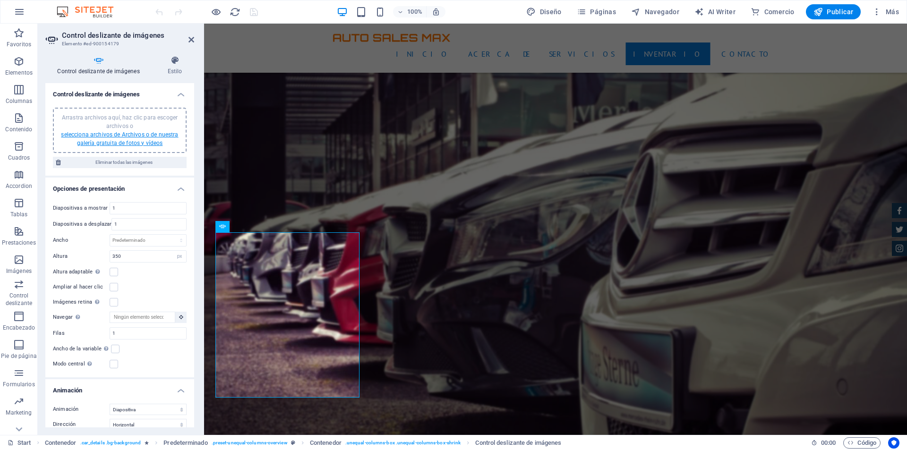
click at [125, 143] on link "selecciona archivos de Archivos o de nuestra galería gratuita de fotos y vídeos" at bounding box center [119, 138] width 117 height 15
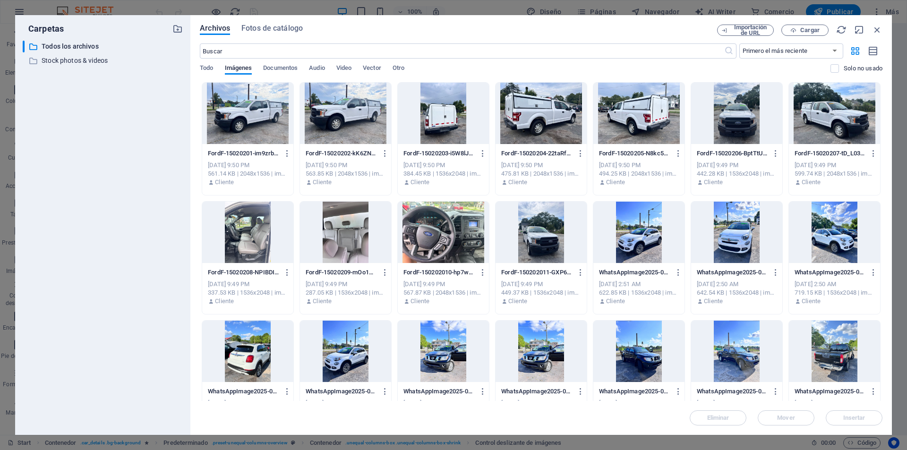
click at [271, 113] on div at bounding box center [247, 113] width 91 height 61
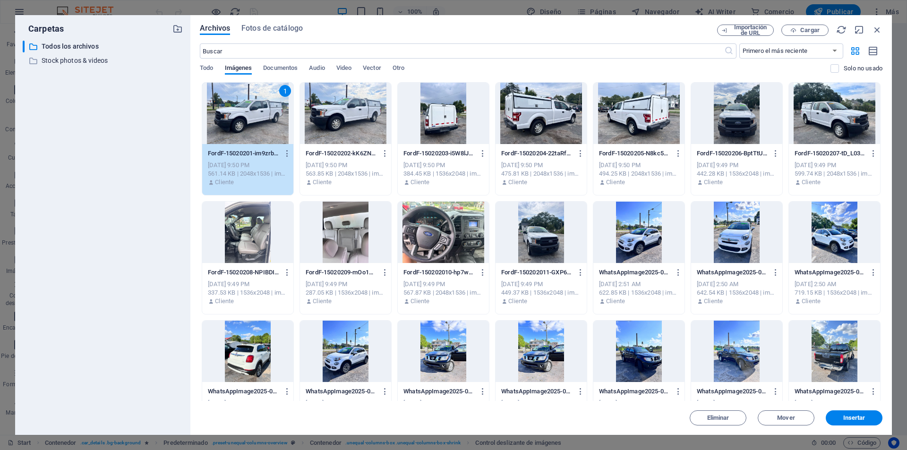
click at [273, 115] on div "1" at bounding box center [247, 113] width 91 height 61
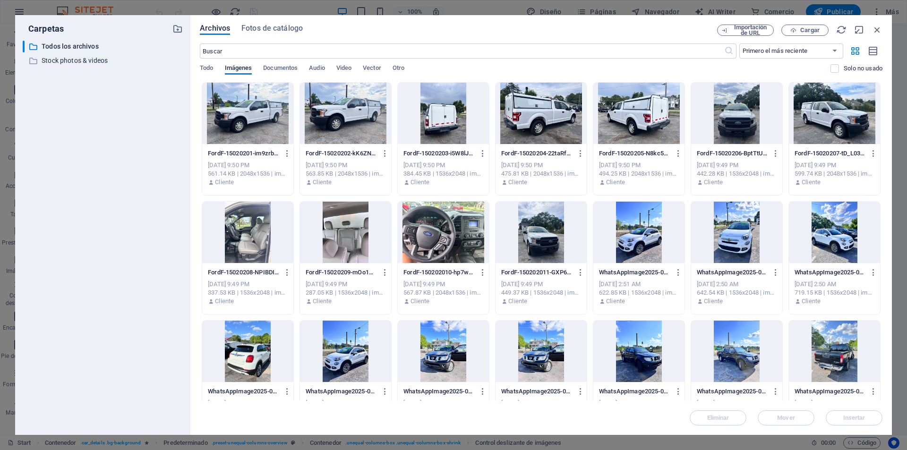
click at [346, 115] on div at bounding box center [345, 113] width 91 height 61
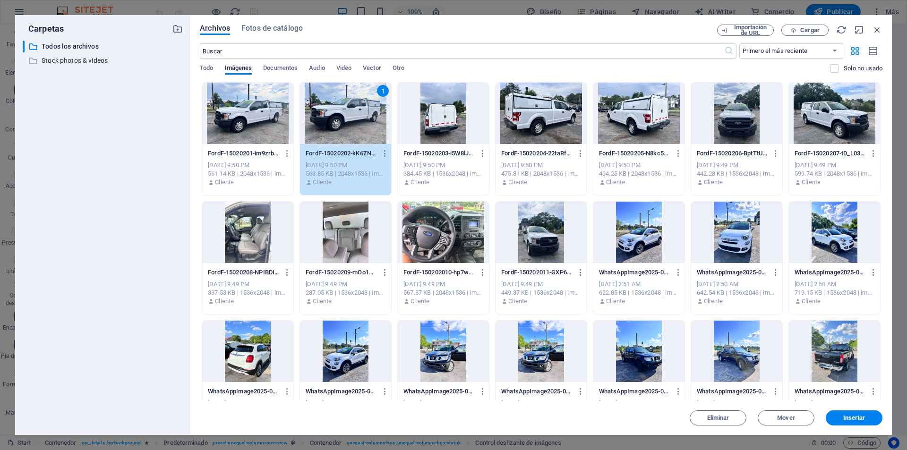
click at [533, 124] on div at bounding box center [540, 113] width 91 height 61
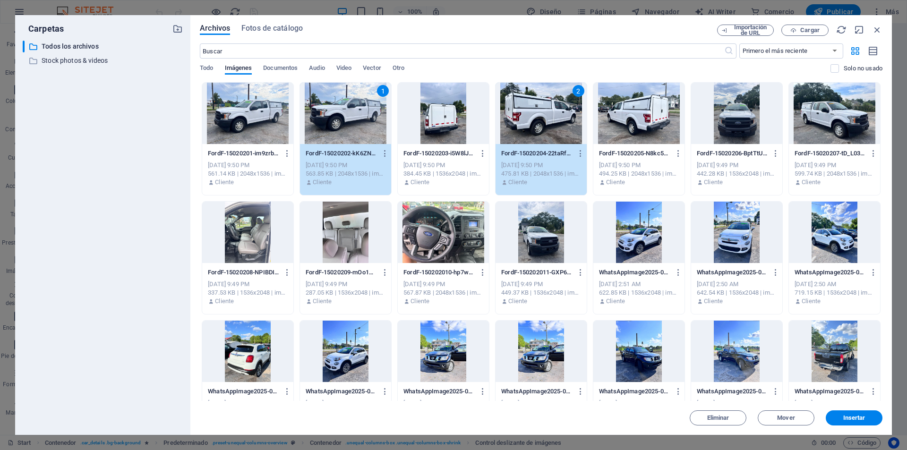
click at [637, 124] on div at bounding box center [638, 113] width 91 height 61
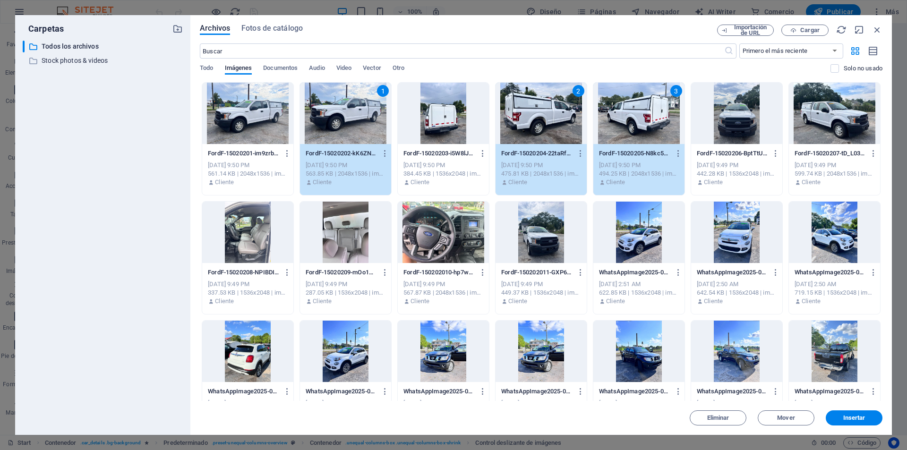
drag, startPoint x: 249, startPoint y: 229, endPoint x: 255, endPoint y: 230, distance: 5.7
click at [249, 230] on div at bounding box center [247, 232] width 91 height 61
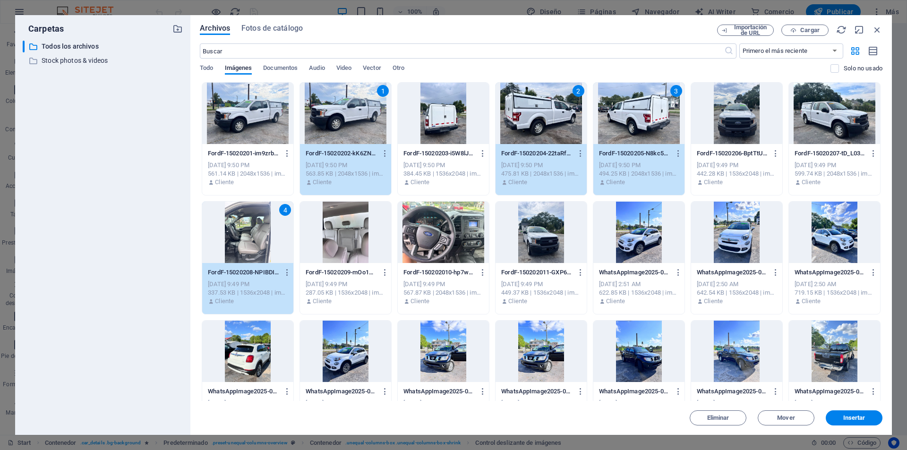
click at [431, 231] on div at bounding box center [443, 232] width 91 height 61
click at [365, 236] on div at bounding box center [345, 232] width 91 height 61
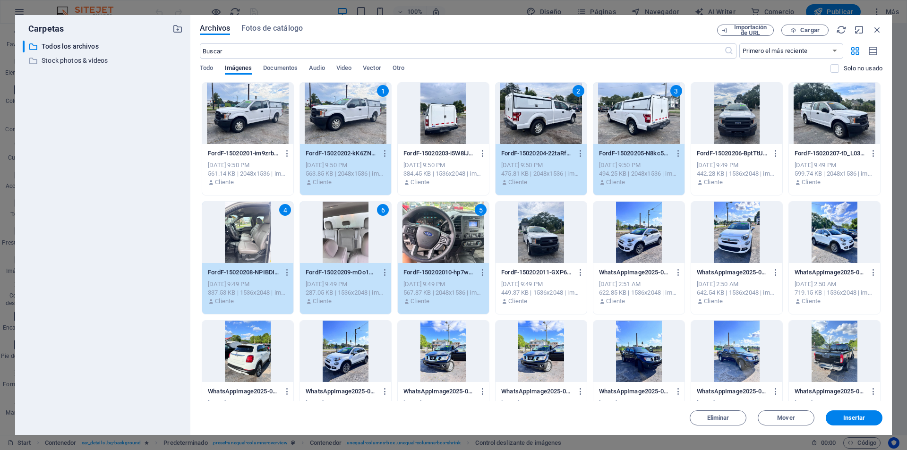
click at [434, 121] on div at bounding box center [443, 113] width 91 height 61
click at [853, 415] on span "Insertar" at bounding box center [854, 418] width 22 height 6
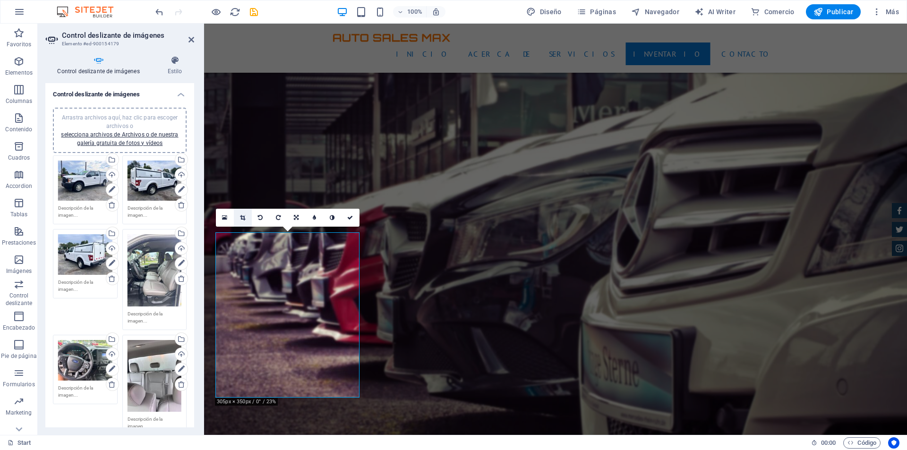
click at [245, 217] on icon at bounding box center [242, 218] width 5 height 6
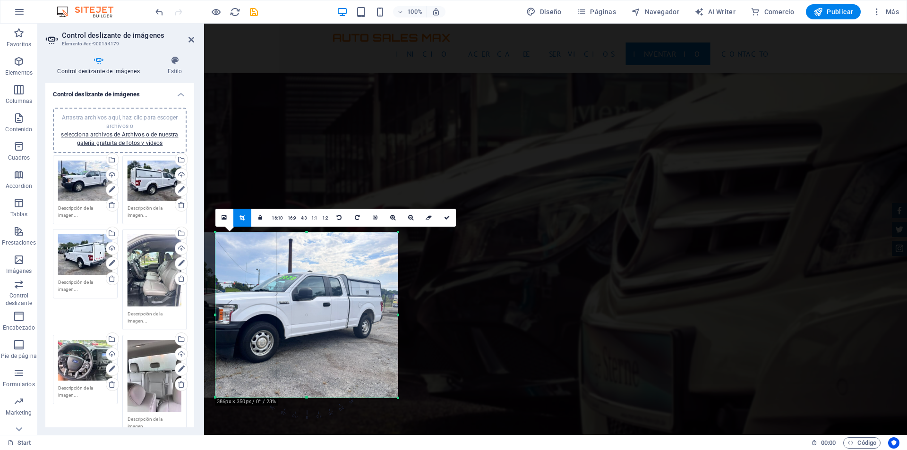
drag, startPoint x: 360, startPoint y: 314, endPoint x: 398, endPoint y: 314, distance: 38.3
click at [398, 314] on div at bounding box center [397, 314] width 3 height 165
click at [310, 394] on div "180 170 160 150 140 130 120 110 100 90 80 70 60 50 40 30 20 10 0 -10 -20 -30 -4…" at bounding box center [306, 314] width 182 height 165
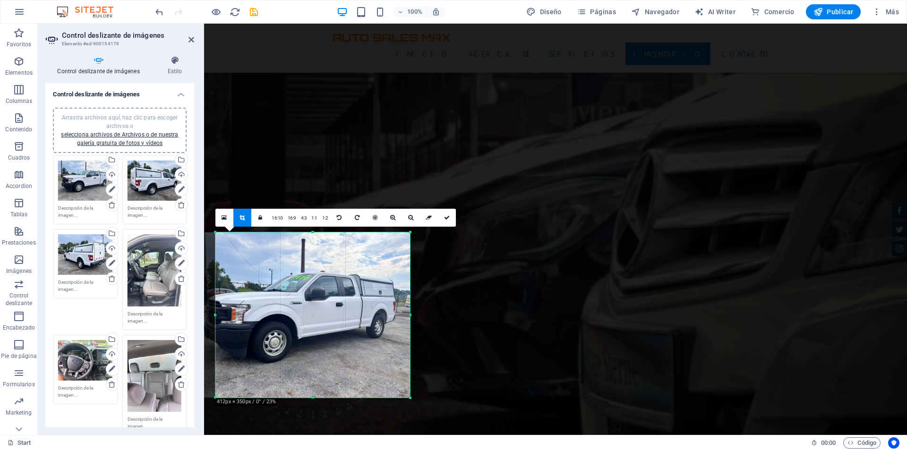
drag, startPoint x: 215, startPoint y: 315, endPoint x: 203, endPoint y: 316, distance: 12.8
click at [203, 316] on div "Control deslizante de imágenes Elemento #ed-900154179 Control deslizante de imá…" at bounding box center [472, 229] width 869 height 411
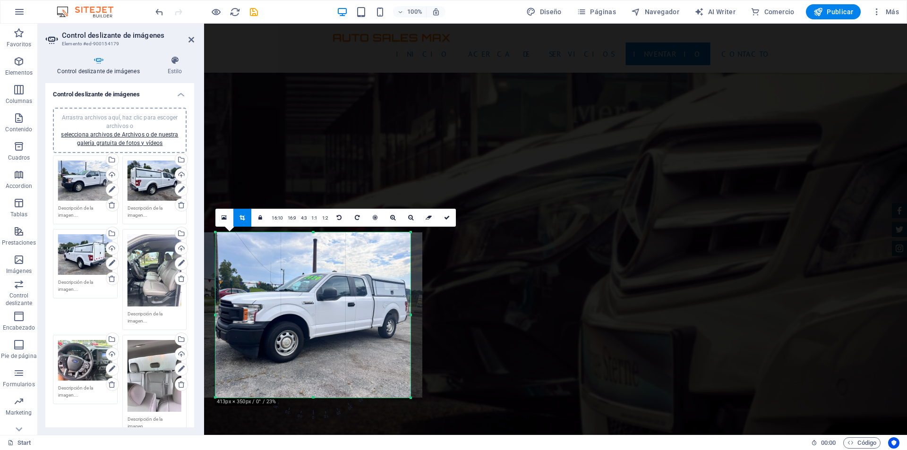
drag, startPoint x: 268, startPoint y: 311, endPoint x: 280, endPoint y: 312, distance: 11.8
click at [280, 312] on div at bounding box center [312, 314] width 221 height 165
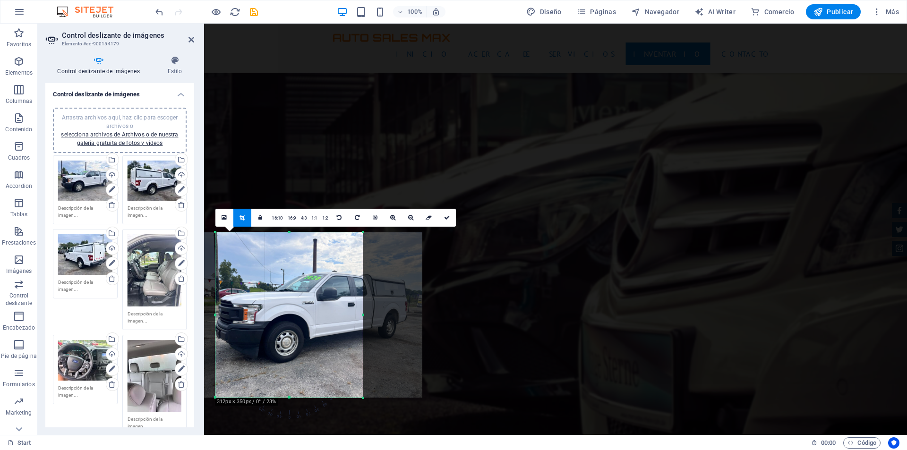
drag, startPoint x: 411, startPoint y: 316, endPoint x: 363, endPoint y: 318, distance: 47.7
click at [363, 318] on div at bounding box center [362, 314] width 3 height 165
click at [297, 313] on div at bounding box center [312, 314] width 221 height 165
click at [213, 314] on div at bounding box center [312, 314] width 221 height 165
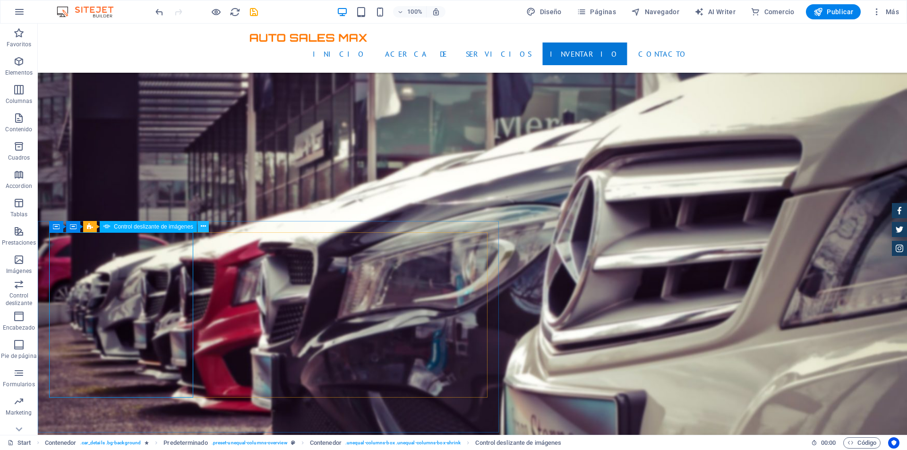
click at [201, 228] on icon at bounding box center [203, 226] width 5 height 10
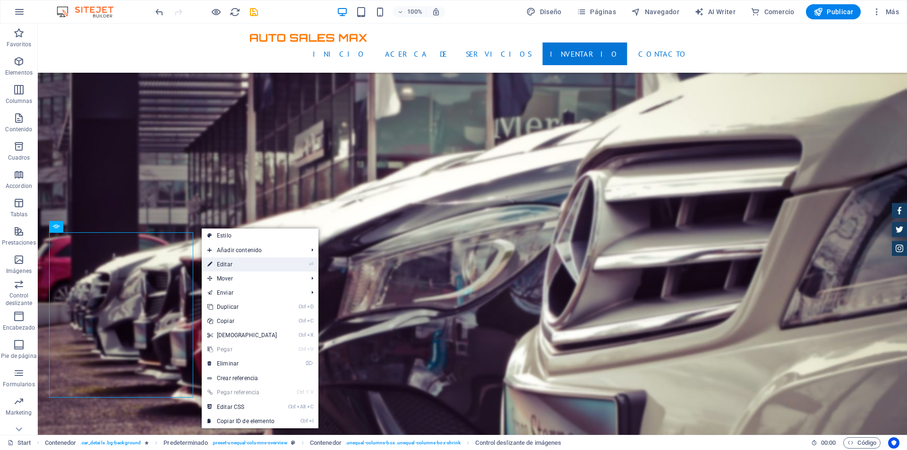
click at [238, 262] on link "⏎ Editar" at bounding box center [242, 264] width 81 height 14
select select "px"
select select "ms"
select select "progressive"
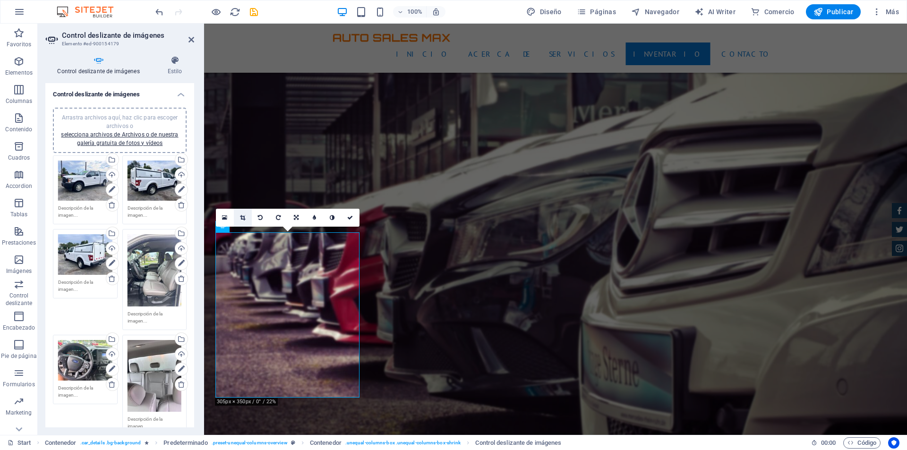
click at [244, 216] on icon at bounding box center [242, 218] width 5 height 6
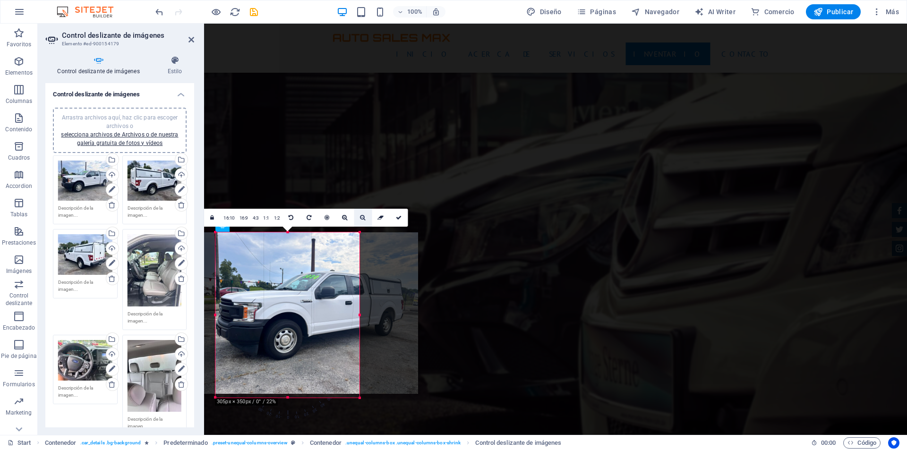
click at [362, 217] on icon at bounding box center [362, 218] width 5 height 6
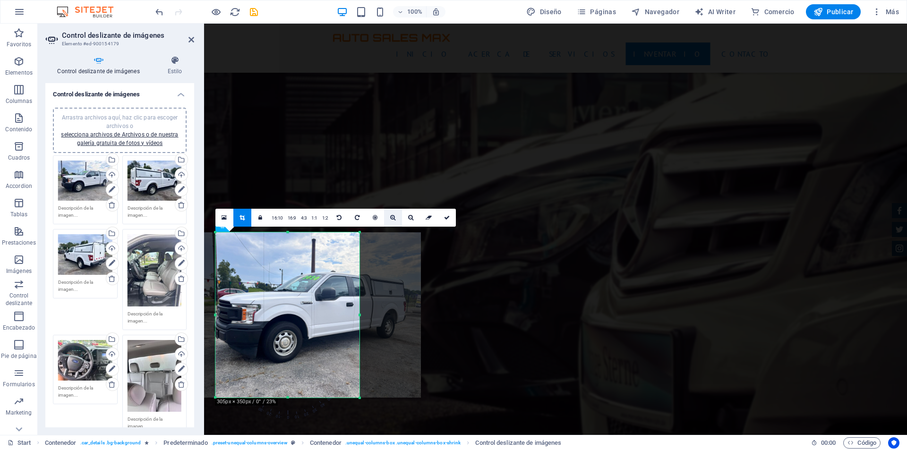
click at [391, 217] on icon at bounding box center [392, 218] width 5 height 6
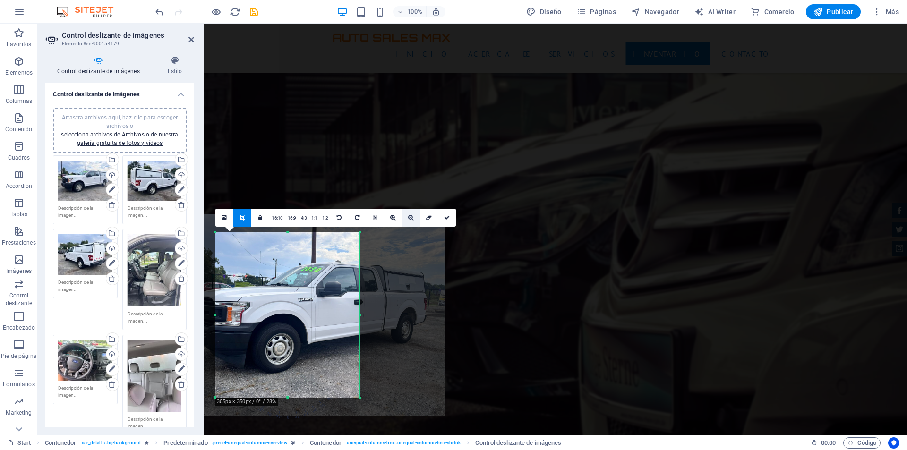
click at [409, 217] on icon at bounding box center [410, 218] width 5 height 6
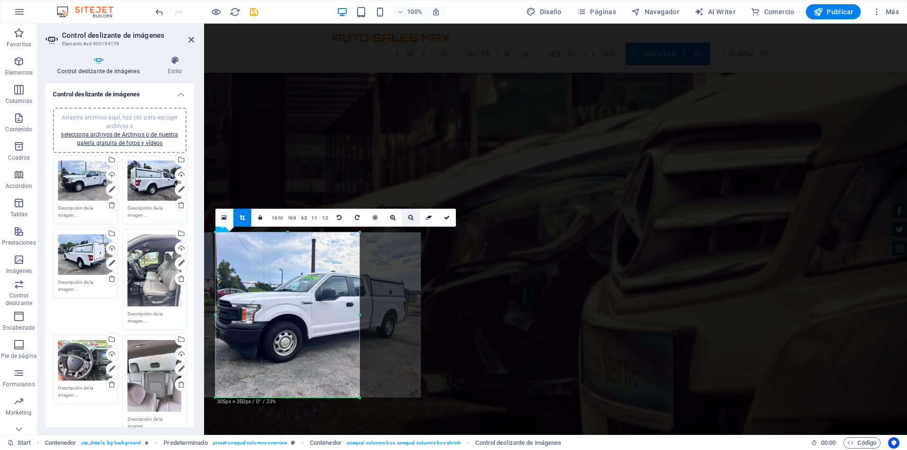
click at [409, 217] on icon at bounding box center [410, 218] width 5 height 6
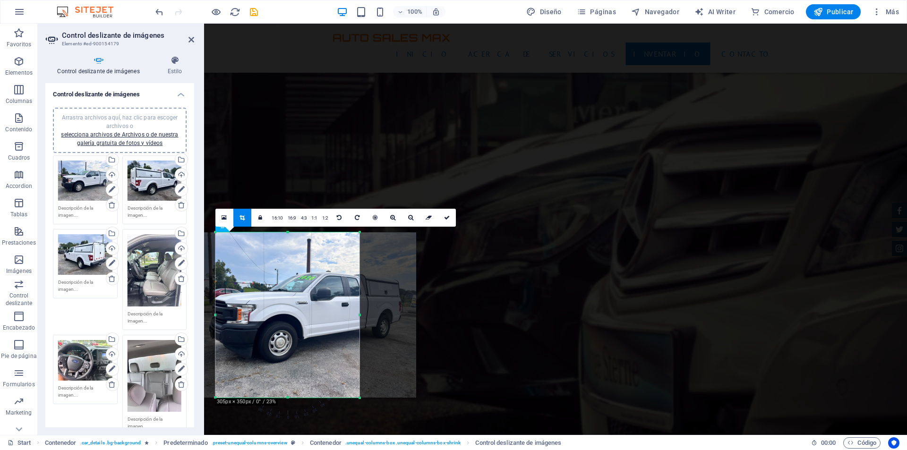
click at [313, 292] on div at bounding box center [305, 314] width 221 height 165
click at [450, 219] on link at bounding box center [447, 218] width 18 height 18
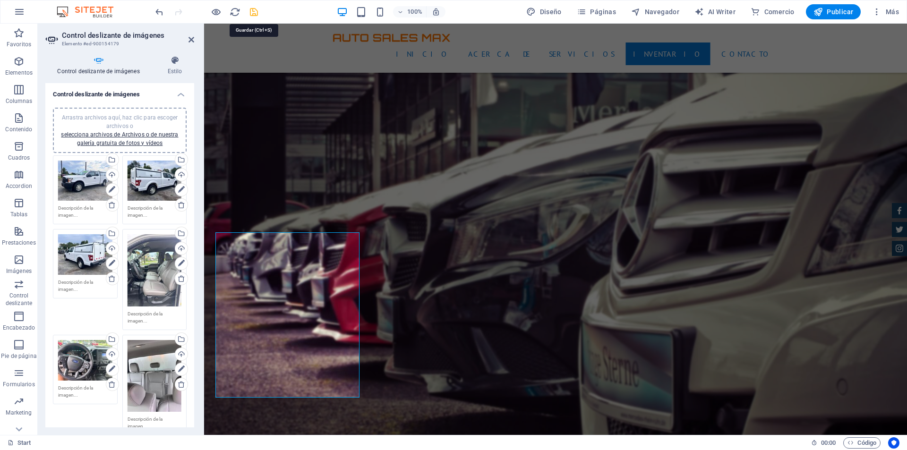
click at [250, 12] on icon "save" at bounding box center [253, 12] width 11 height 11
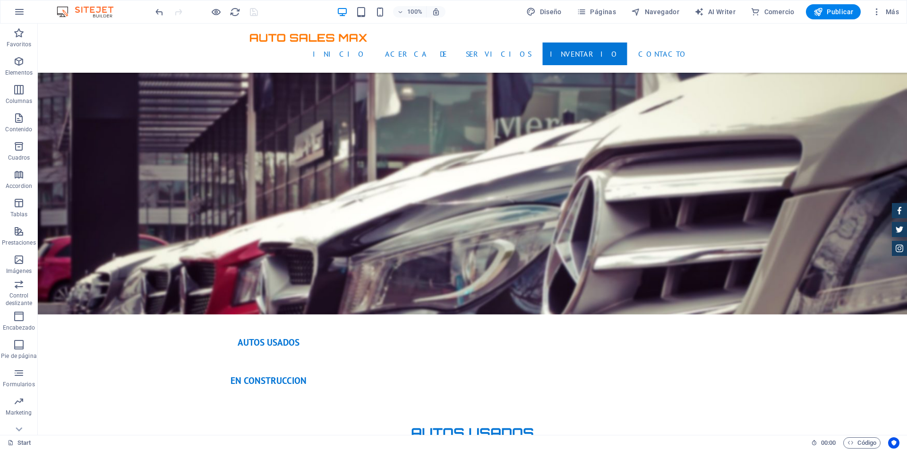
scroll to position [2125, 0]
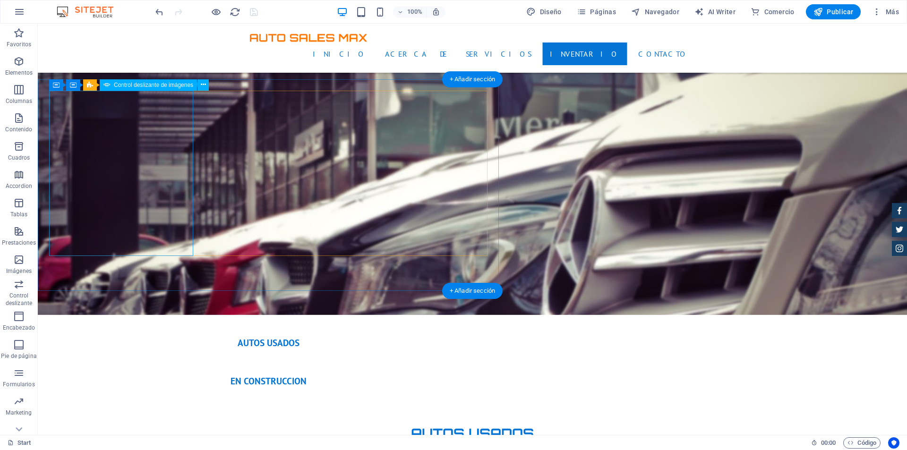
click at [63, 171] on body "Autos Sales Max Start Favoritos Elementos Columnas Contenido Cuadros Accordion …" at bounding box center [453, 225] width 907 height 450
select select "px"
select select "ms"
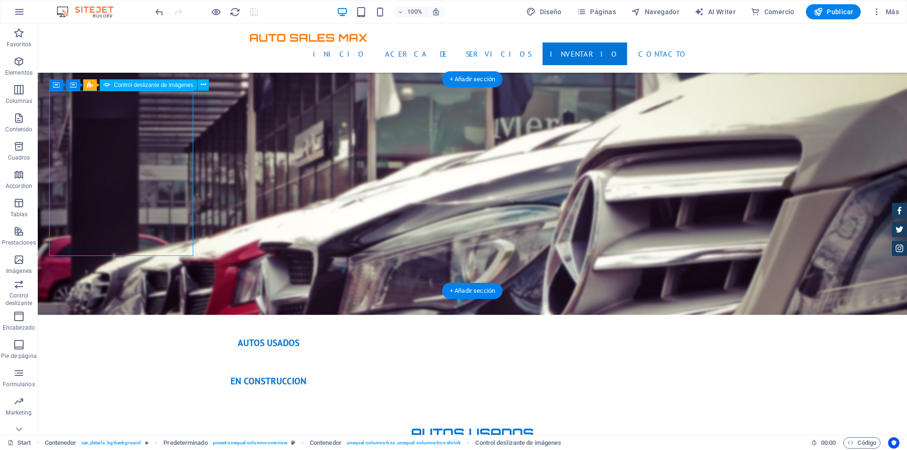
select select "progressive"
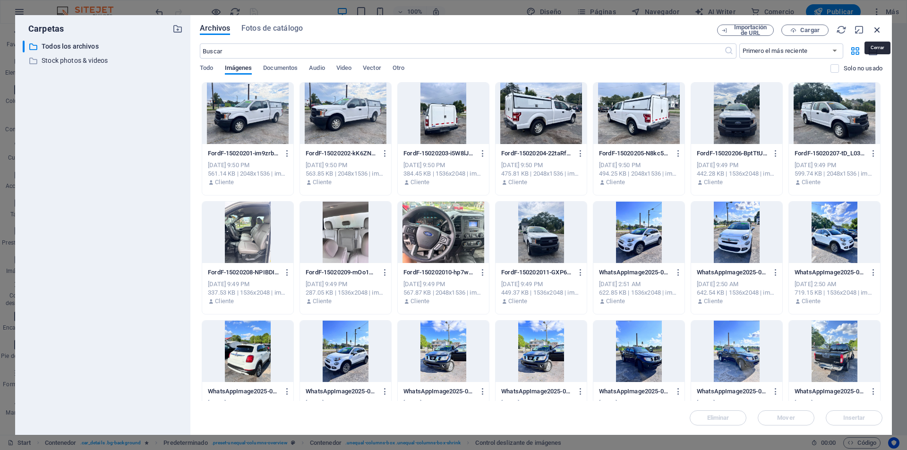
click at [878, 30] on icon "button" at bounding box center [877, 30] width 10 height 10
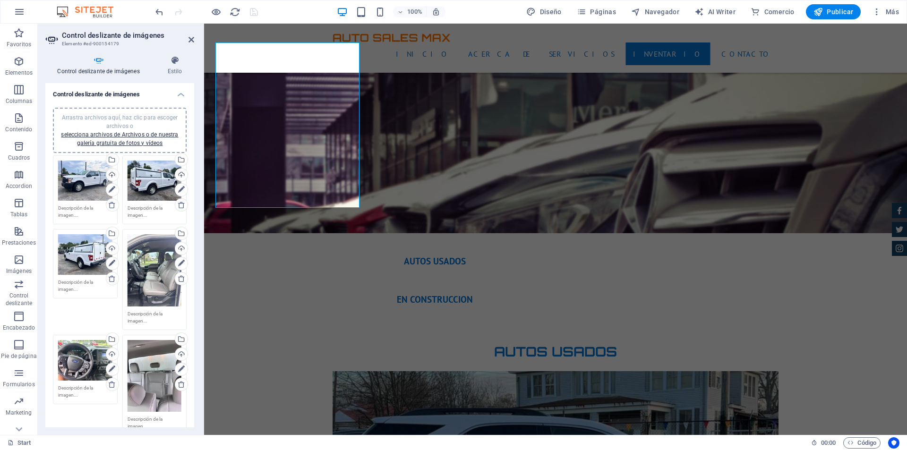
scroll to position [2267, 0]
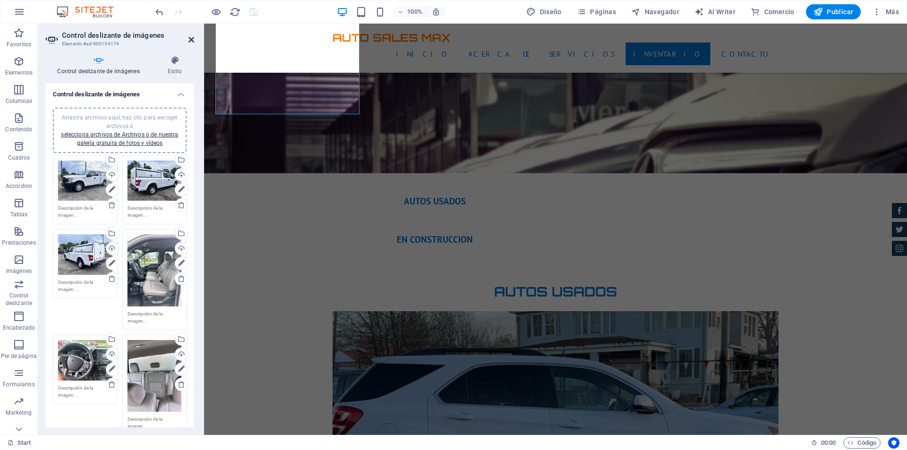
drag, startPoint x: 192, startPoint y: 41, endPoint x: 154, endPoint y: 17, distance: 44.8
click at [192, 41] on icon at bounding box center [191, 40] width 6 height 8
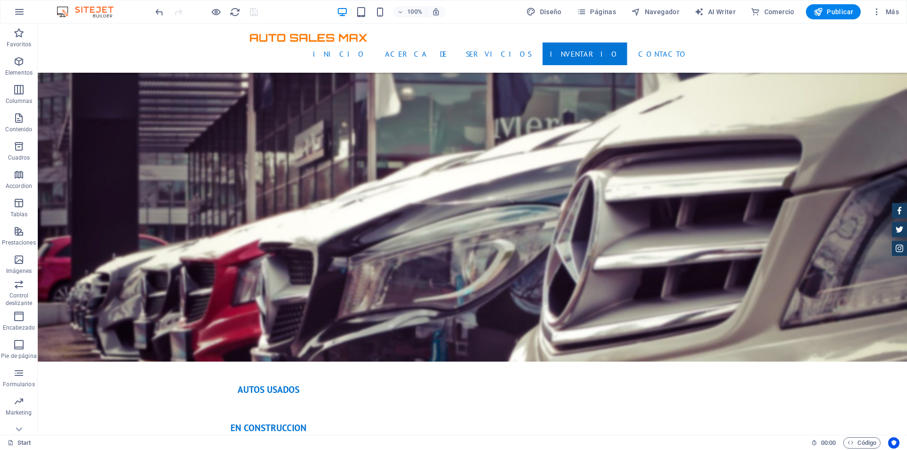
scroll to position [2078, 0]
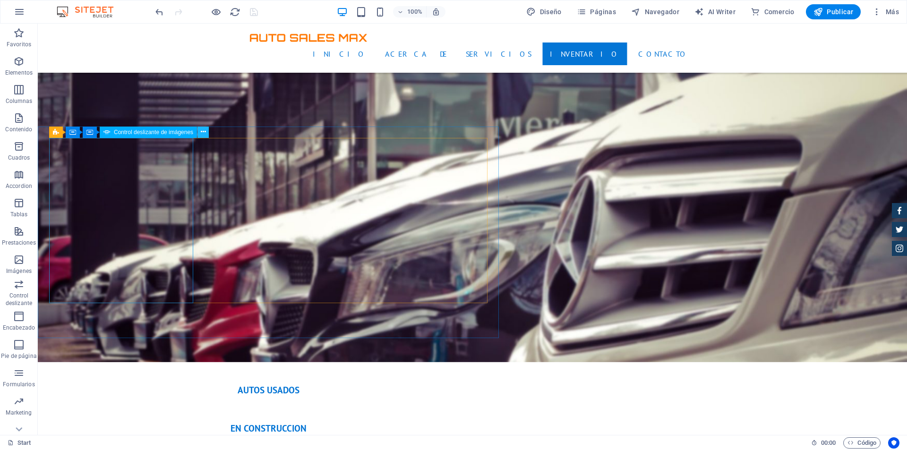
click at [202, 132] on icon at bounding box center [203, 132] width 5 height 10
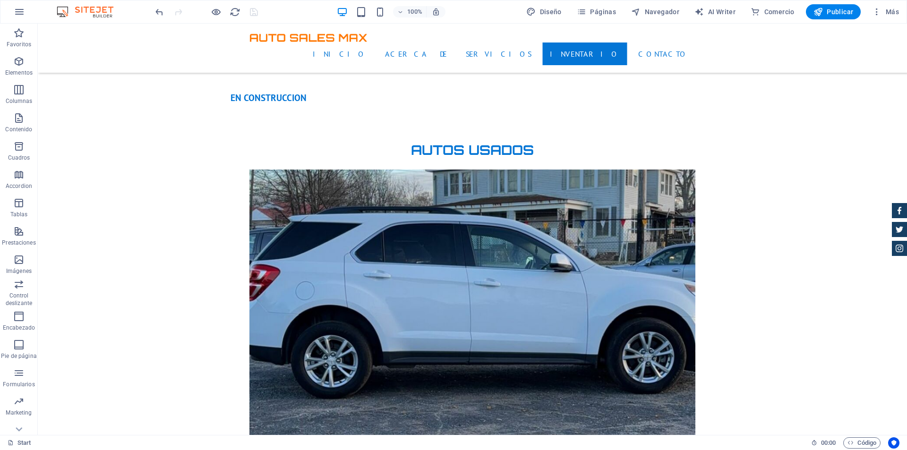
scroll to position [2361, 0]
